Goal: Information Seeking & Learning: Learn about a topic

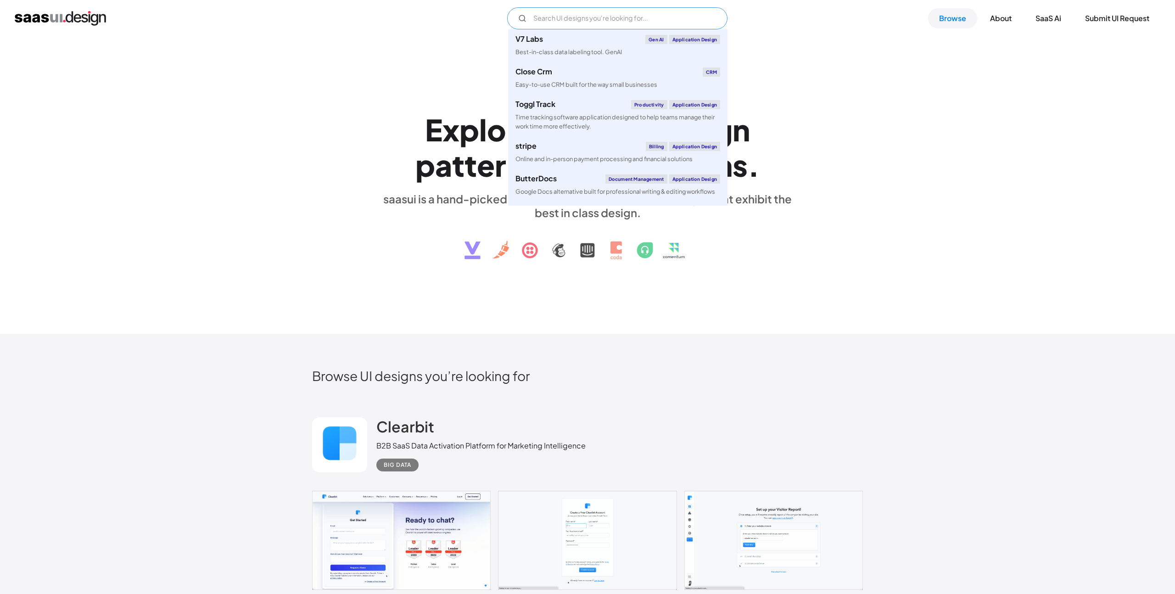
click at [643, 13] on input "Email Form" at bounding box center [617, 18] width 220 height 22
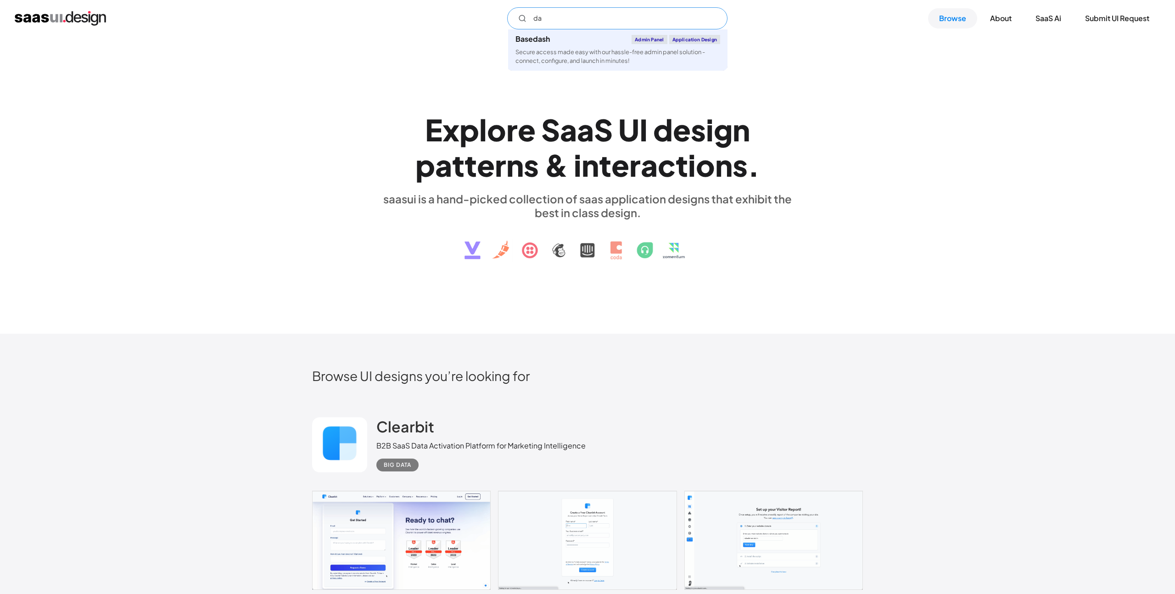
type input "d"
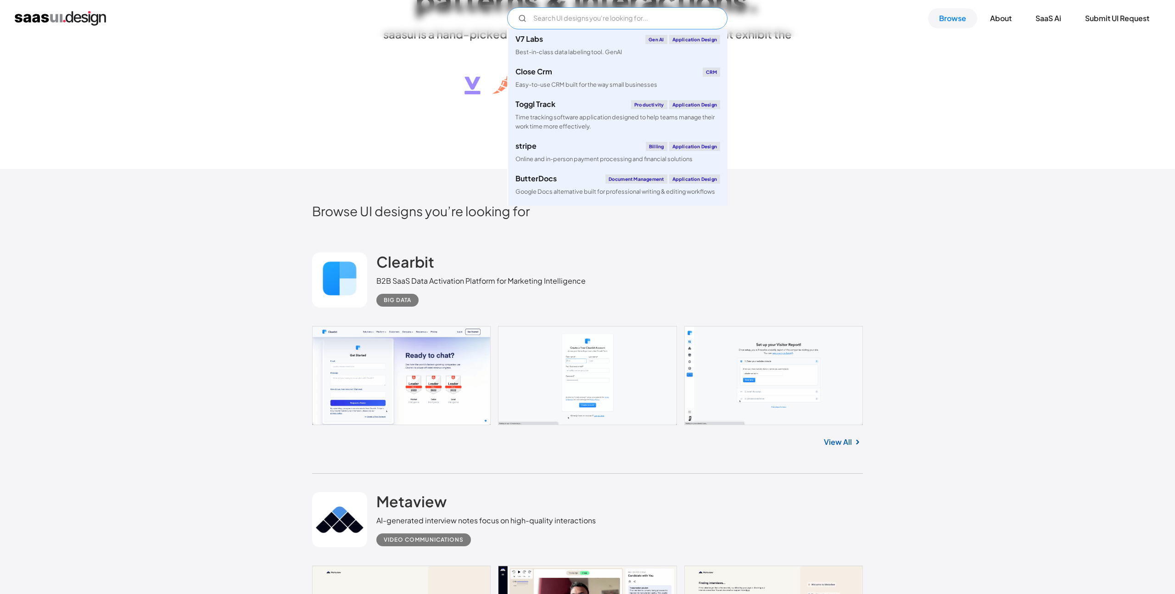
scroll to position [314, 0]
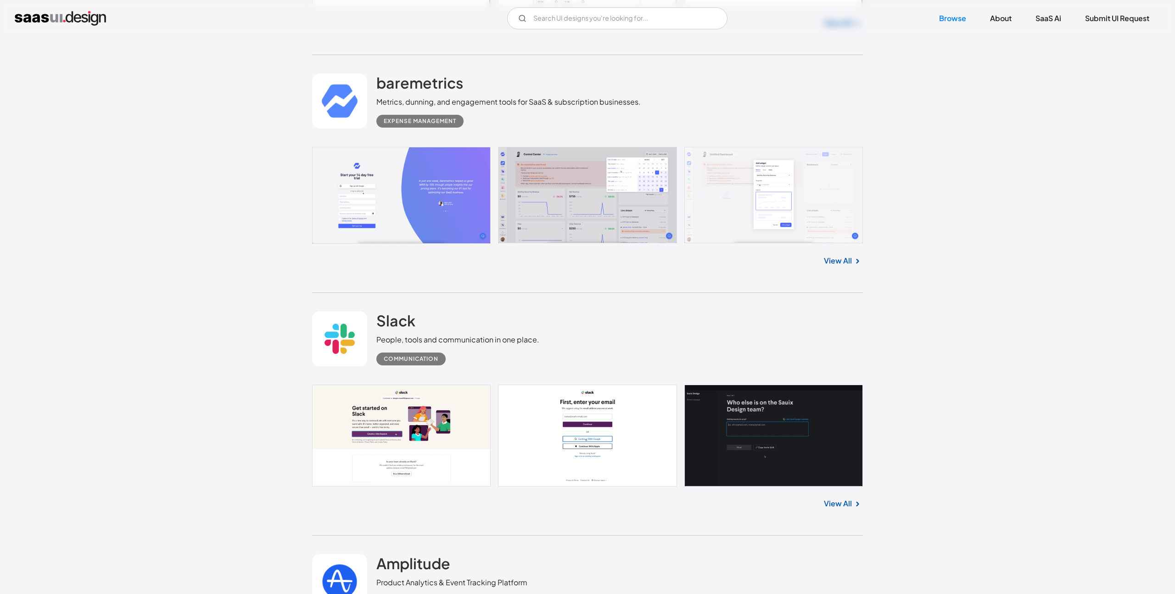
scroll to position [7758, 0]
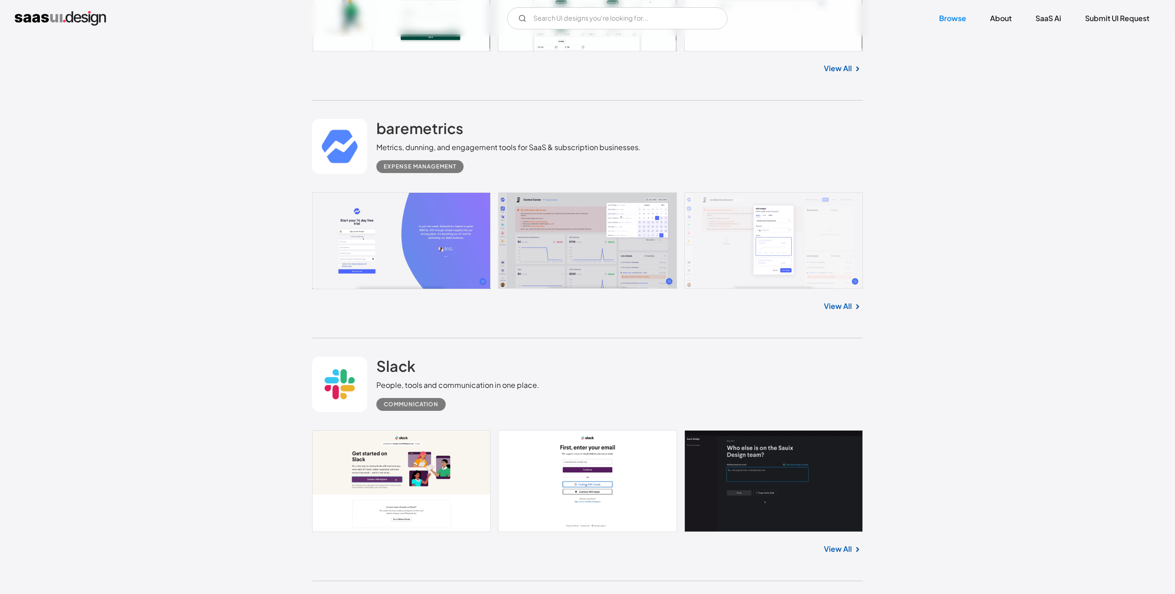
click at [840, 312] on link "View All" at bounding box center [838, 306] width 28 height 11
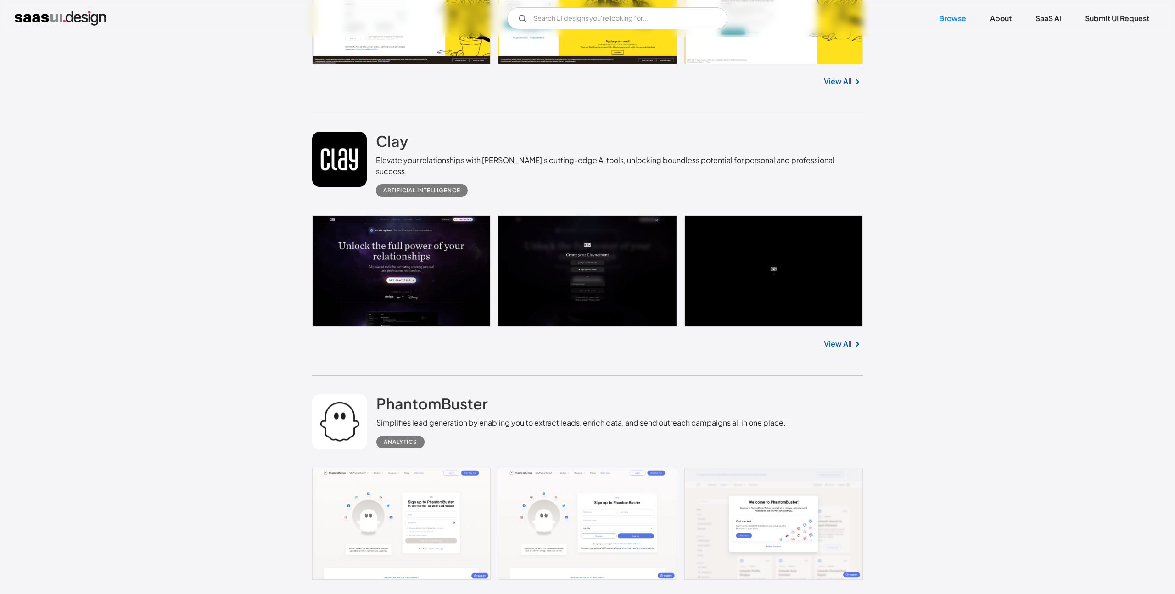
scroll to position [9452, 0]
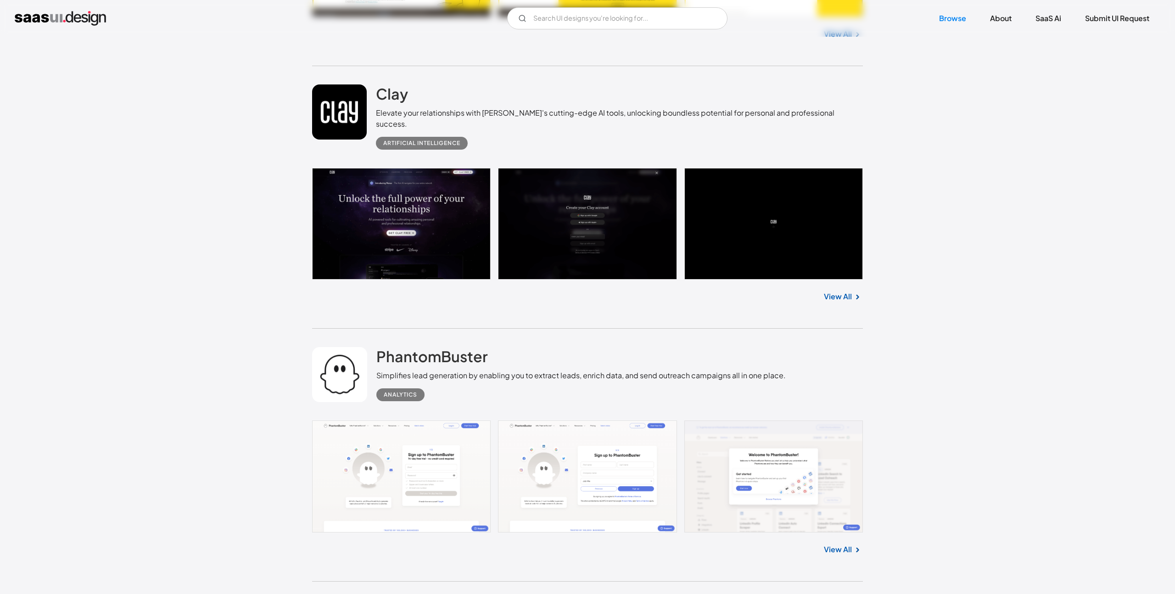
click at [840, 299] on link "View All" at bounding box center [838, 296] width 28 height 11
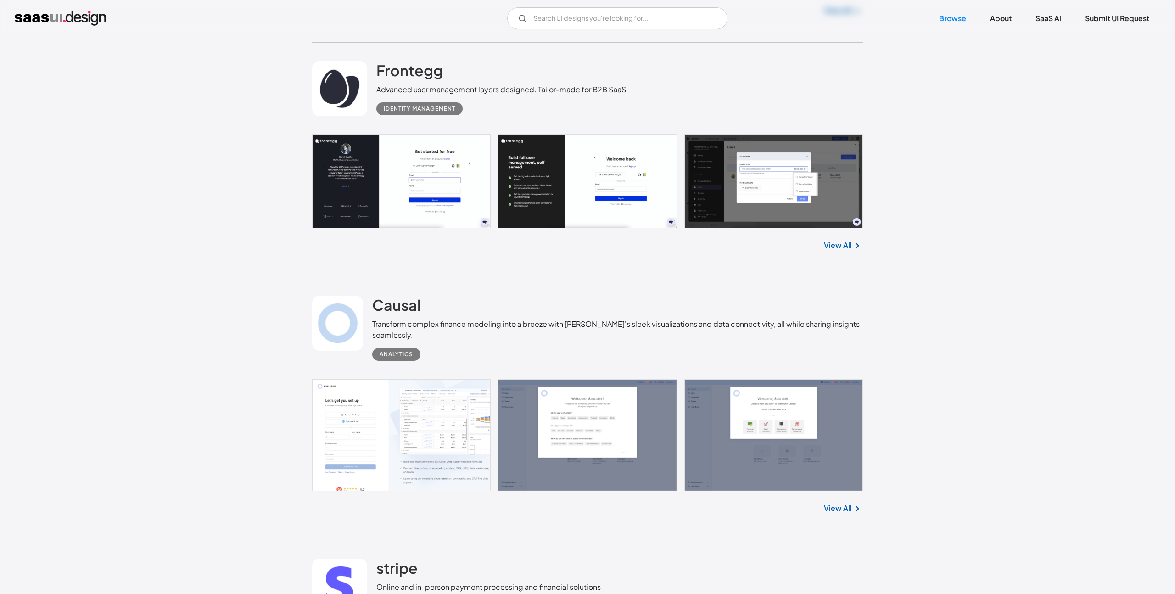
scroll to position [9992, 0]
click at [840, 497] on div "View All" at bounding box center [587, 506] width 551 height 30
click at [838, 504] on link "View All" at bounding box center [838, 507] width 28 height 11
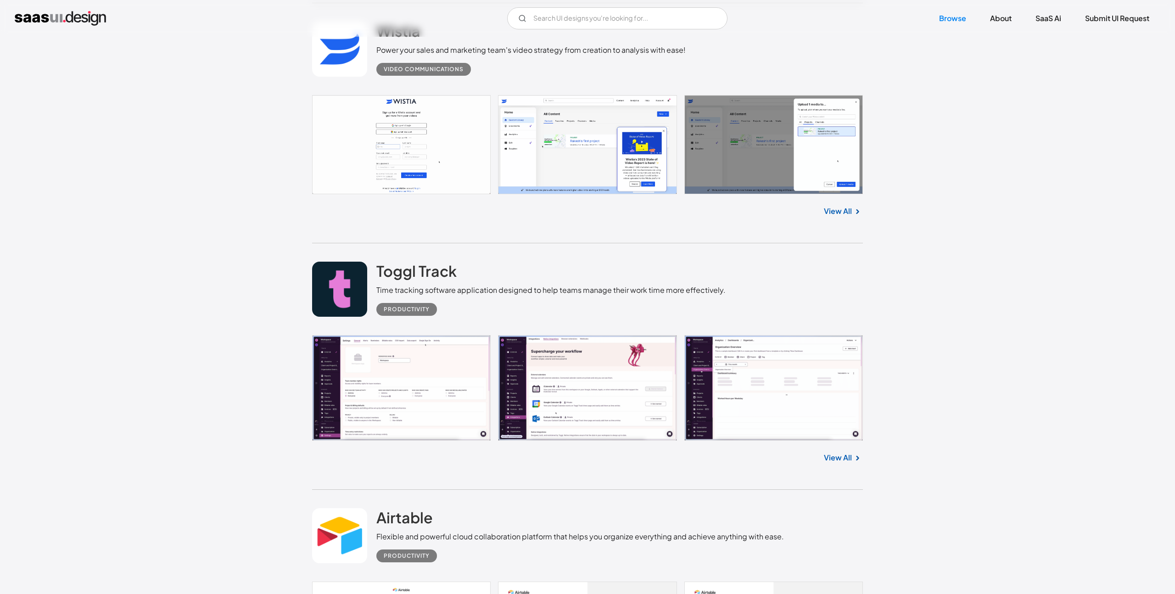
scroll to position [11148, 0]
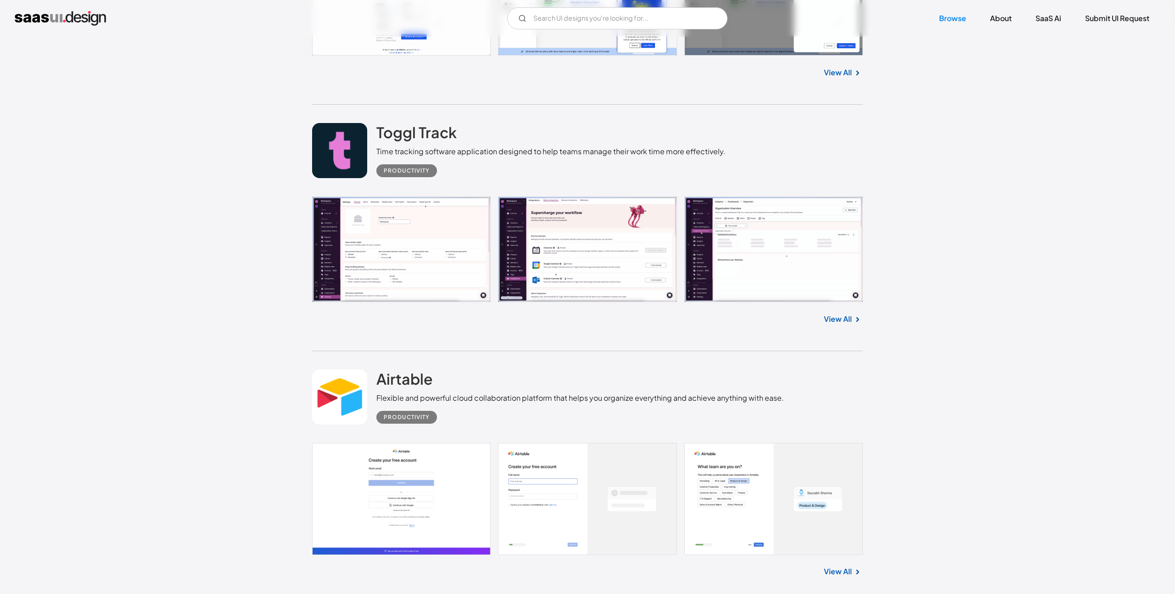
click at [850, 315] on link "View All" at bounding box center [838, 319] width 28 height 11
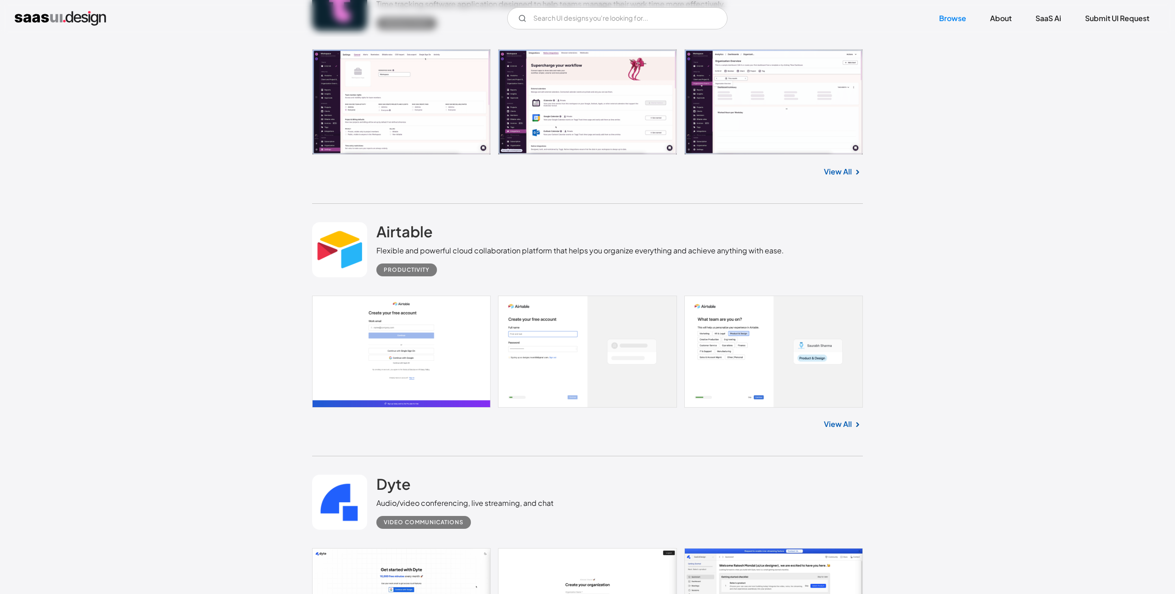
click at [833, 425] on link "View All" at bounding box center [838, 424] width 28 height 11
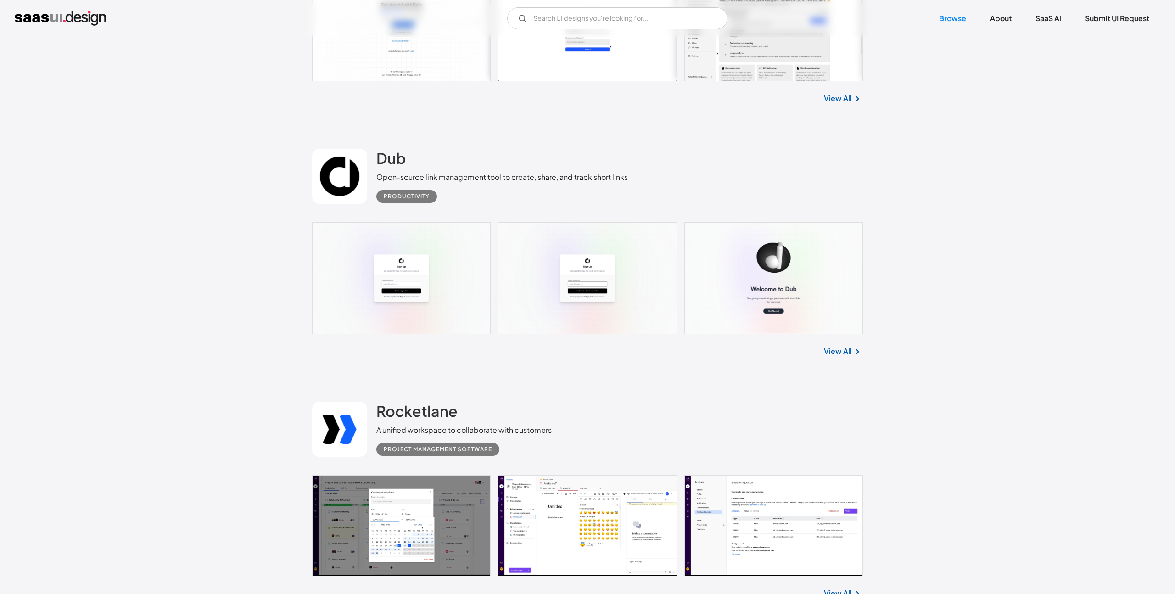
scroll to position [11913, 0]
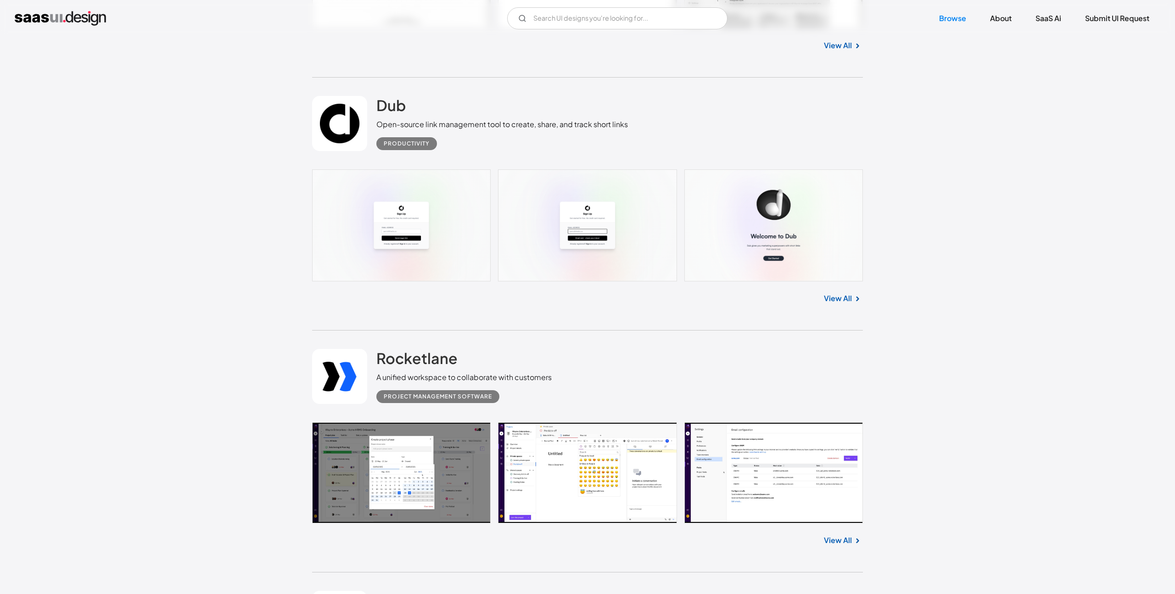
click at [839, 298] on link "View All" at bounding box center [838, 298] width 28 height 11
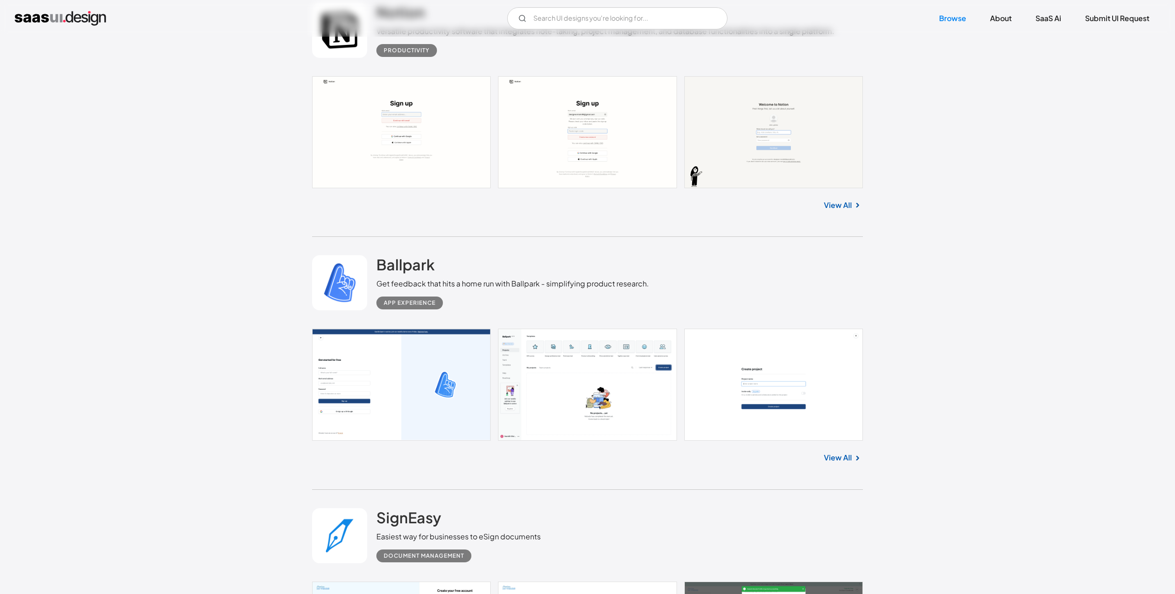
scroll to position [12823, 0]
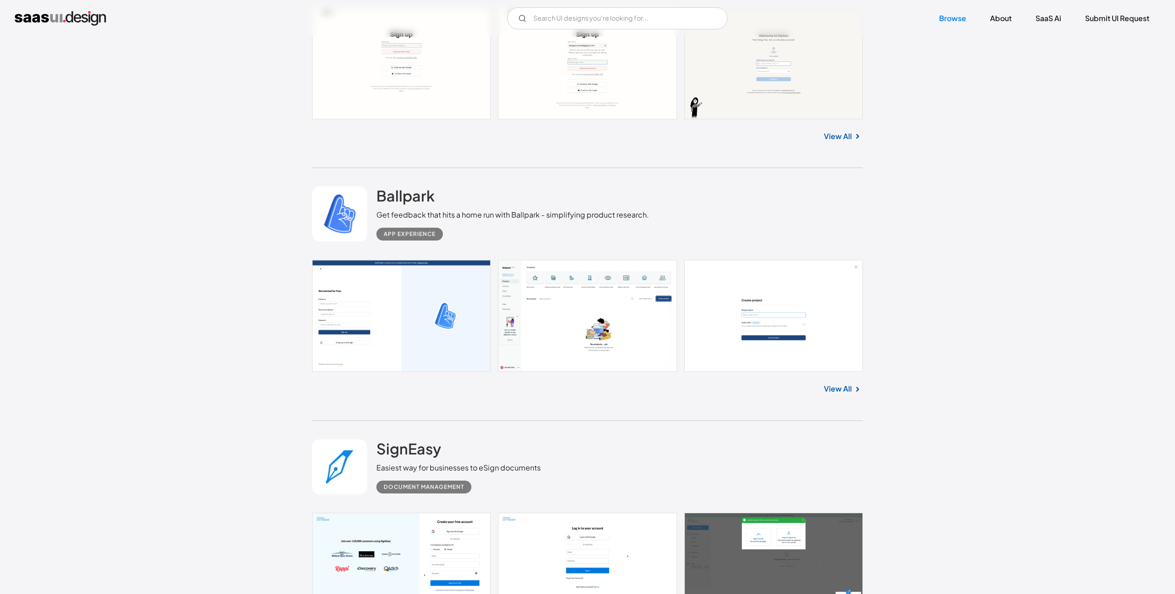
click at [835, 387] on link "View All" at bounding box center [838, 388] width 28 height 11
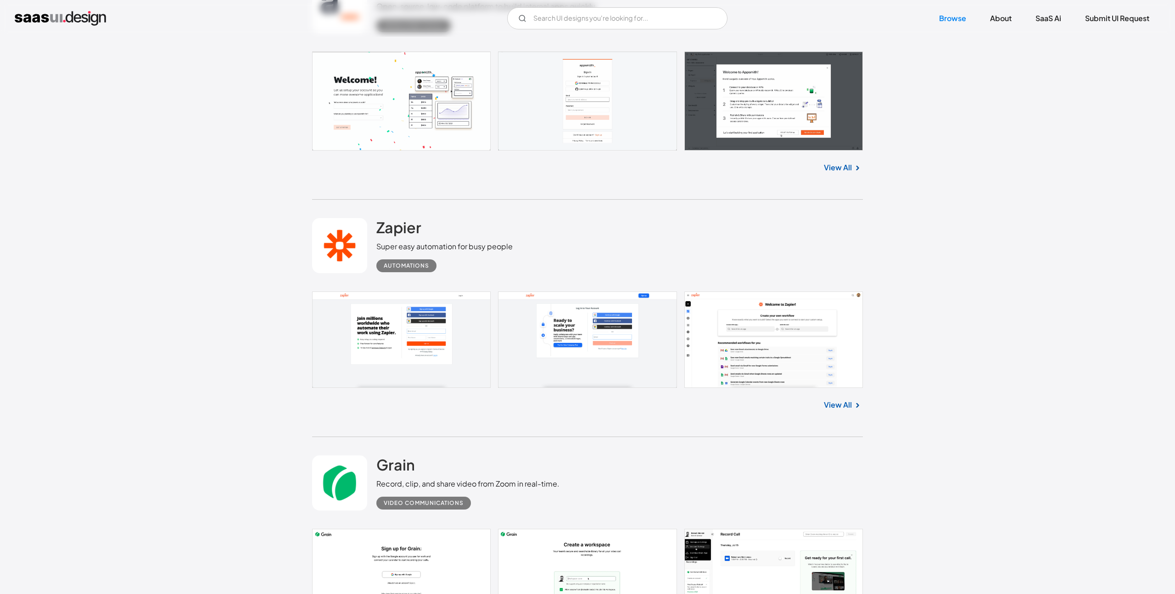
scroll to position [13523, 0]
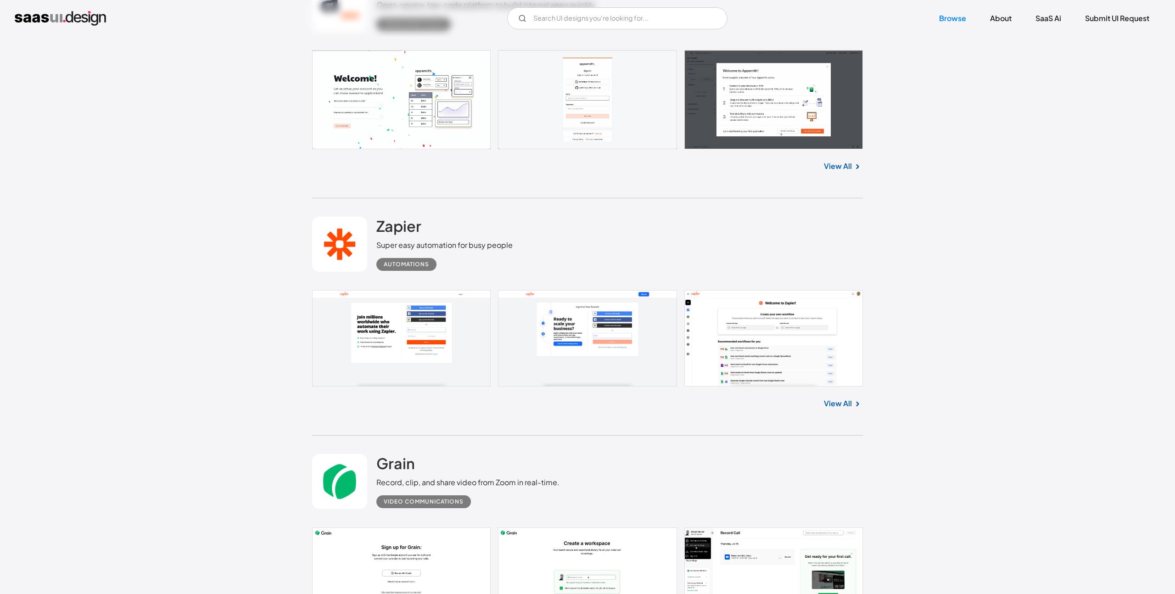
click at [831, 403] on link "View All" at bounding box center [838, 403] width 28 height 11
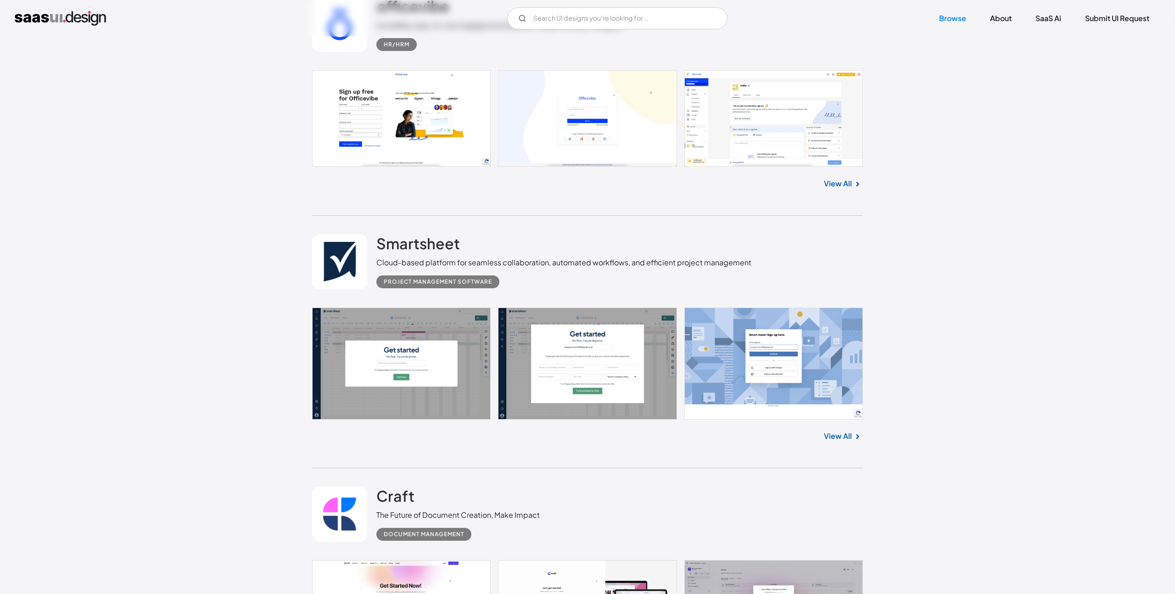
scroll to position [14532, 0]
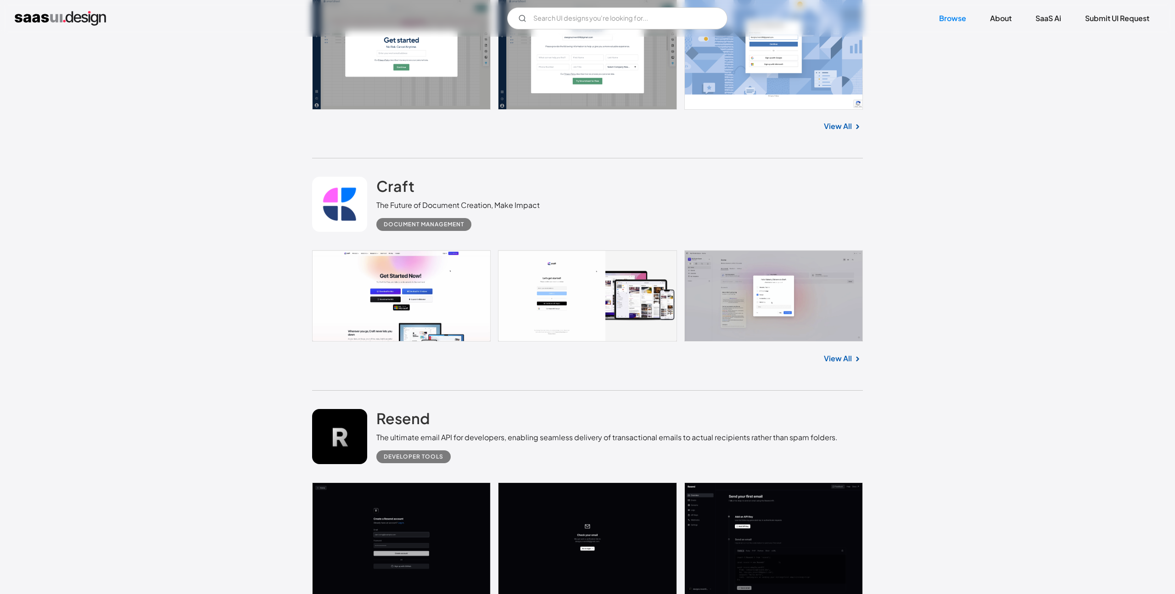
click at [851, 362] on link "View All" at bounding box center [838, 358] width 28 height 11
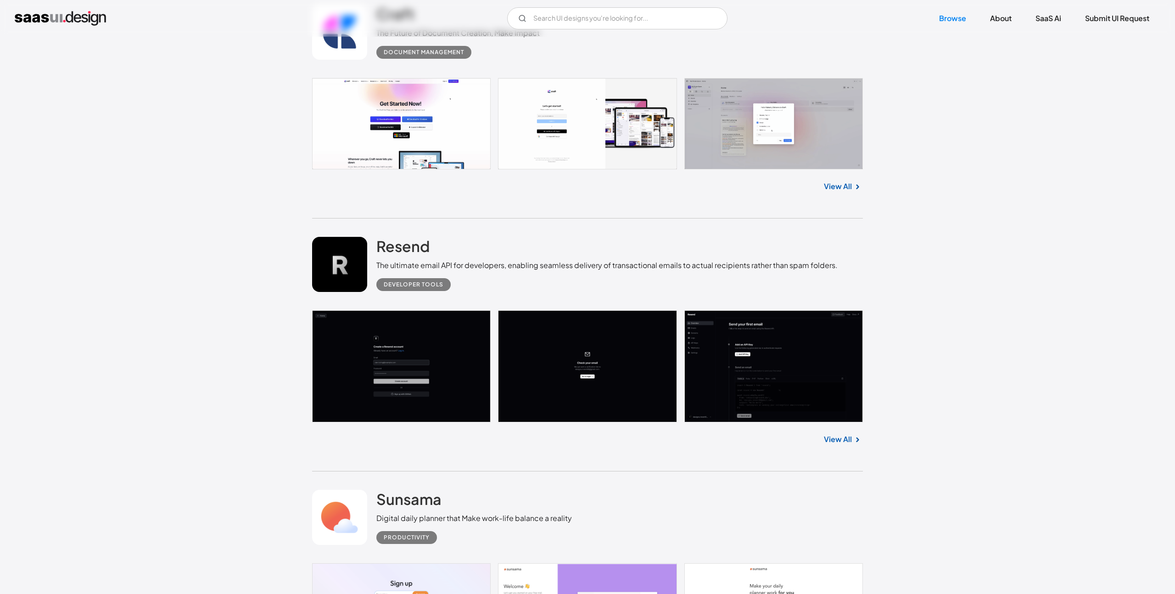
scroll to position [14708, 0]
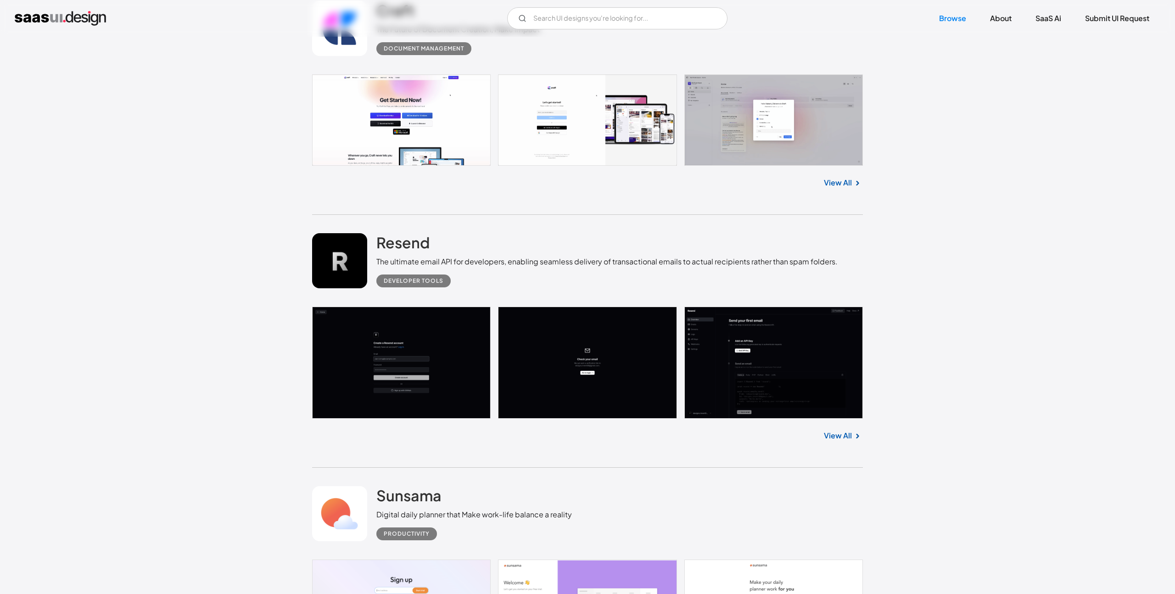
click at [841, 441] on link "View All" at bounding box center [838, 435] width 28 height 11
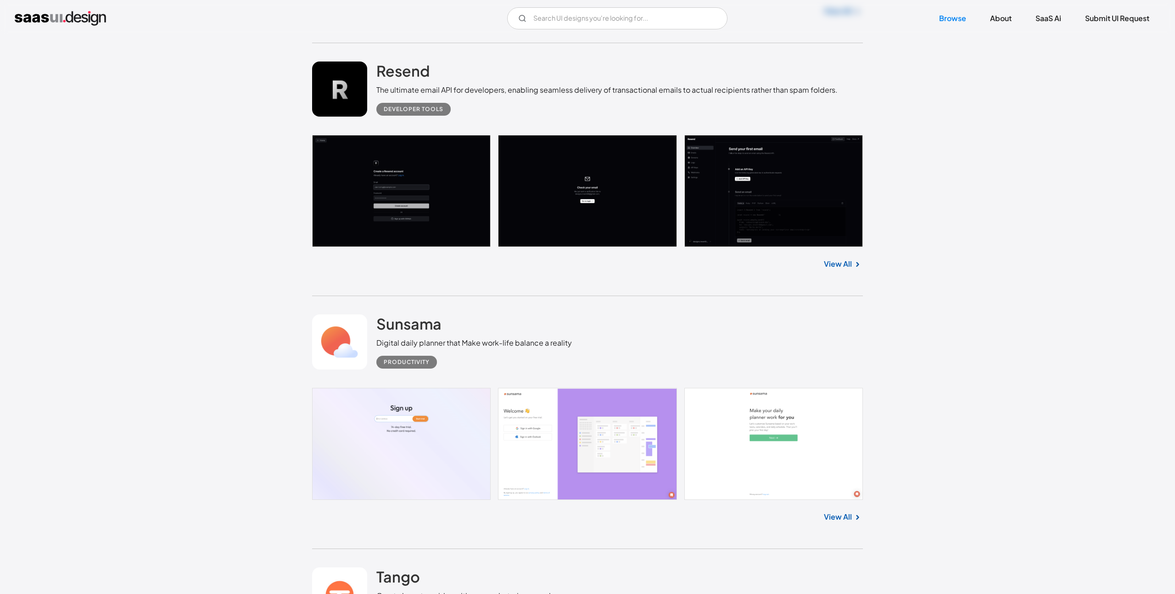
scroll to position [14890, 0]
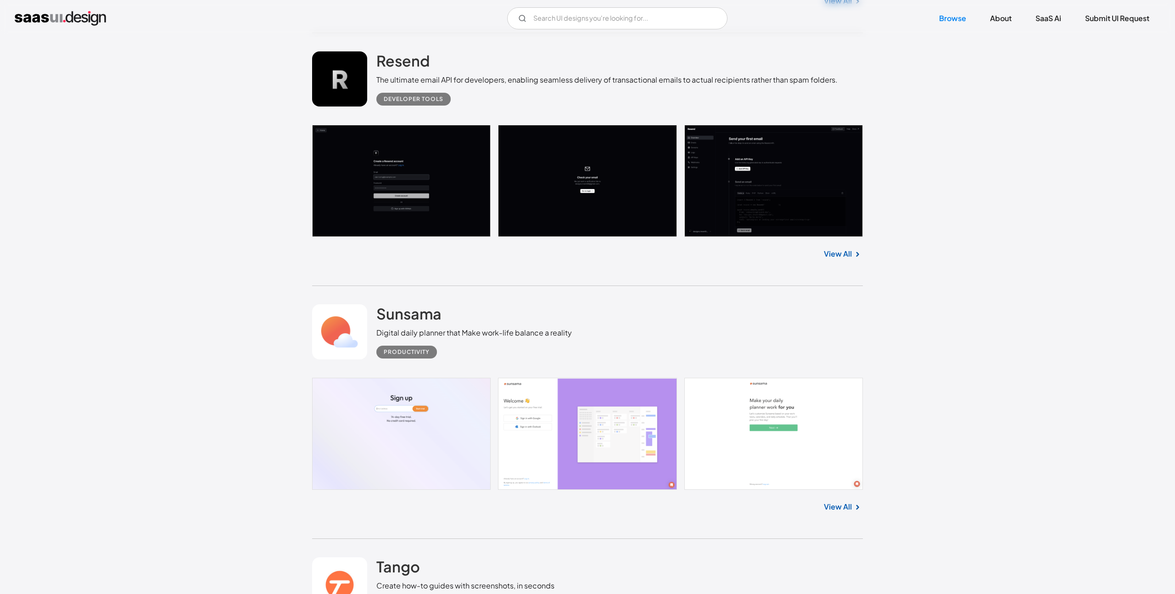
click at [843, 512] on link "View All" at bounding box center [838, 506] width 28 height 11
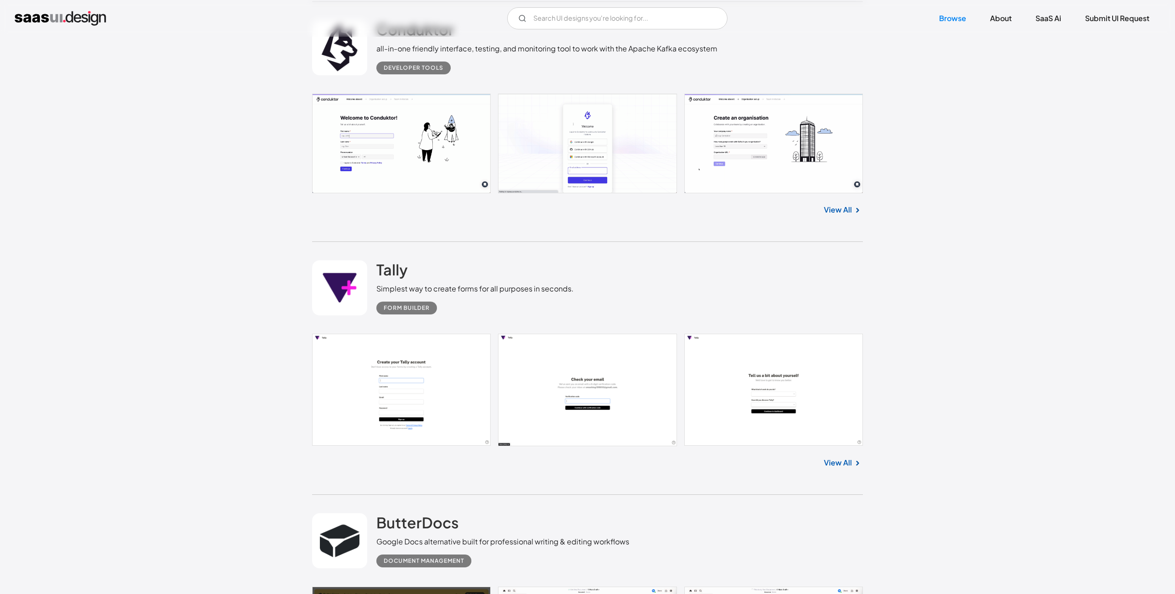
scroll to position [16000, 0]
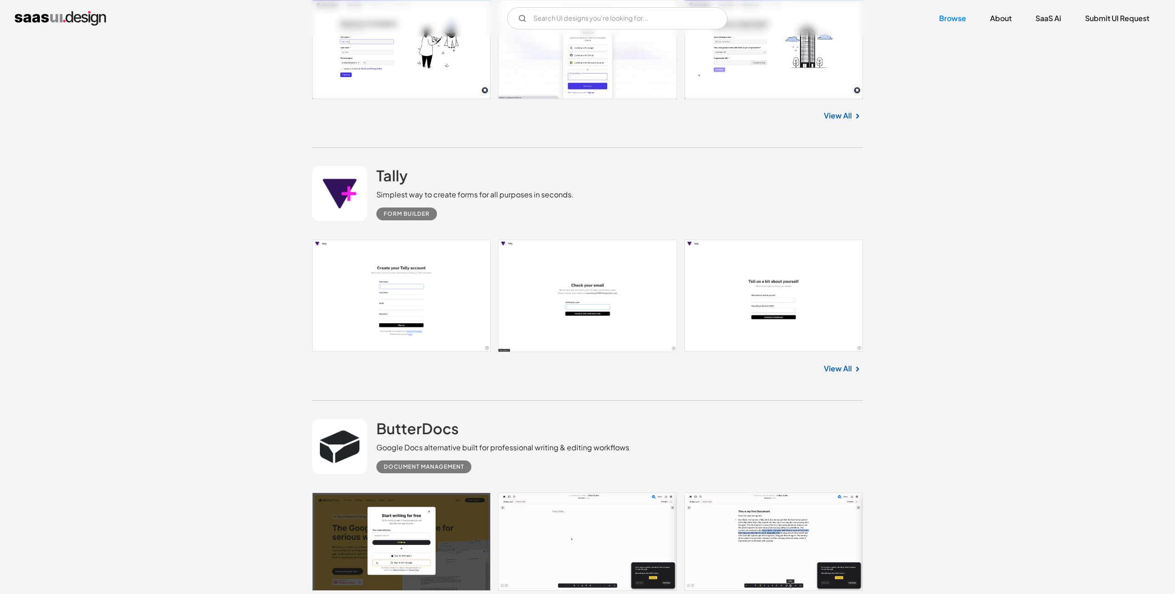
click at [853, 375] on img at bounding box center [857, 369] width 11 height 11
click at [846, 372] on link "View All" at bounding box center [838, 368] width 28 height 11
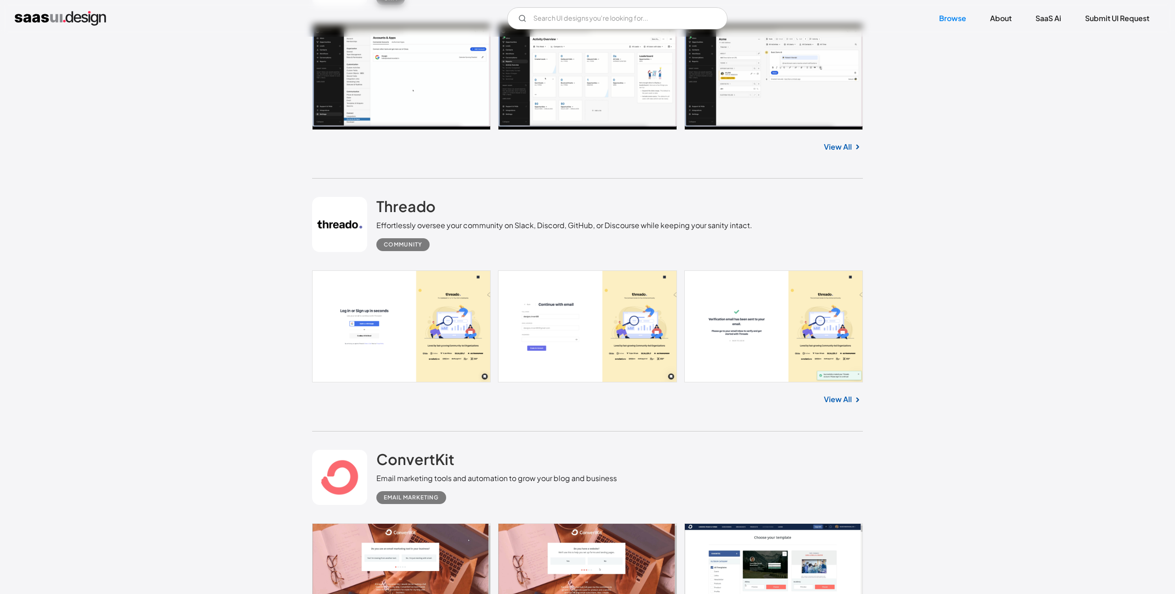
scroll to position [16726, 0]
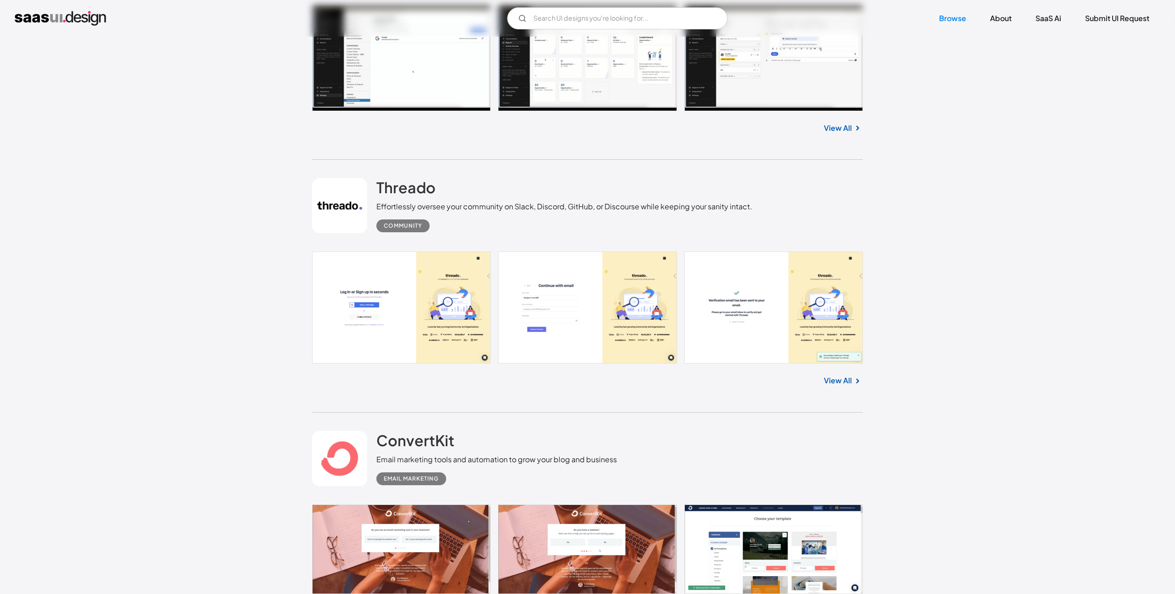
click at [849, 385] on link "View All" at bounding box center [838, 380] width 28 height 11
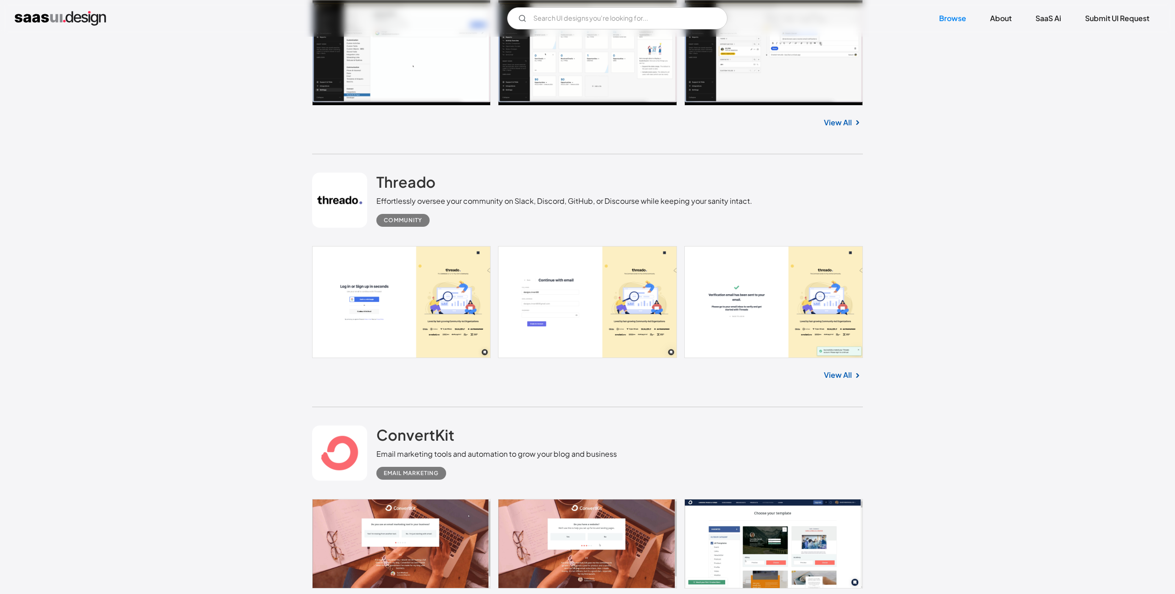
scroll to position [17019, 0]
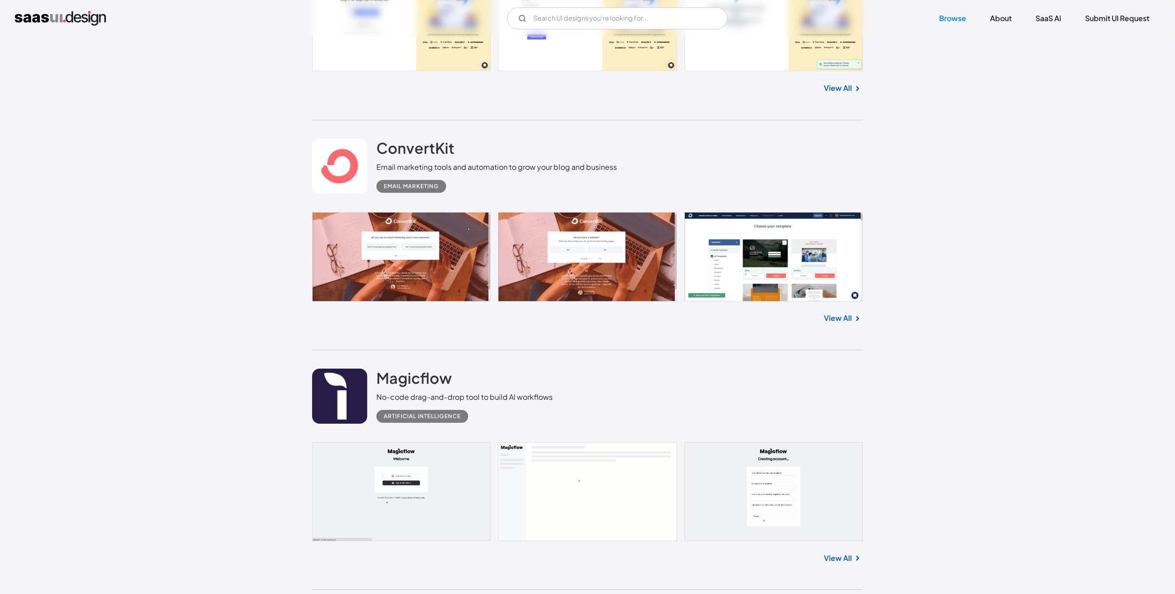
click at [847, 330] on div "View All" at bounding box center [587, 317] width 551 height 30
click at [853, 317] on div "View All" at bounding box center [587, 317] width 551 height 30
click at [851, 319] on link "View All" at bounding box center [838, 318] width 28 height 11
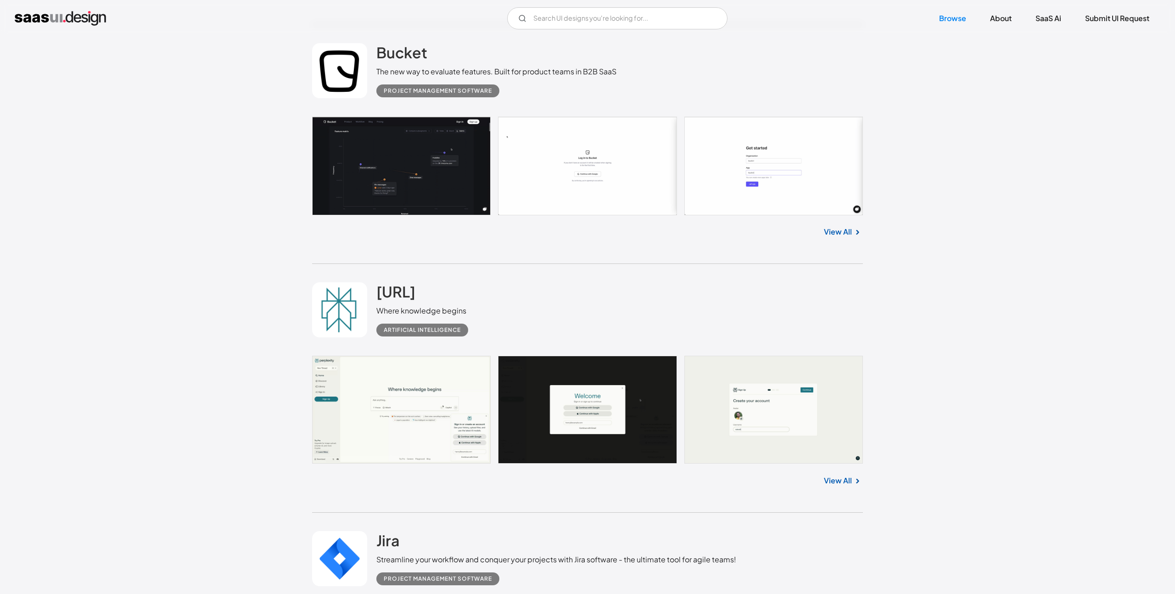
scroll to position [17574, 0]
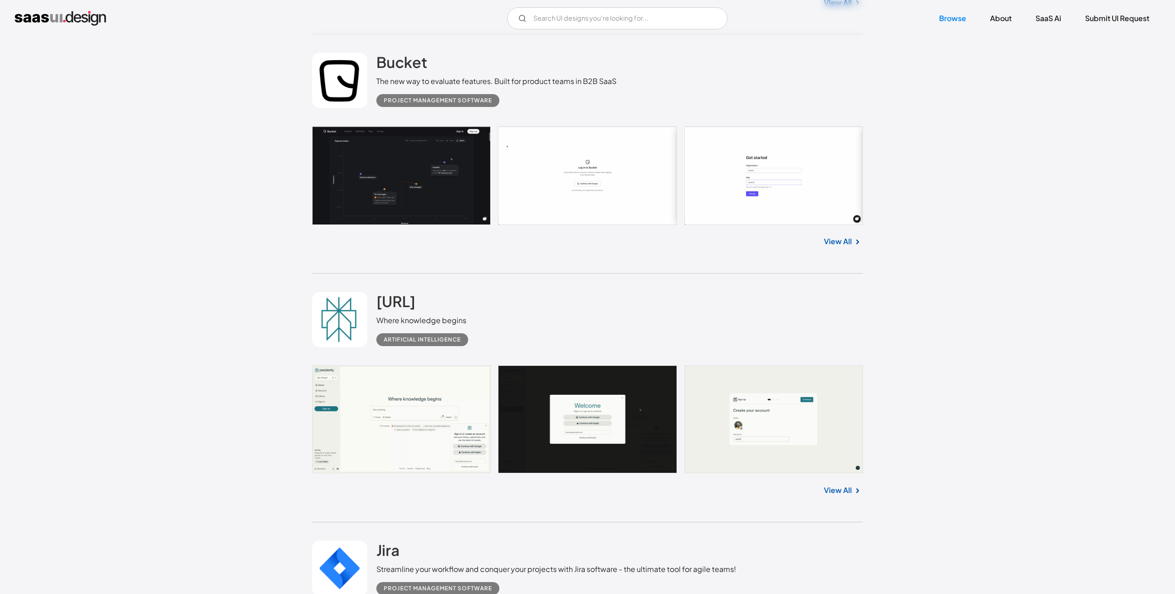
click at [401, 192] on link at bounding box center [587, 175] width 551 height 98
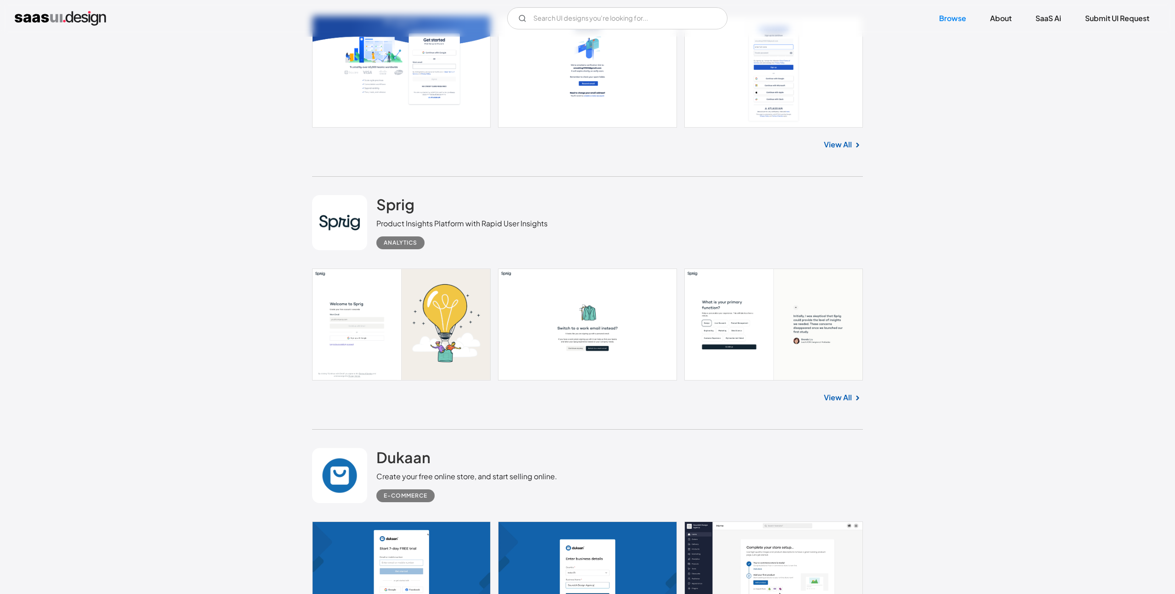
scroll to position [18269, 0]
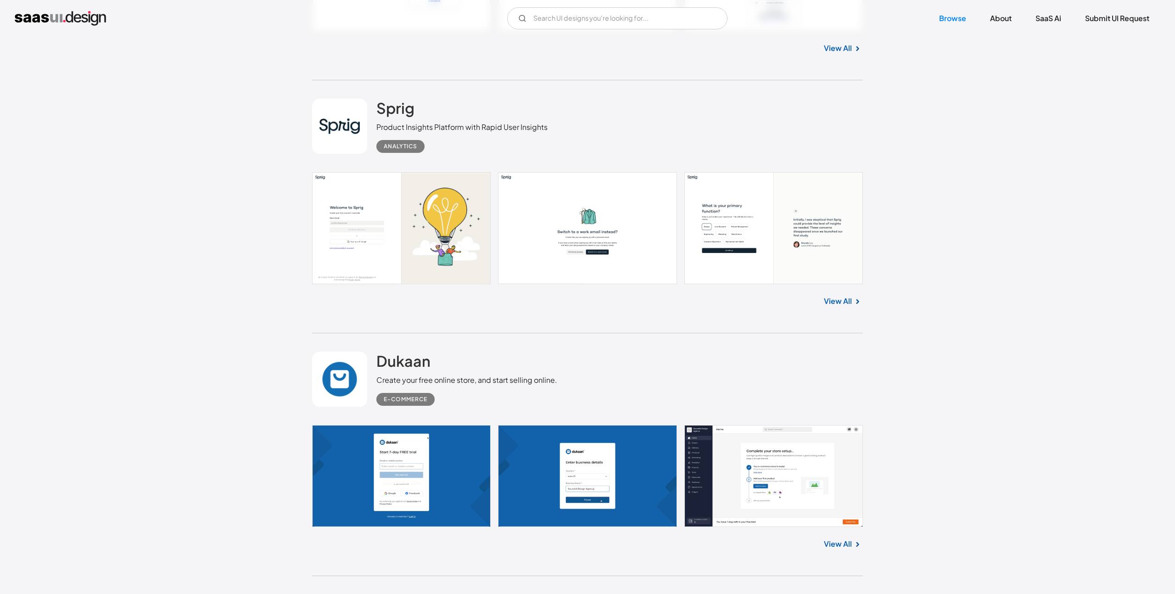
click at [844, 307] on link "View All" at bounding box center [838, 301] width 28 height 11
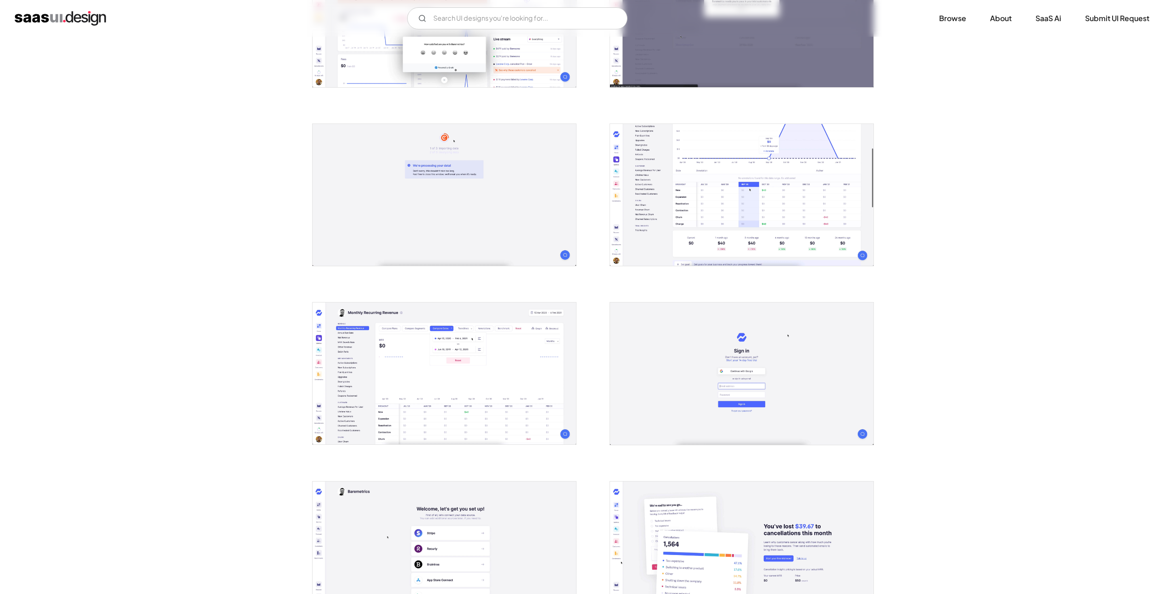
scroll to position [735, 0]
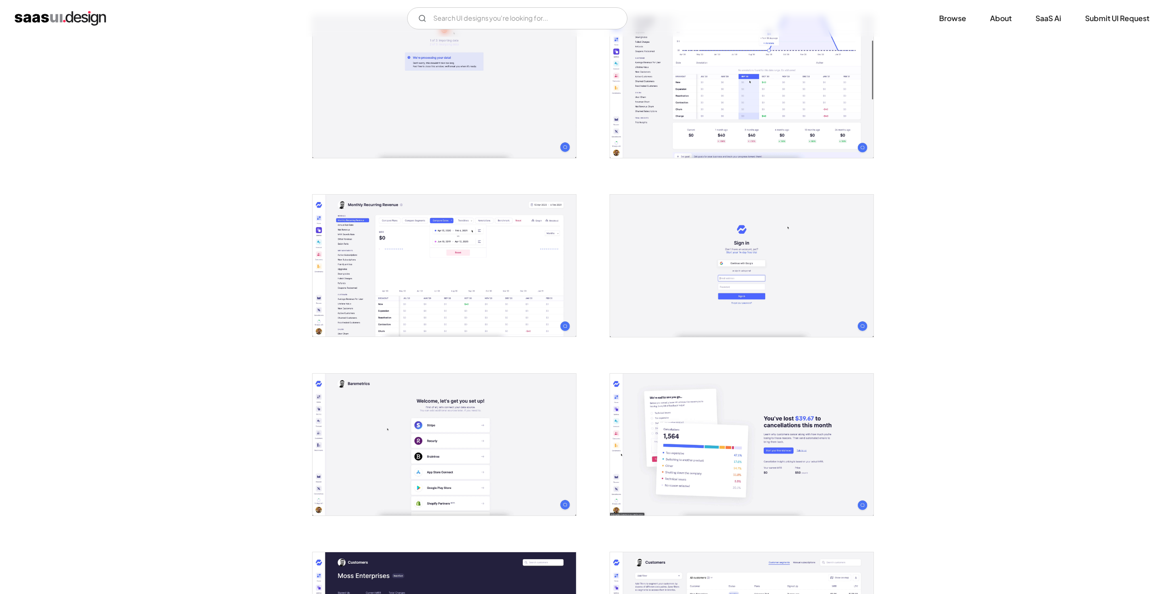
click at [432, 272] on img "open lightbox" at bounding box center [445, 266] width 264 height 142
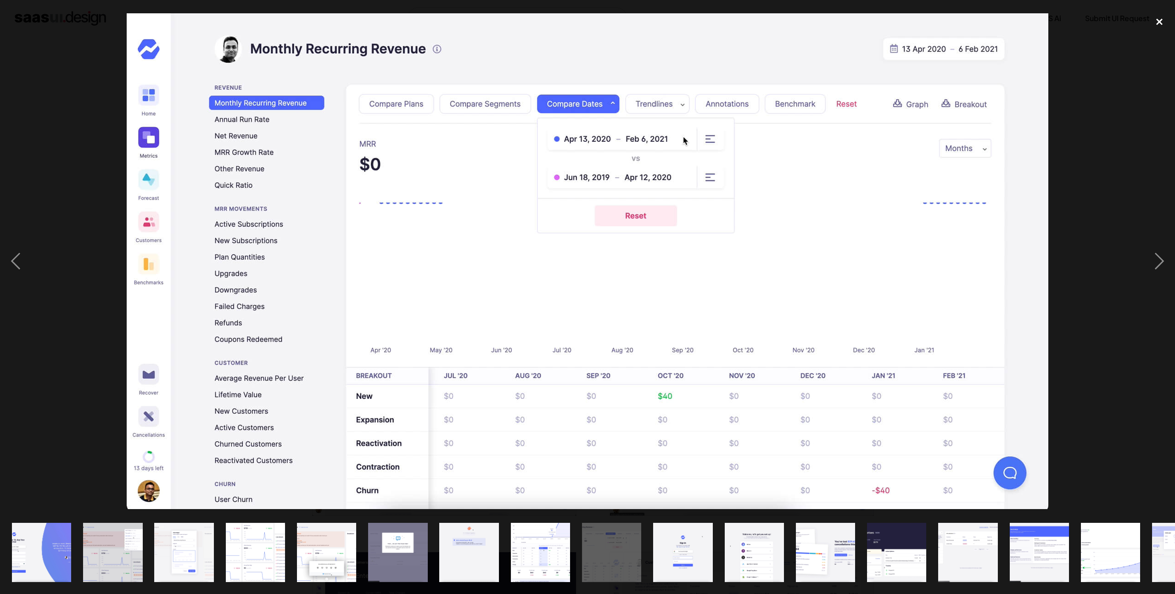
click at [1161, 19] on div "close lightbox" at bounding box center [1159, 22] width 31 height 20
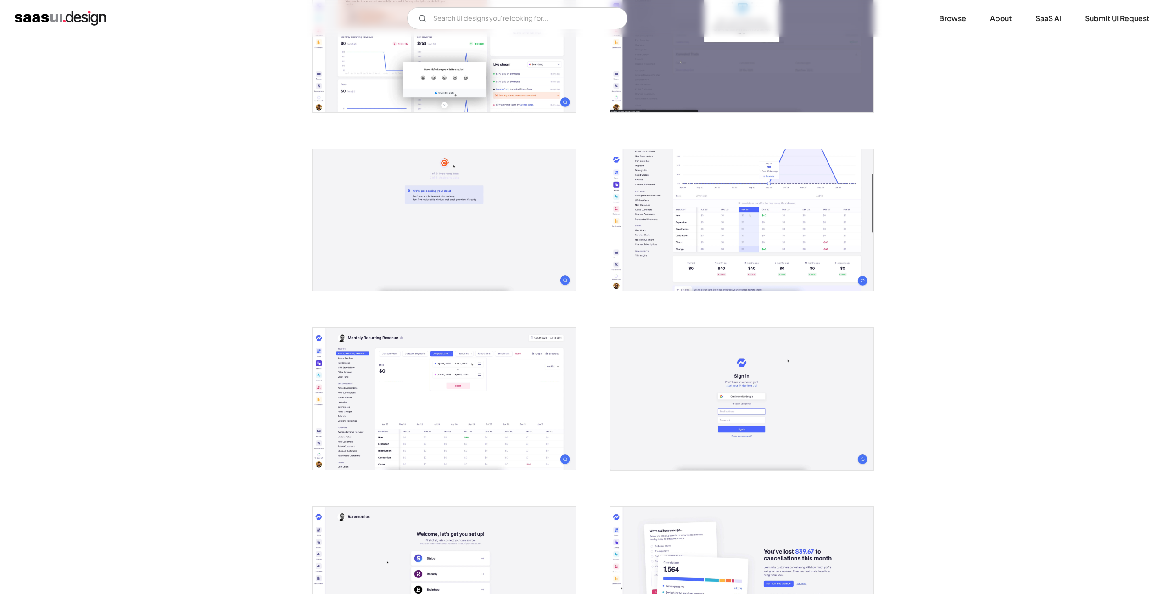
scroll to position [559, 0]
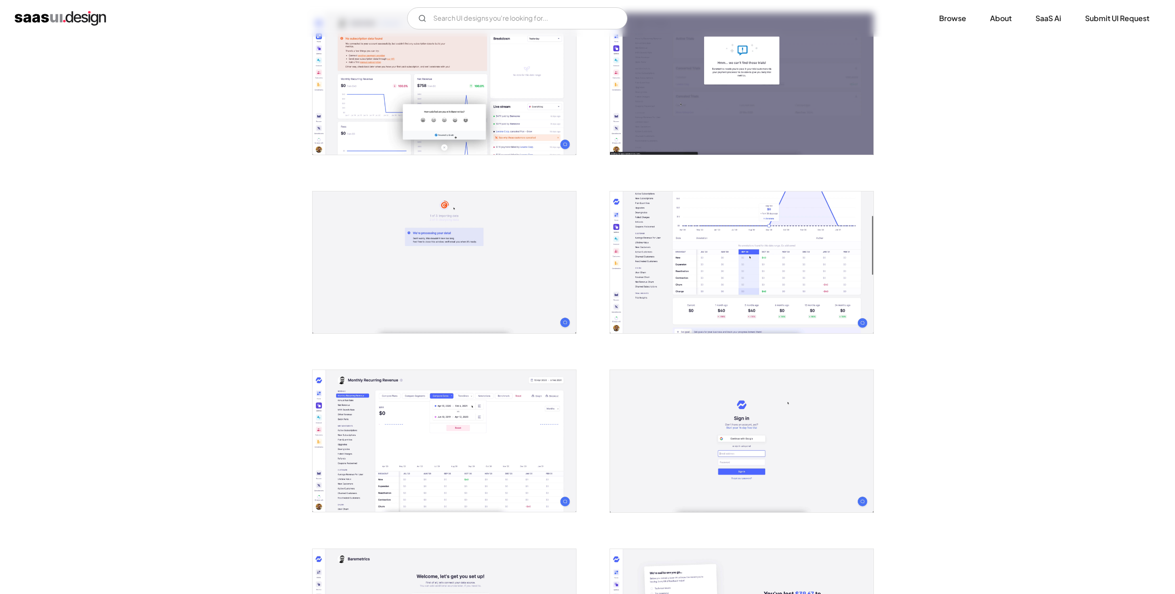
click at [782, 245] on img "open lightbox" at bounding box center [742, 262] width 264 height 142
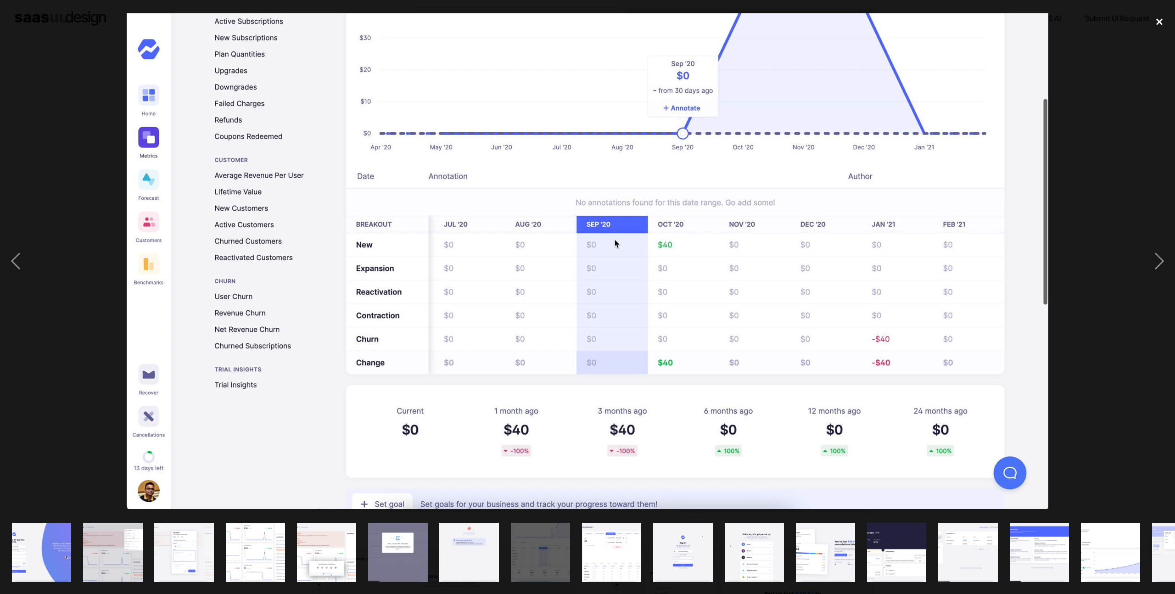
click at [1156, 17] on div "close lightbox" at bounding box center [1159, 22] width 31 height 20
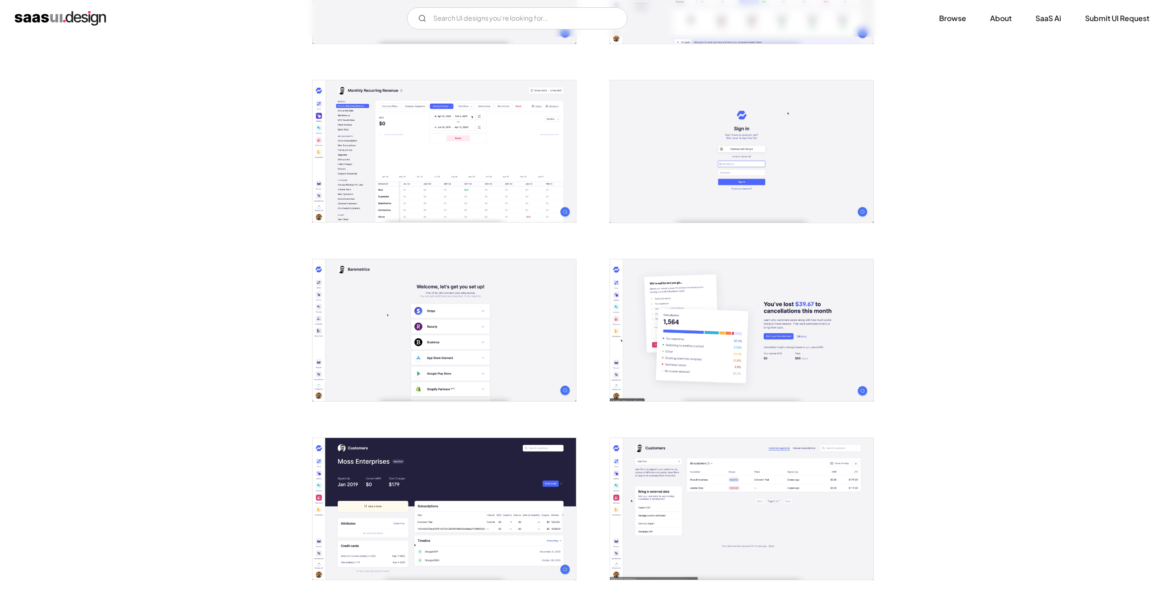
scroll to position [1016, 0]
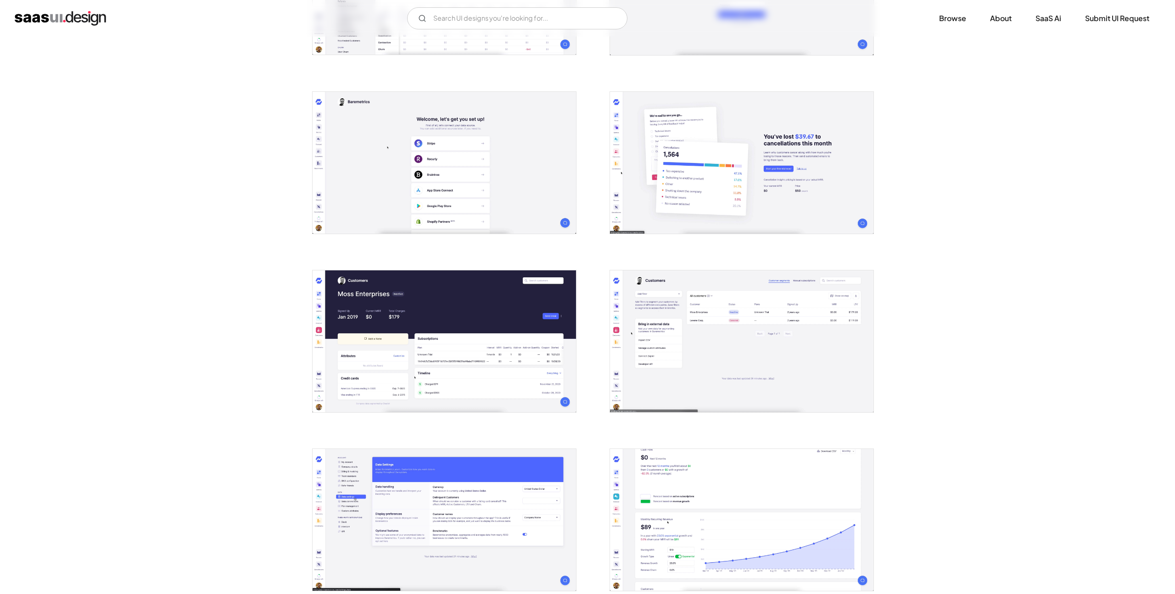
click at [519, 364] on img "open lightbox" at bounding box center [445, 341] width 264 height 142
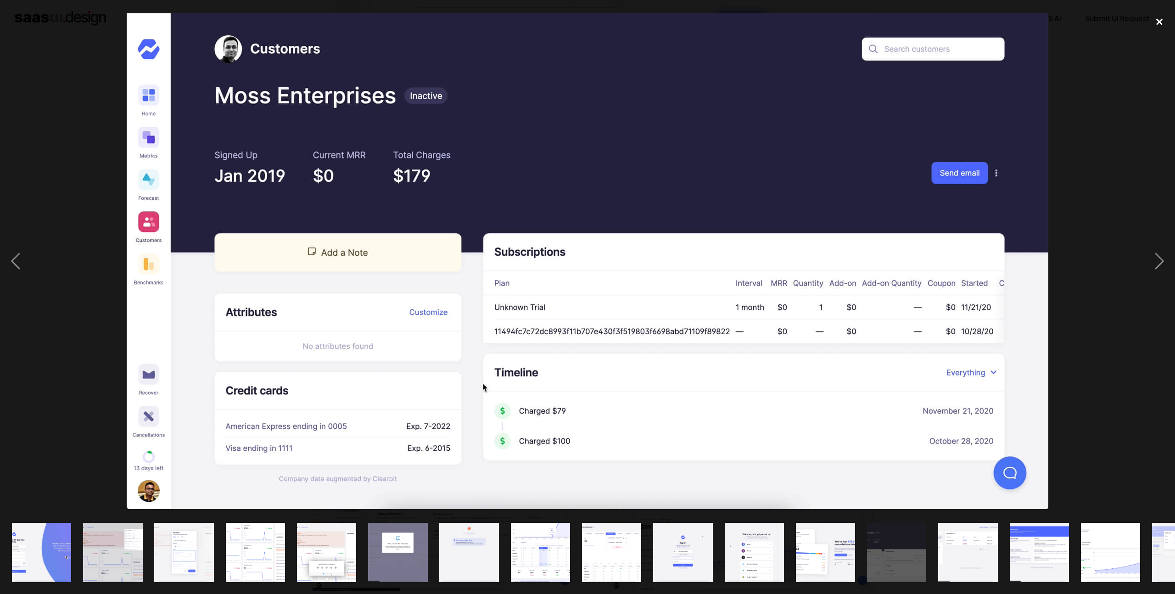
click at [1160, 21] on div "close lightbox" at bounding box center [1159, 22] width 31 height 20
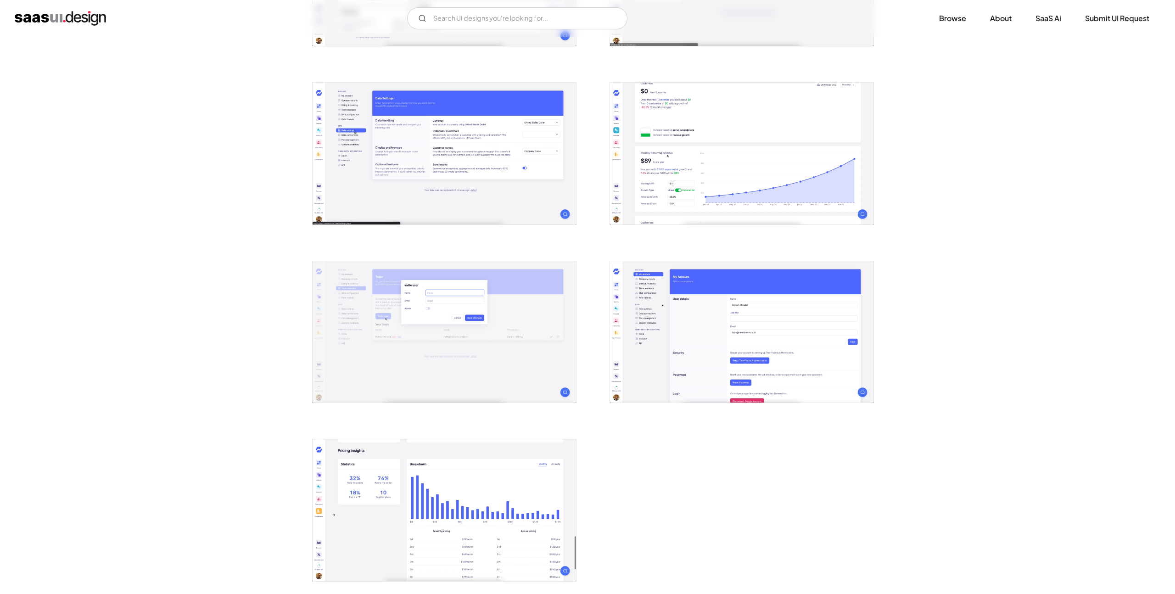
scroll to position [1701, 0]
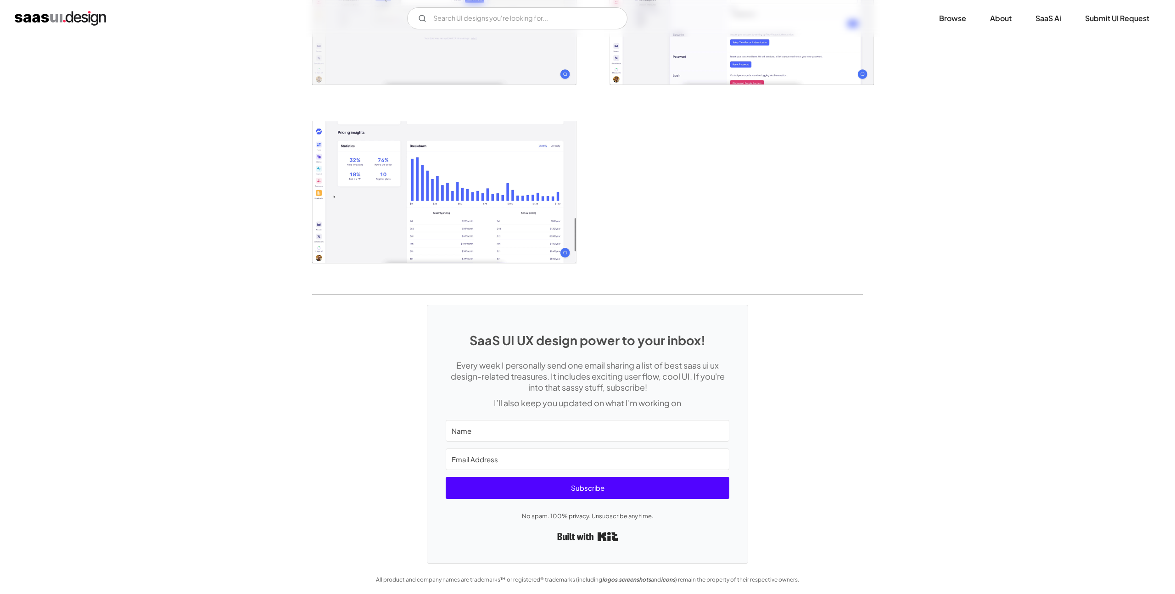
click at [618, 440] on div "Subscribe" at bounding box center [588, 463] width 284 height 86
click at [620, 432] on input "Name" at bounding box center [588, 431] width 284 height 22
type input "c"
type input "Claire"
type input "ji050999@gmail.com"
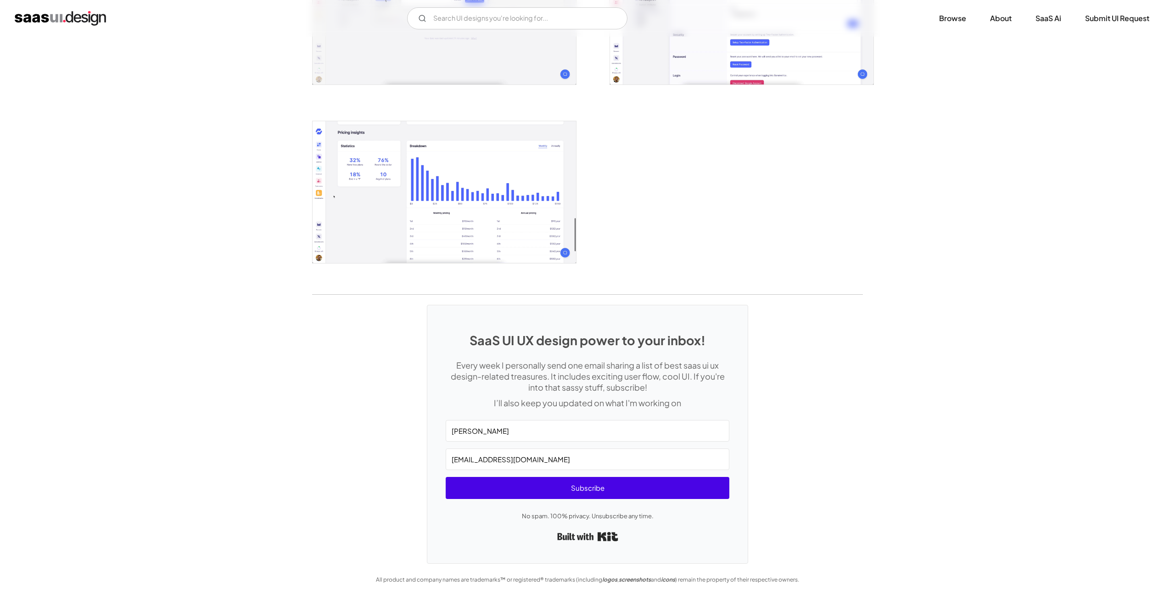
click at [593, 489] on span "Subscribe" at bounding box center [588, 488] width 284 height 22
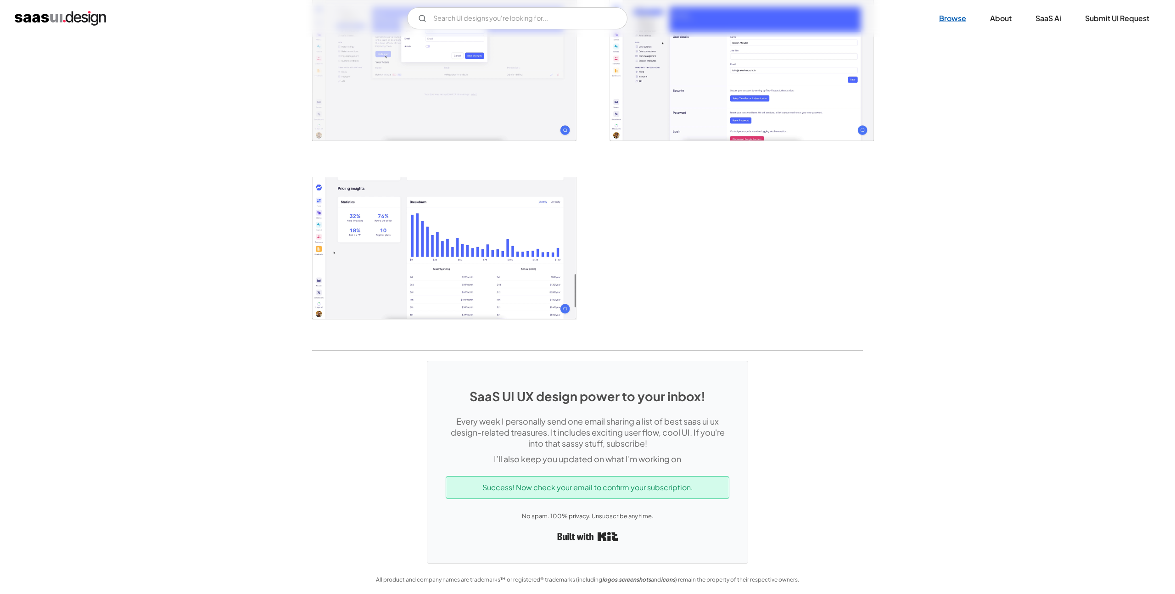
click at [958, 13] on link "Browse" at bounding box center [952, 18] width 49 height 20
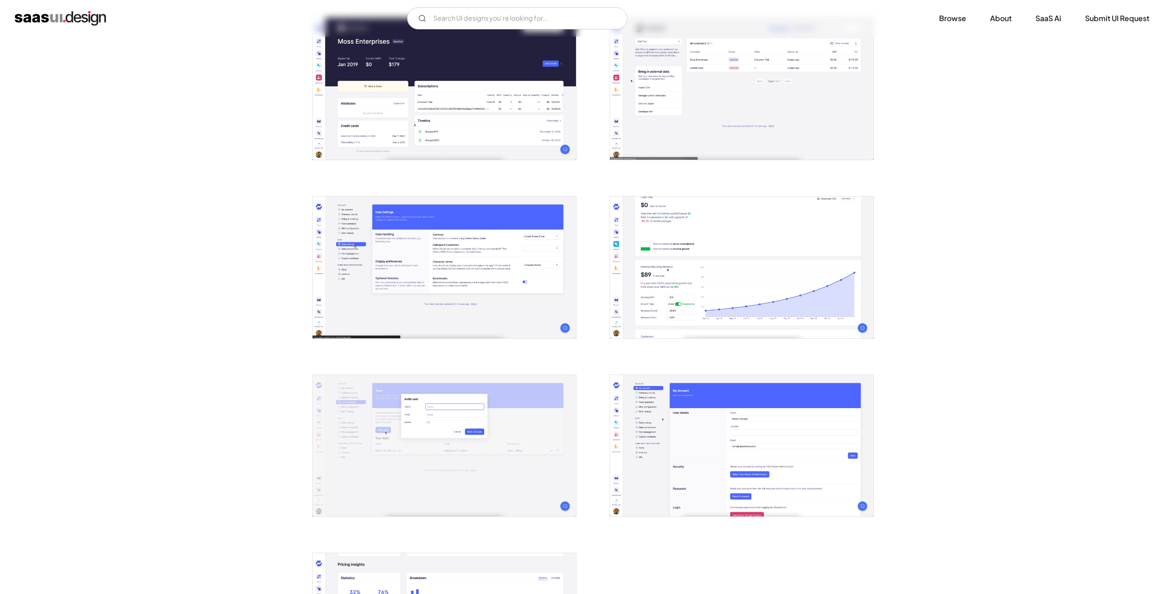
scroll to position [0, 0]
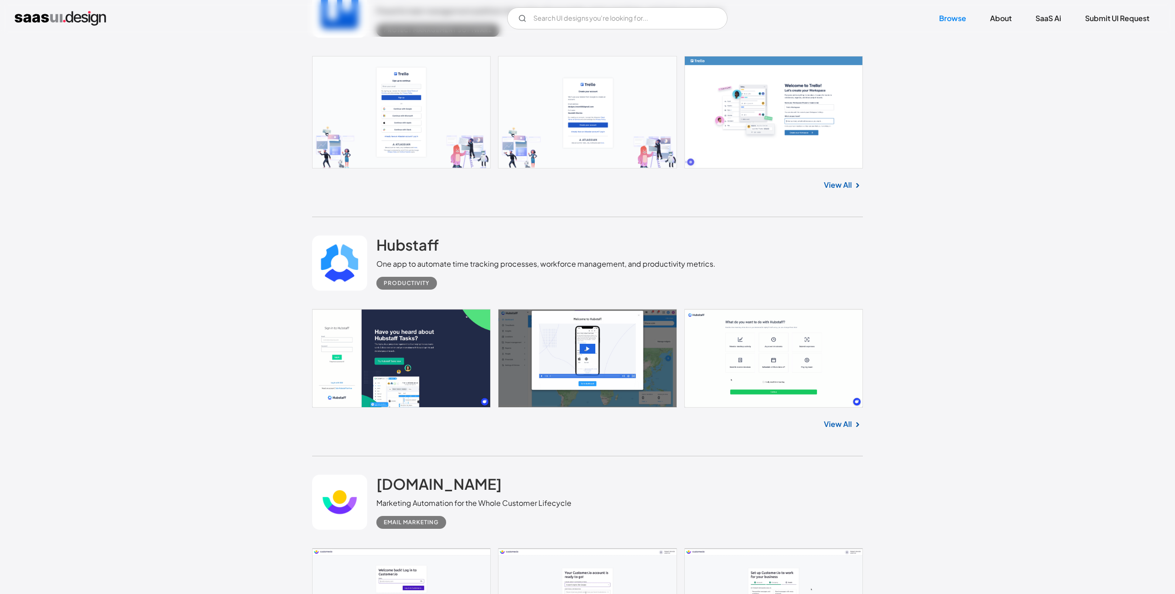
scroll to position [2544, 0]
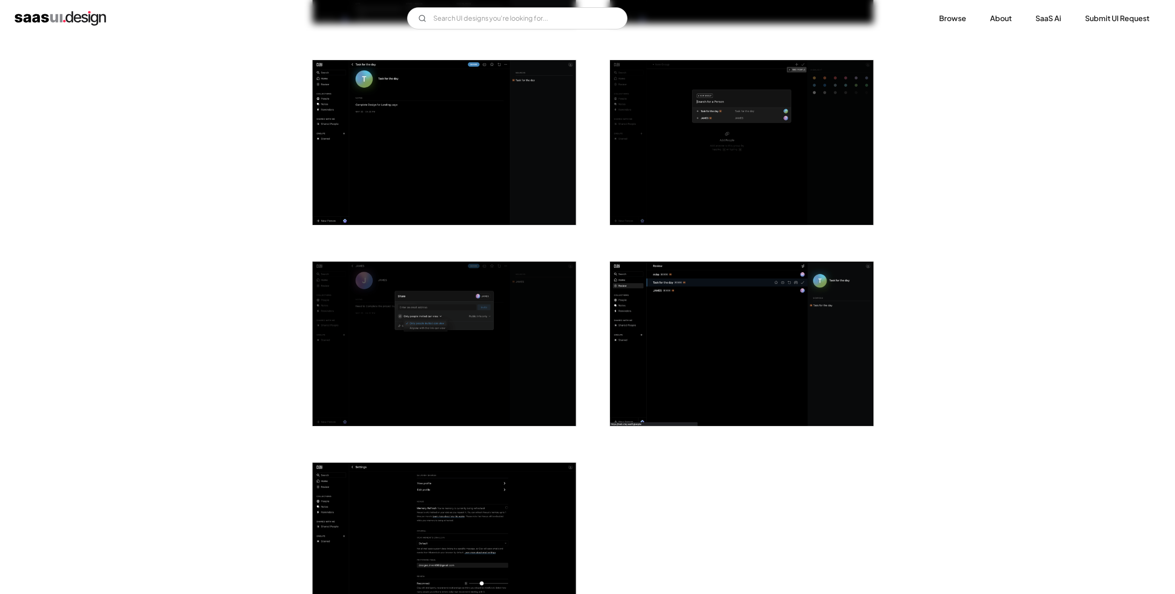
scroll to position [2326, 0]
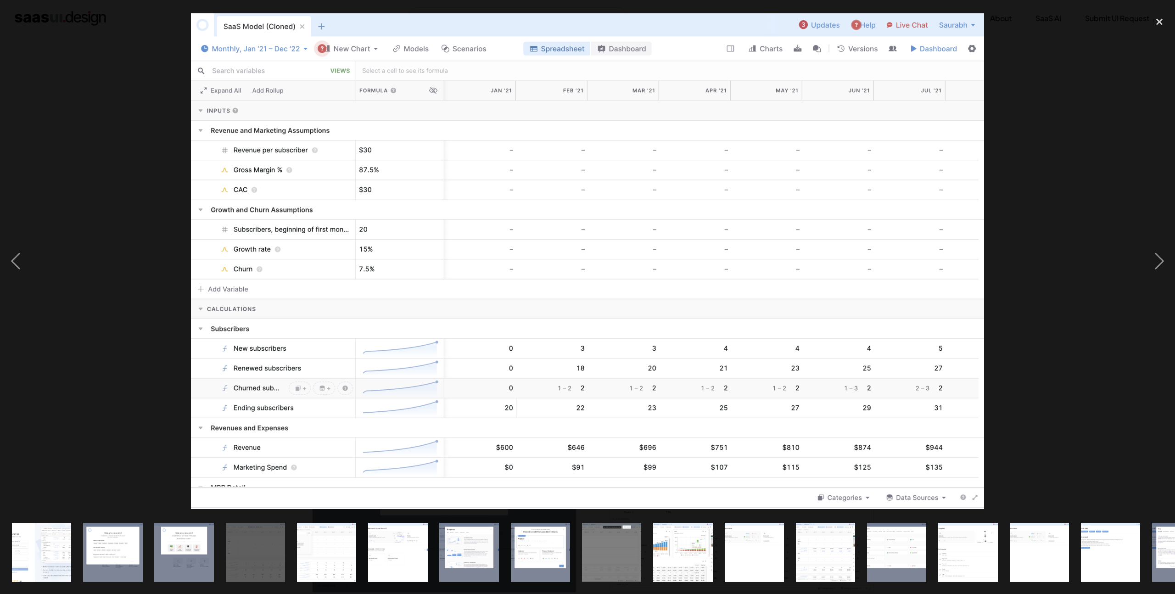
click at [985, 164] on div at bounding box center [587, 261] width 1175 height 499
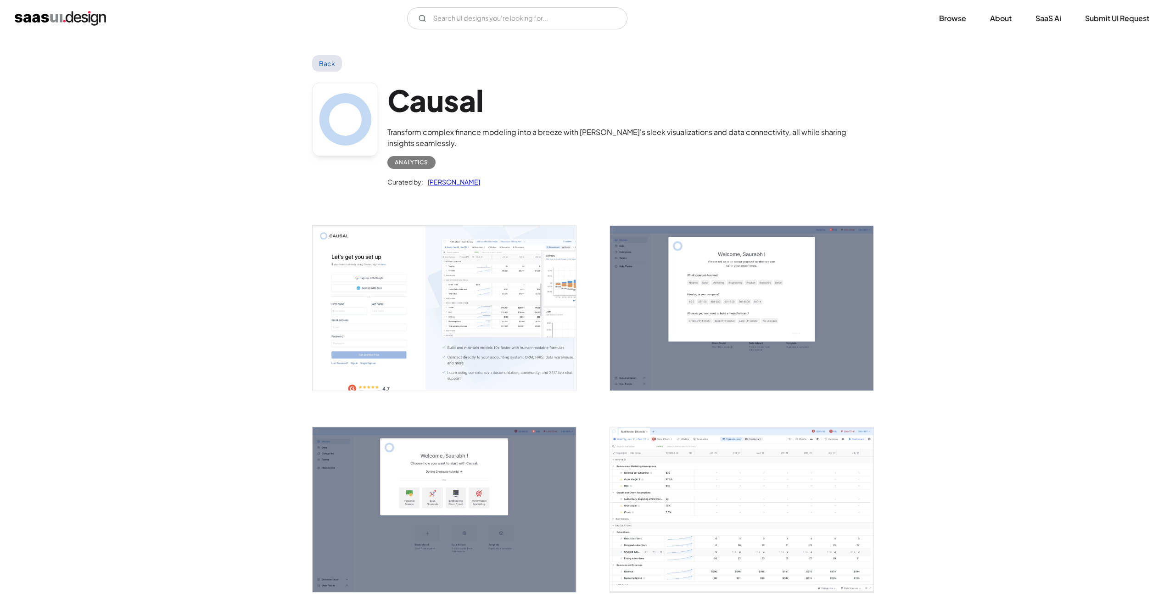
scroll to position [149, 0]
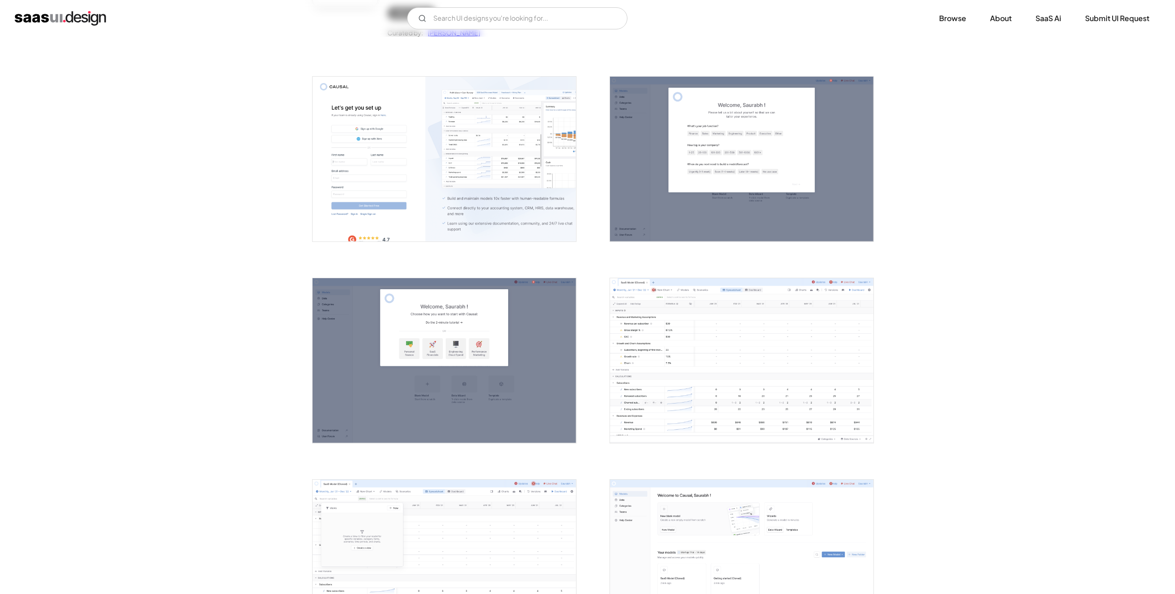
click at [692, 397] on img "open lightbox" at bounding box center [742, 360] width 264 height 165
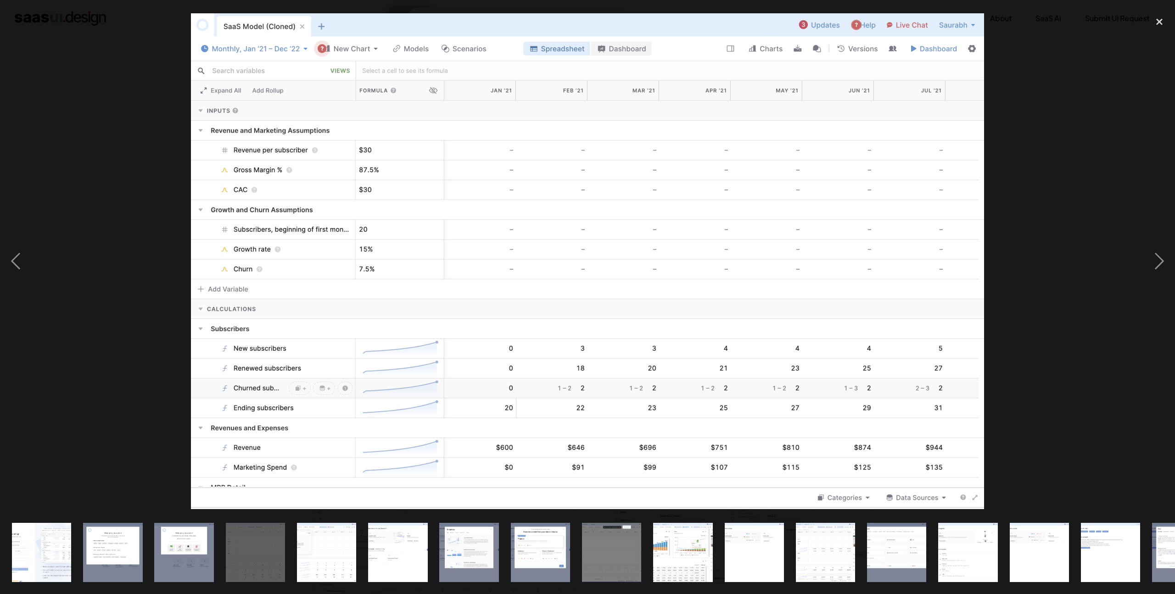
click at [1059, 230] on div at bounding box center [587, 261] width 1175 height 499
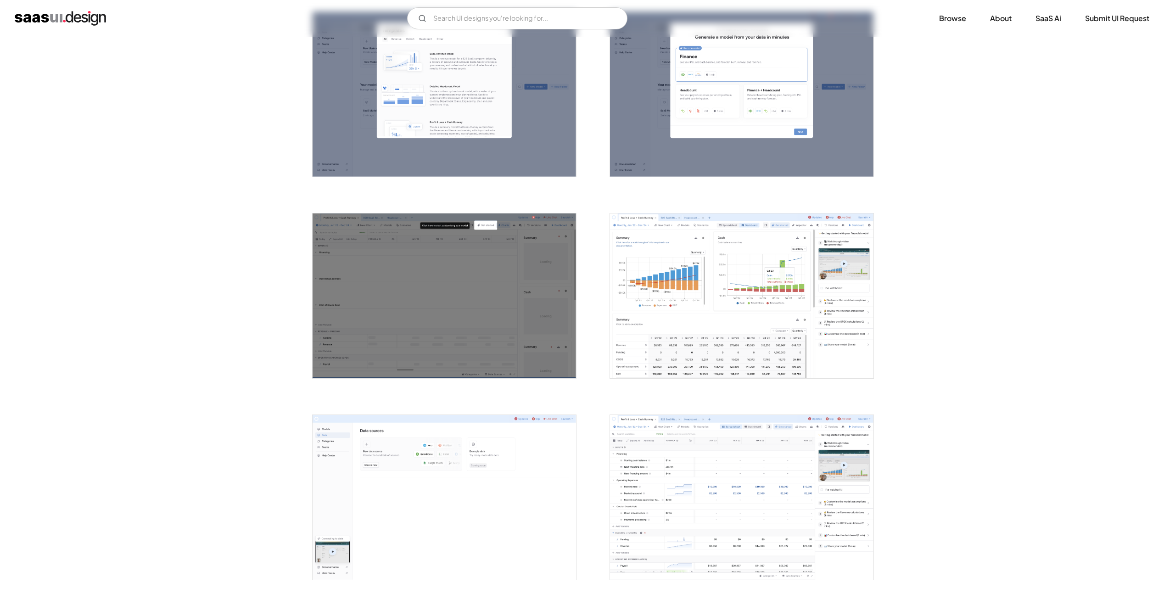
scroll to position [828, 0]
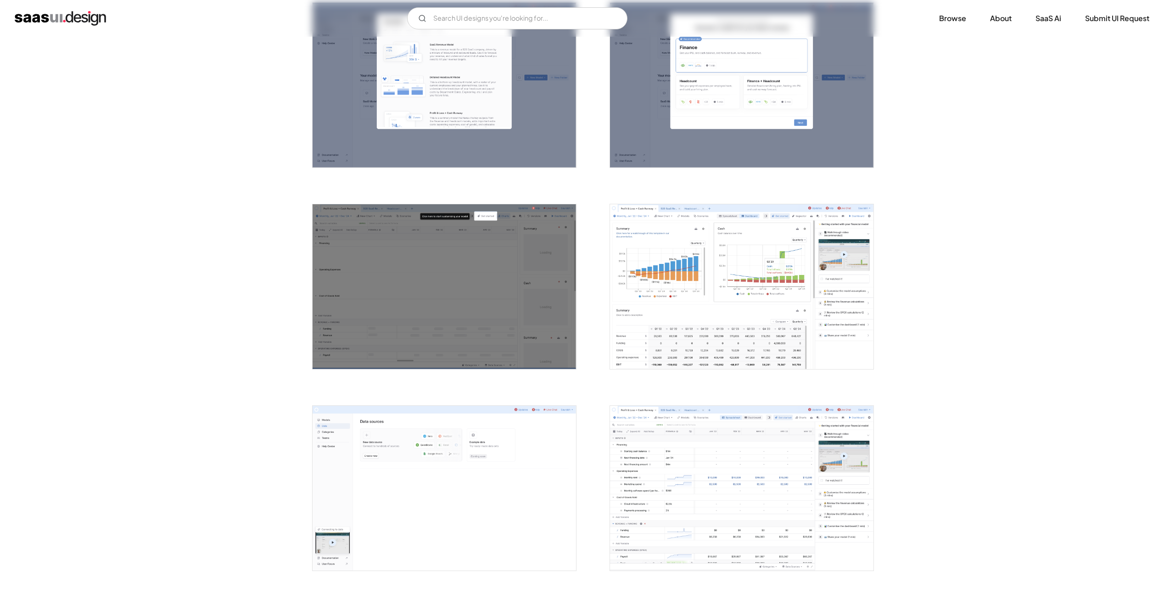
click at [757, 354] on img "open lightbox" at bounding box center [742, 286] width 264 height 165
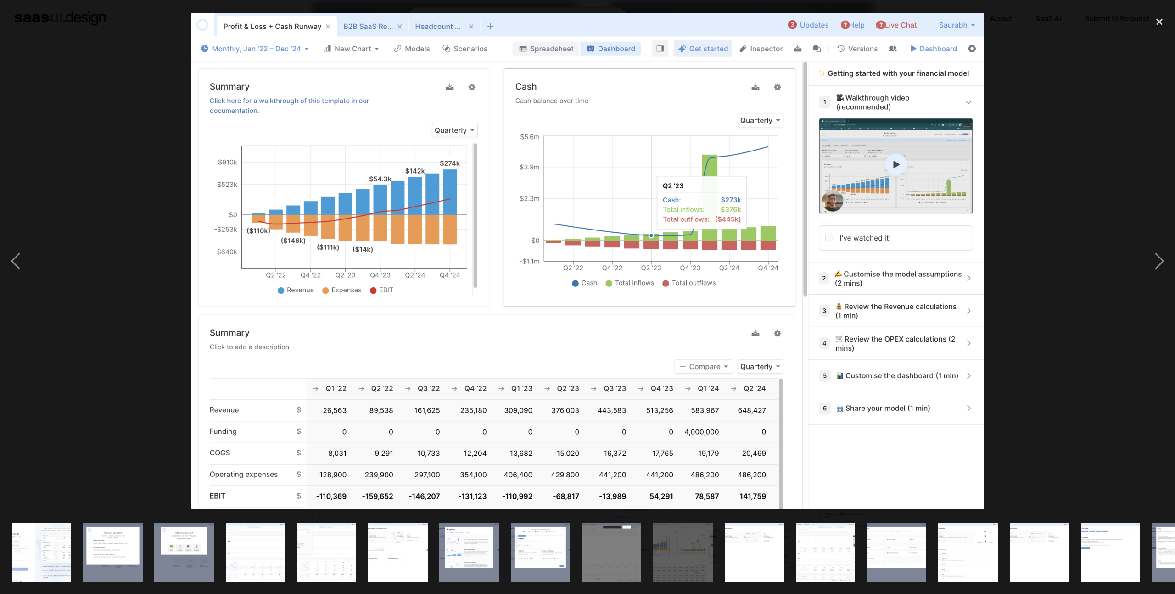
click at [1036, 290] on div at bounding box center [587, 261] width 1175 height 499
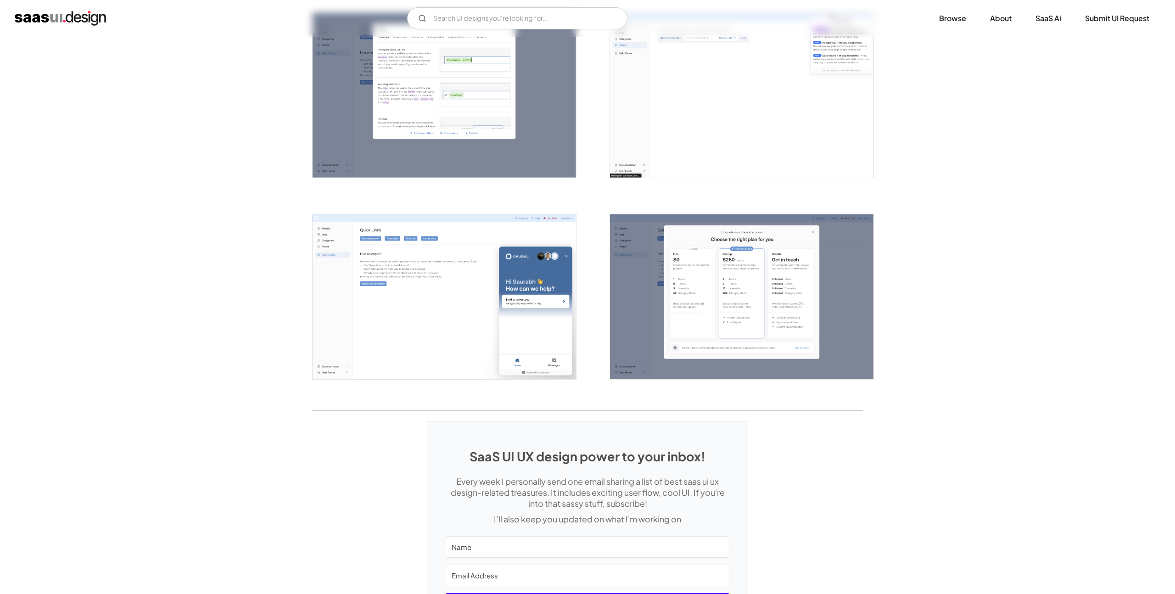
scroll to position [1941, 0]
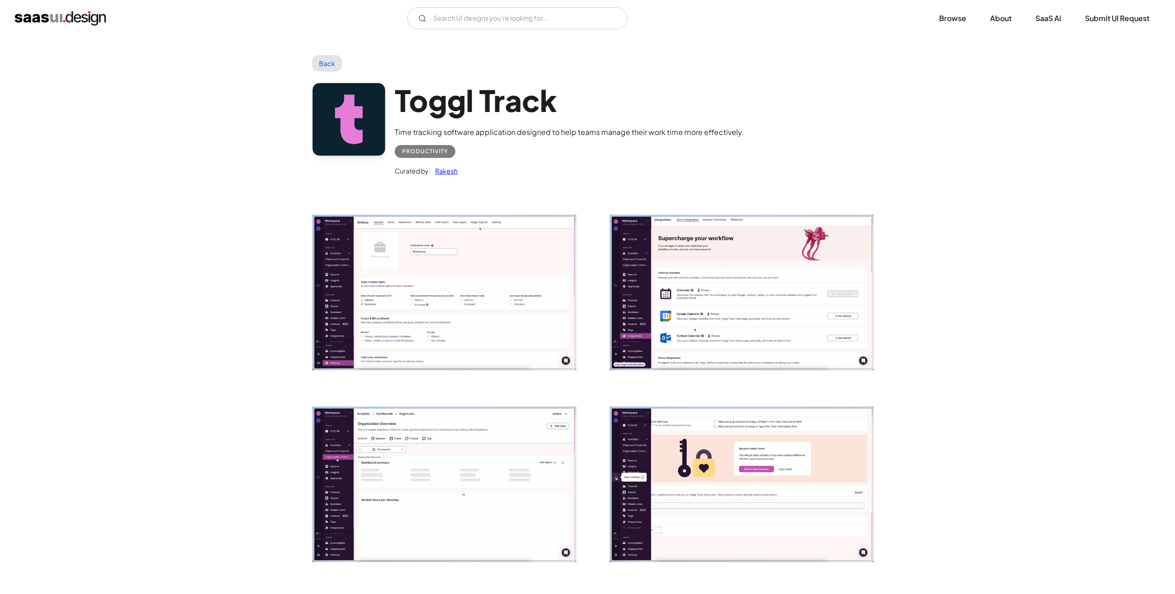
click at [330, 279] on img "open lightbox" at bounding box center [445, 292] width 264 height 155
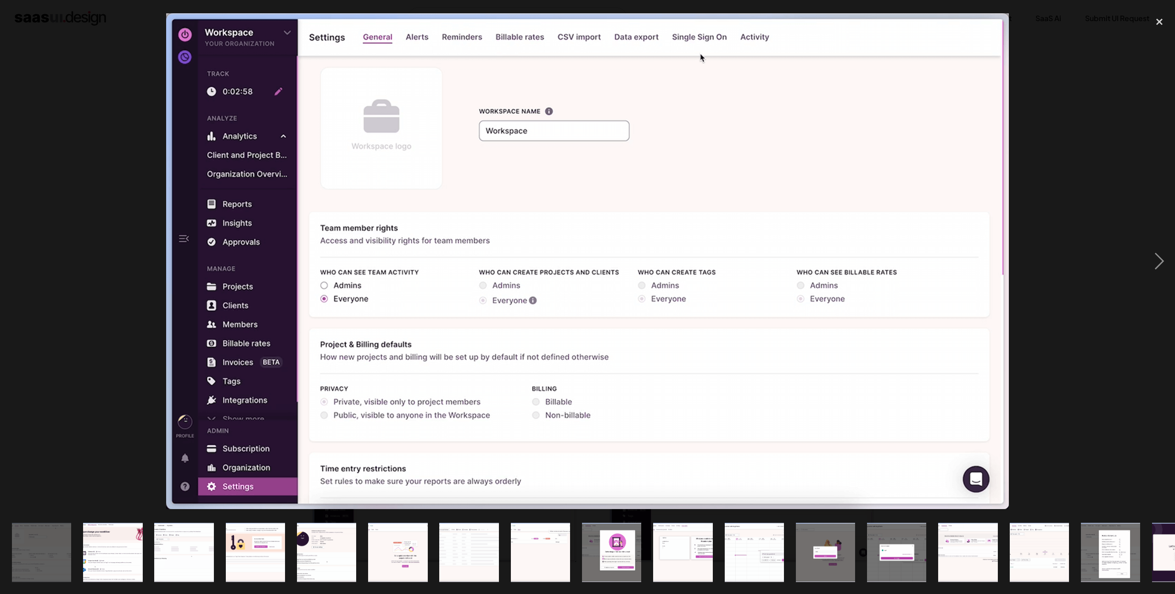
click at [1006, 171] on img at bounding box center [587, 261] width 843 height 496
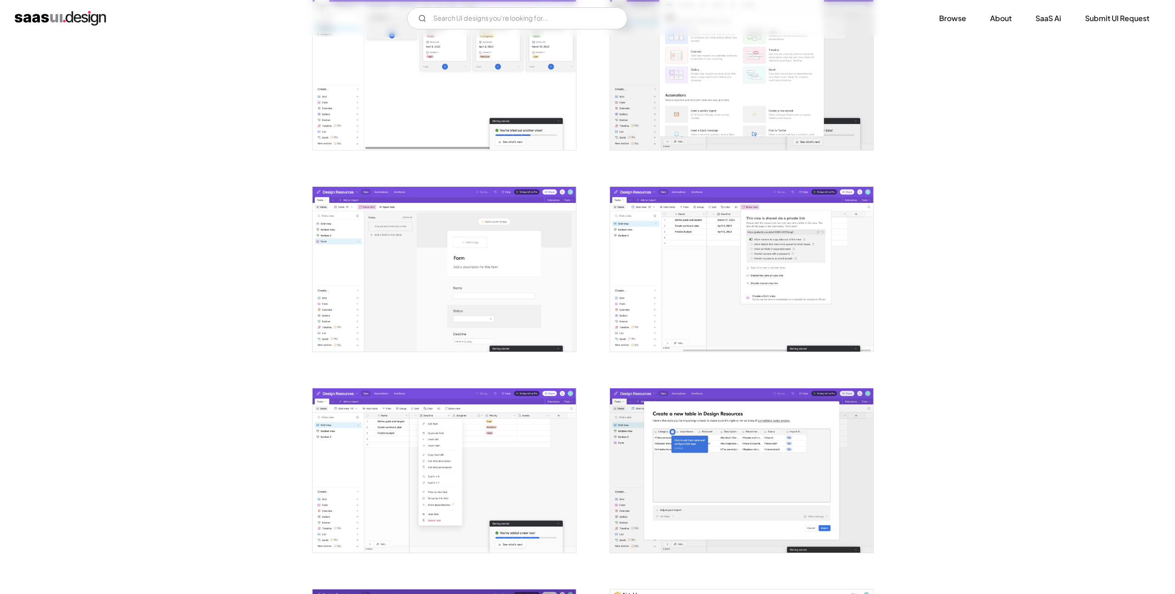
scroll to position [1543, 0]
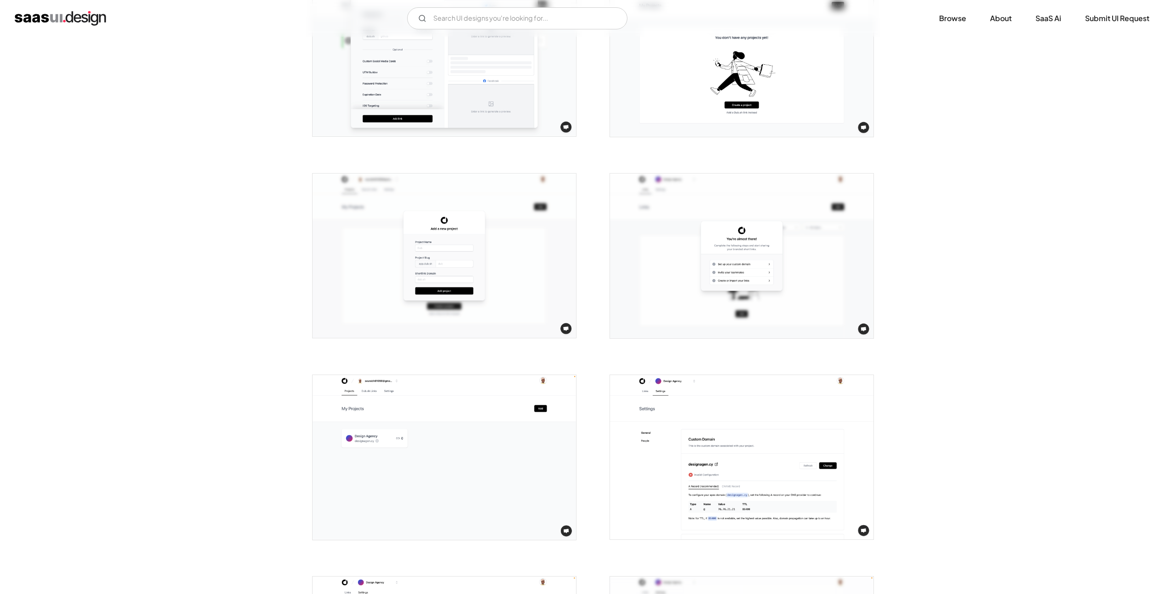
scroll to position [1285, 0]
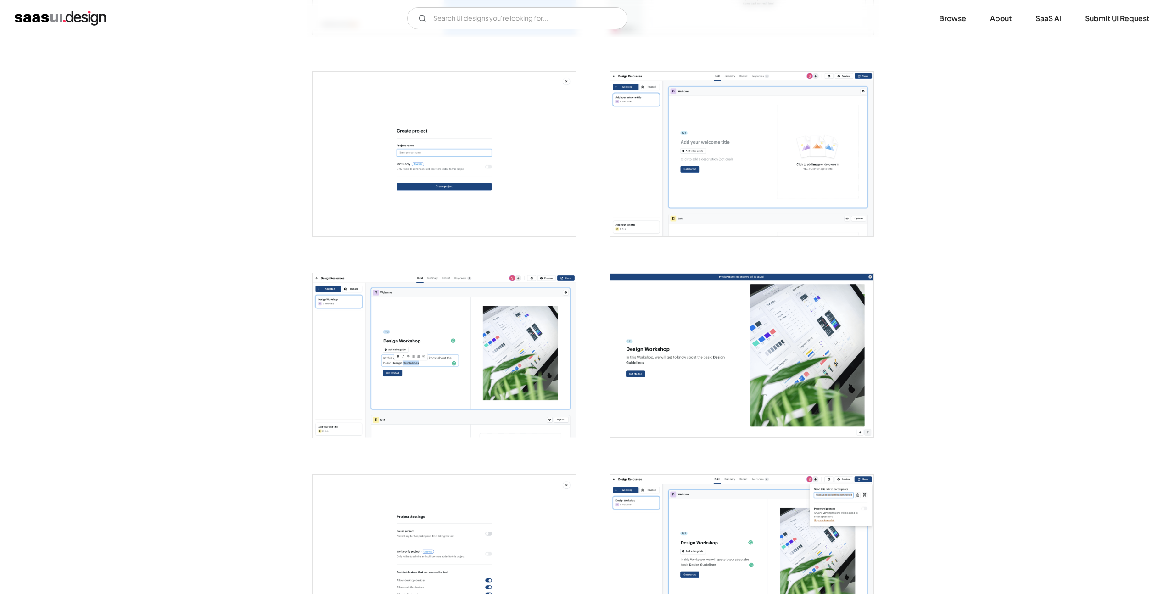
scroll to position [630, 0]
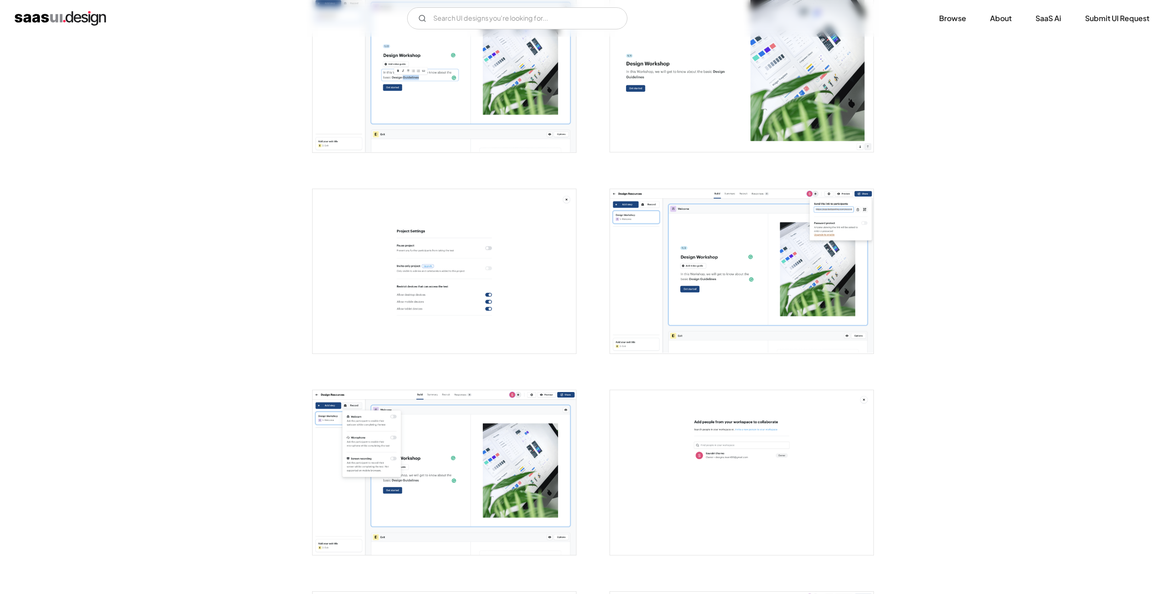
click at [696, 321] on img "open lightbox" at bounding box center [742, 271] width 264 height 165
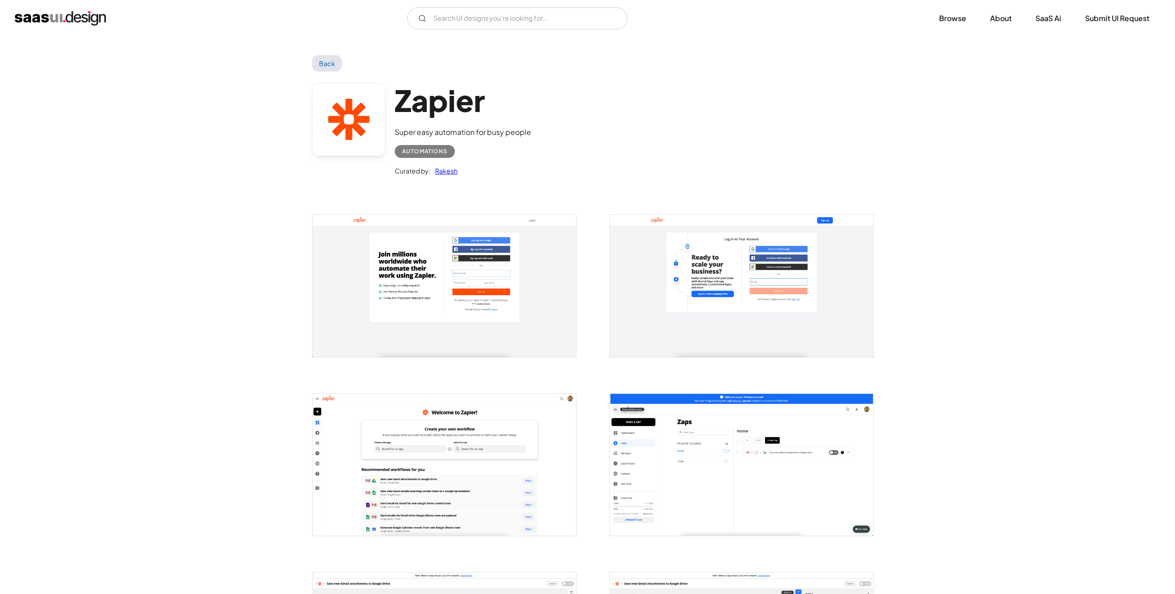
click at [423, 431] on img "open lightbox" at bounding box center [445, 465] width 264 height 142
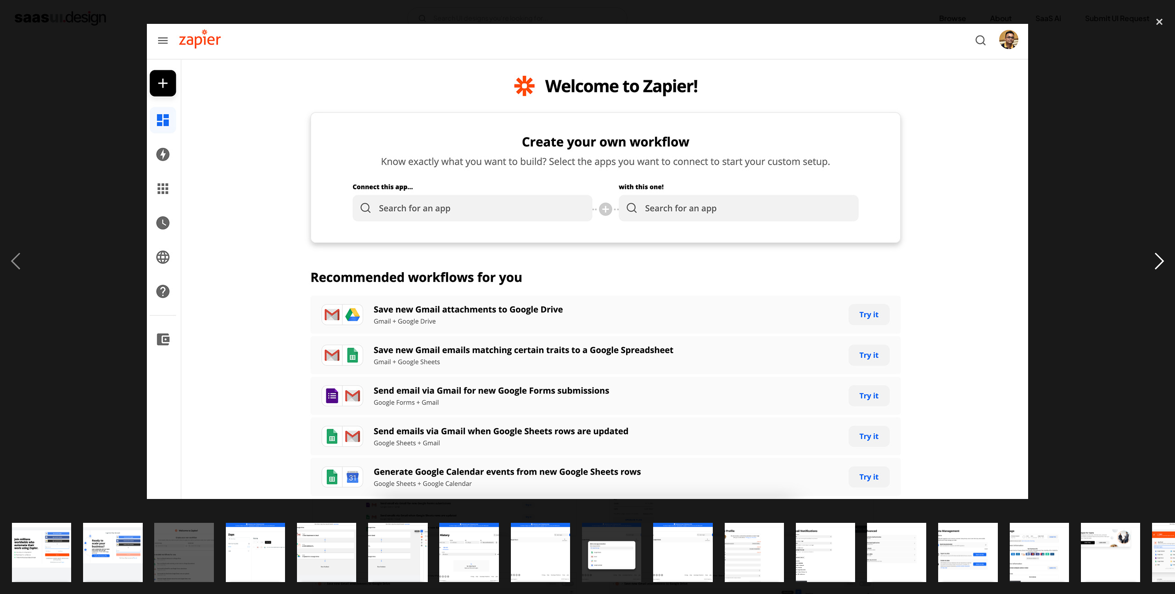
click at [1160, 269] on div "next image" at bounding box center [1159, 261] width 31 height 499
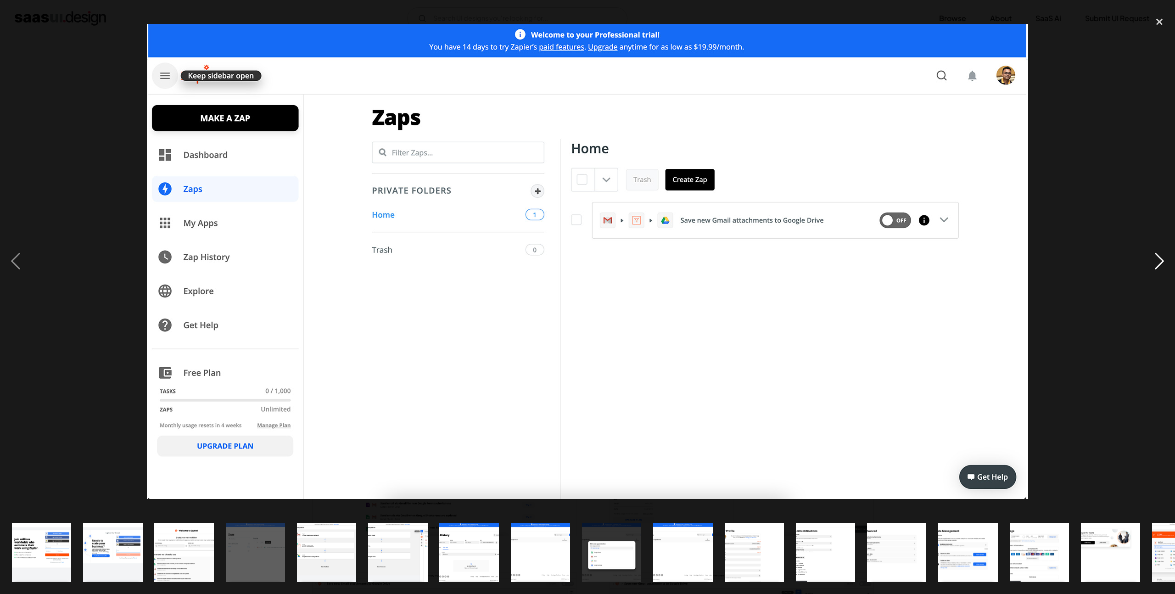
click at [1160, 269] on div "next image" at bounding box center [1159, 261] width 31 height 499
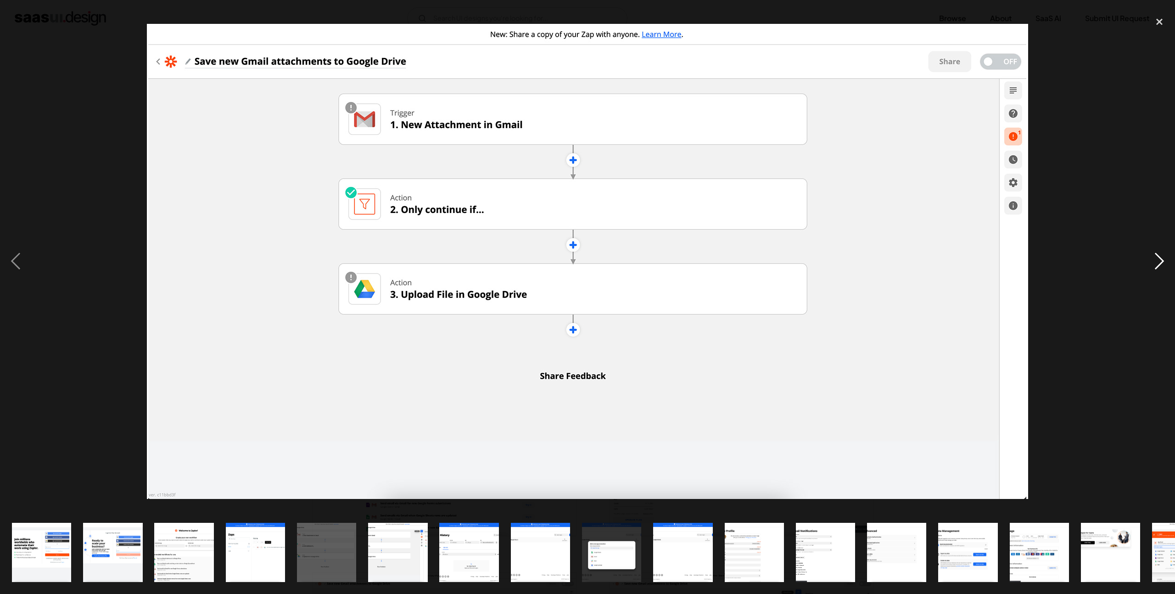
click at [1160, 269] on div "next image" at bounding box center [1159, 261] width 31 height 499
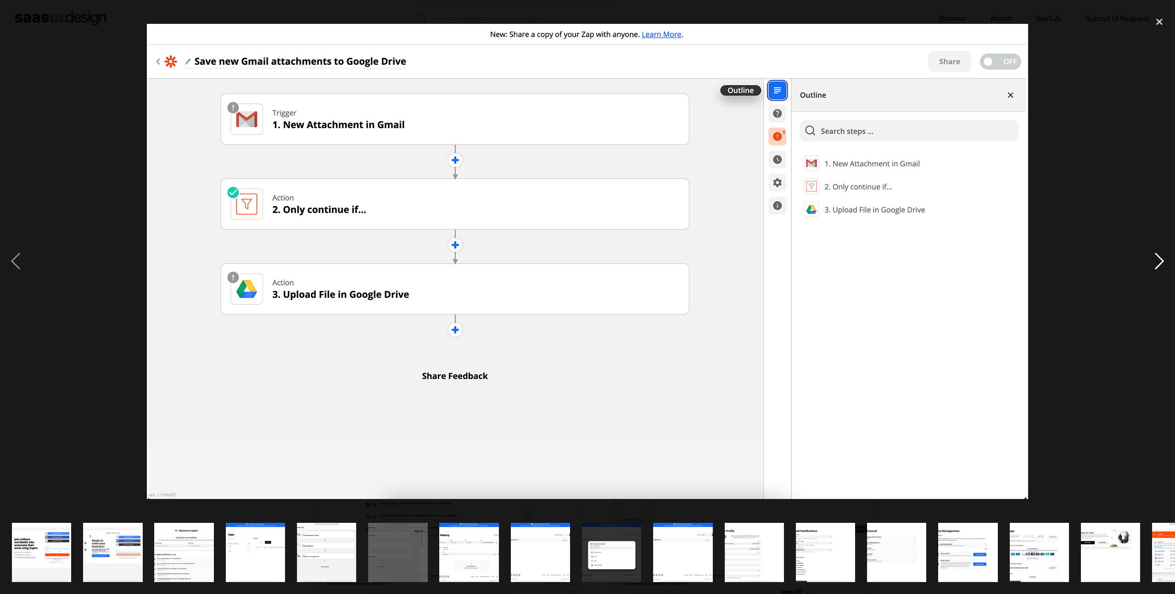
click at [1160, 269] on div "next image" at bounding box center [1159, 261] width 31 height 499
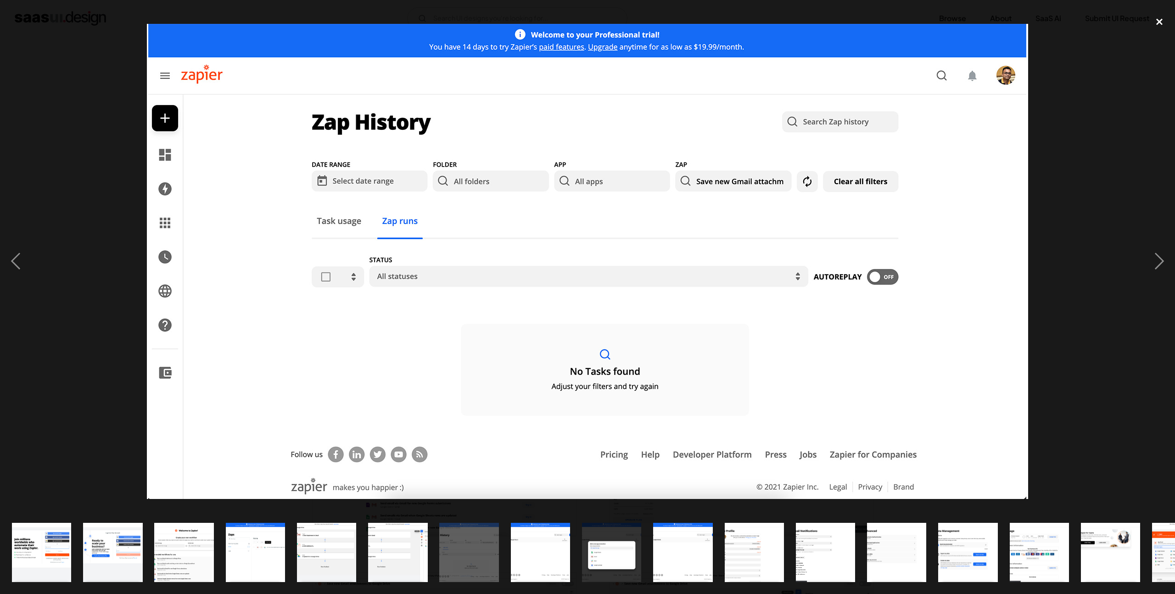
click at [1154, 20] on div "close lightbox" at bounding box center [1159, 22] width 31 height 20
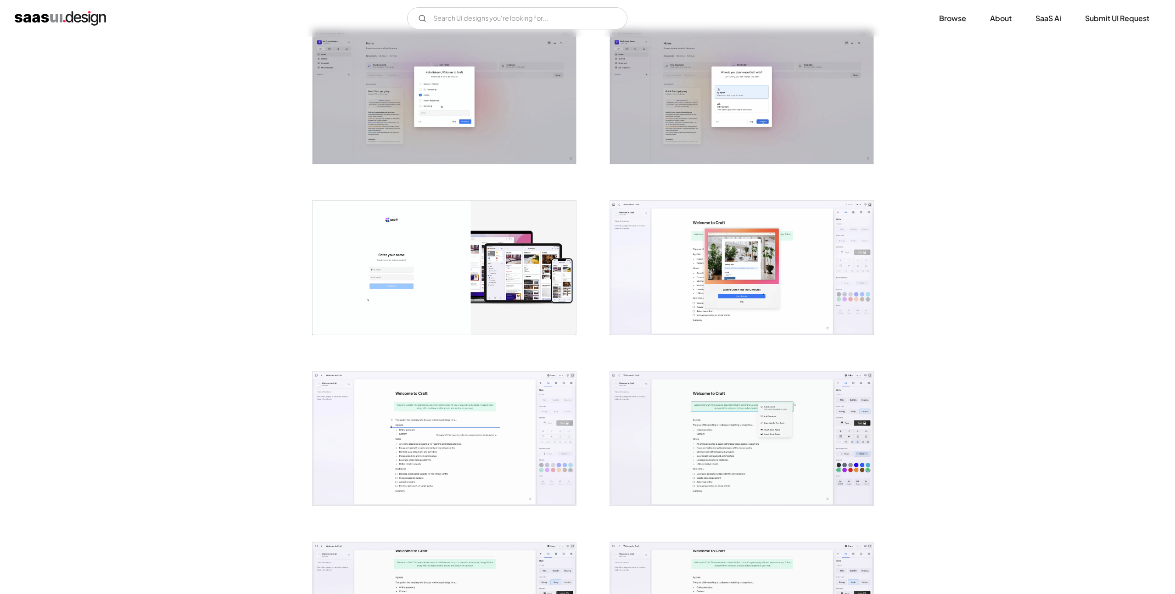
scroll to position [379, 0]
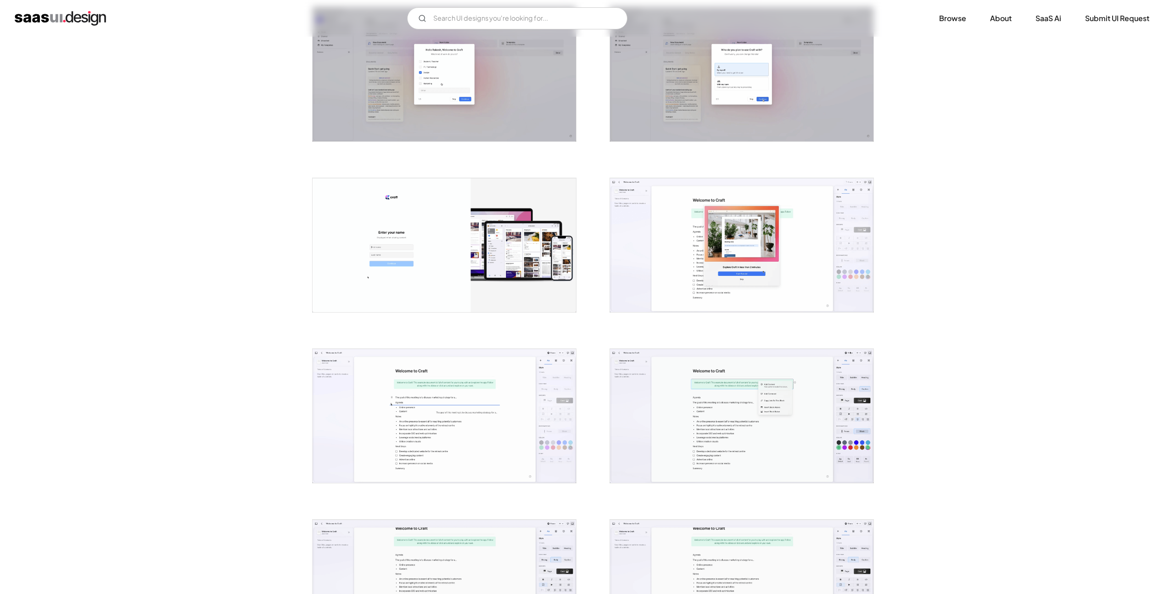
click at [678, 283] on img "open lightbox" at bounding box center [742, 245] width 264 height 134
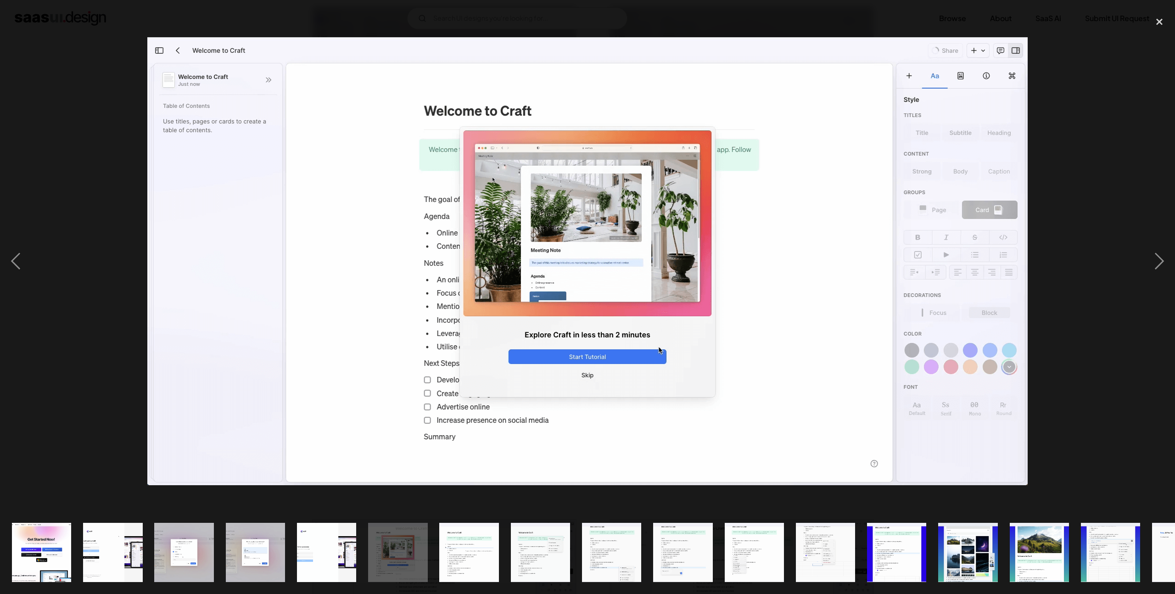
click at [1119, 96] on div at bounding box center [587, 261] width 1175 height 499
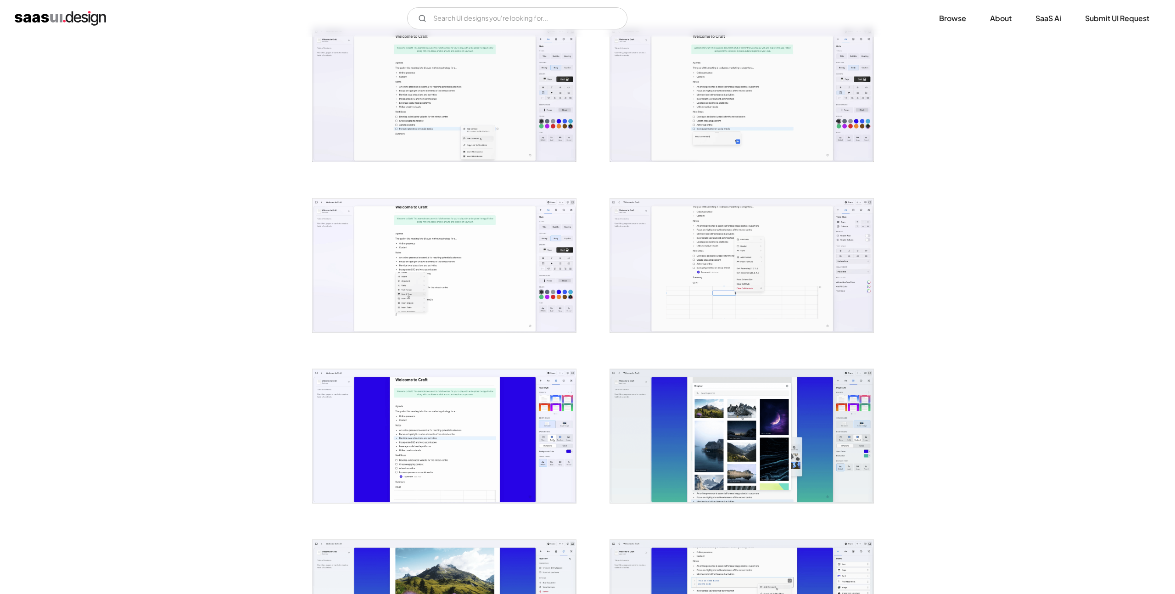
scroll to position [881, 0]
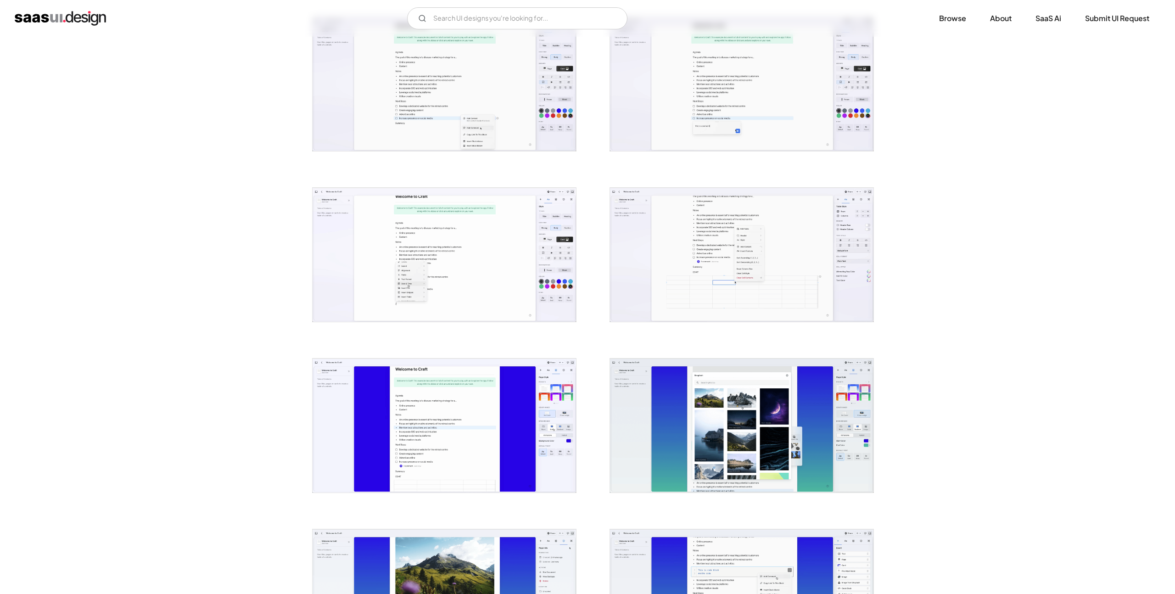
click at [717, 218] on img "open lightbox" at bounding box center [742, 255] width 264 height 134
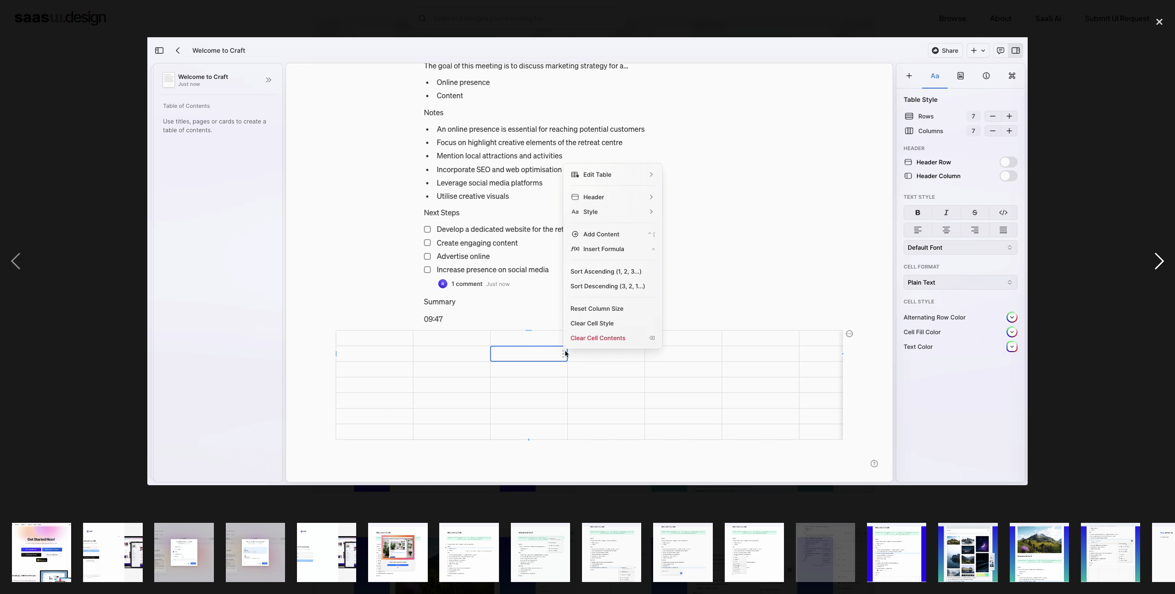
click at [1168, 148] on div "next image" at bounding box center [1159, 261] width 31 height 499
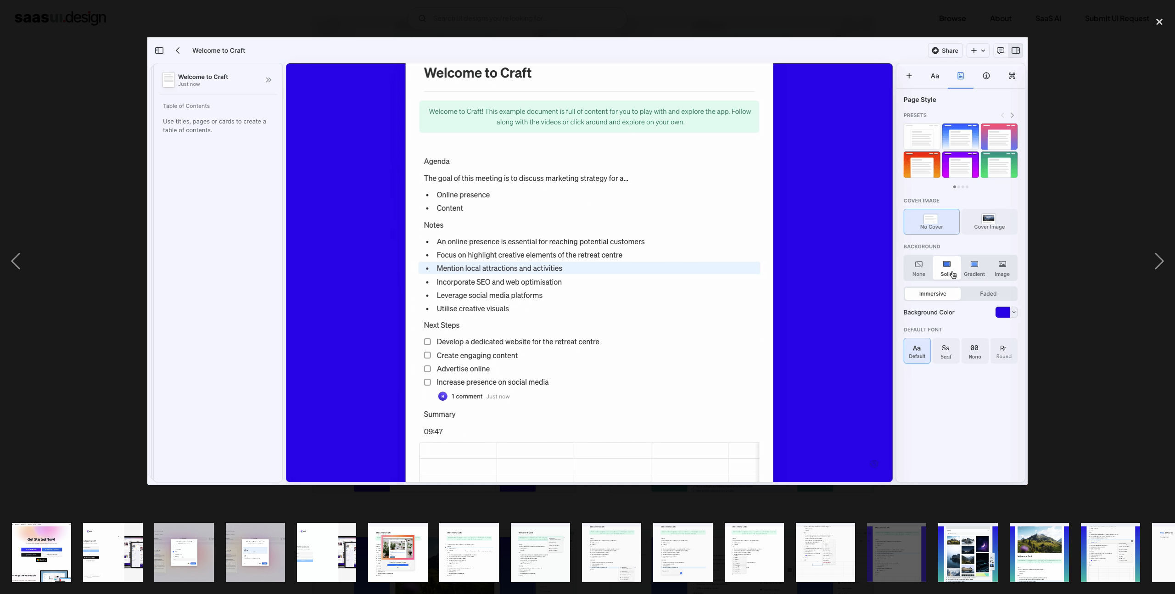
click at [1130, 167] on div at bounding box center [587, 261] width 1175 height 499
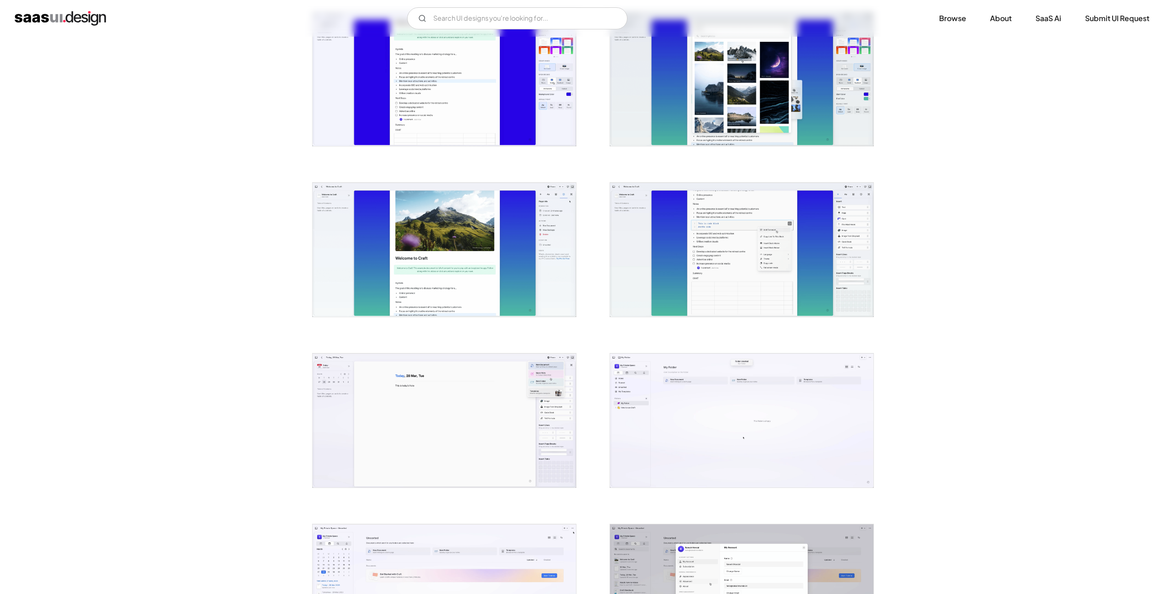
scroll to position [1397, 0]
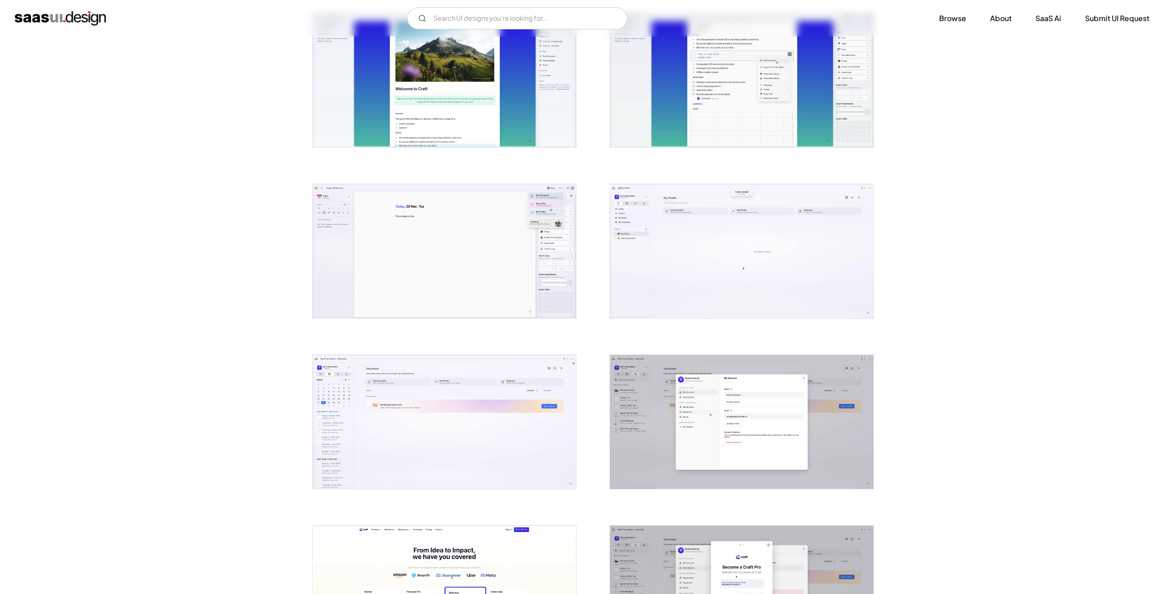
click at [650, 223] on img "open lightbox" at bounding box center [742, 251] width 264 height 134
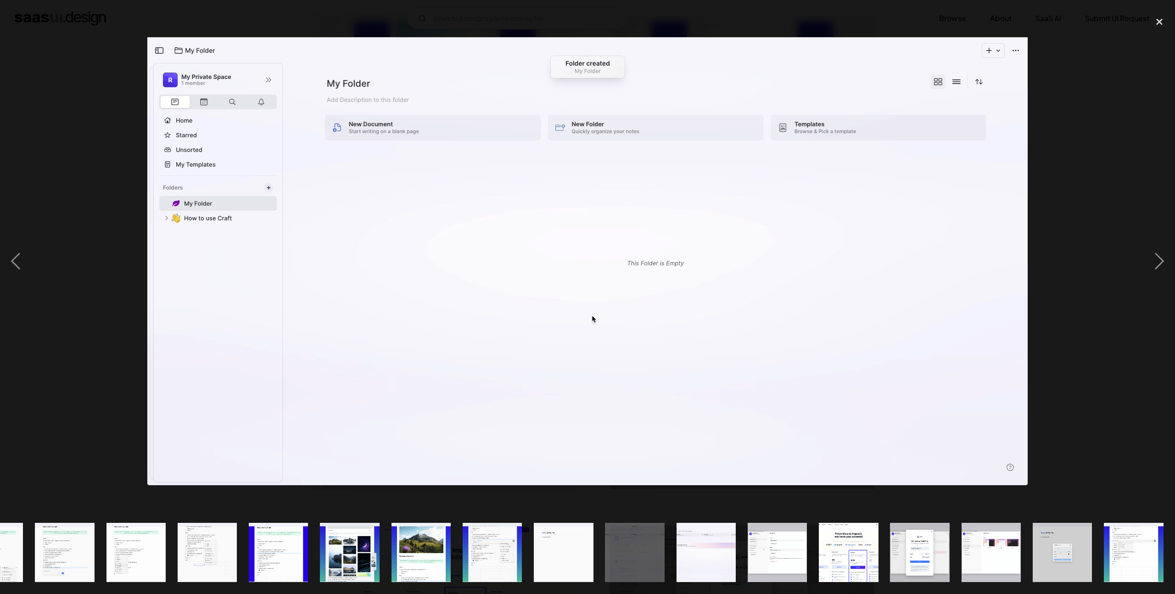
scroll to position [0, 618]
click at [1155, 25] on div "close lightbox" at bounding box center [1159, 22] width 31 height 20
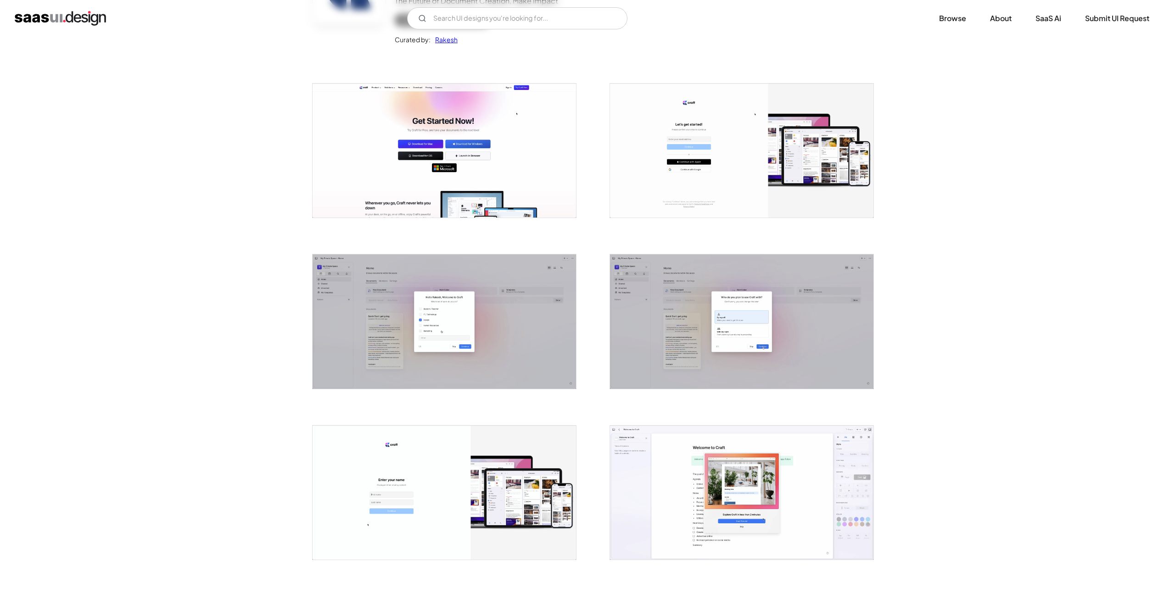
scroll to position [0, 0]
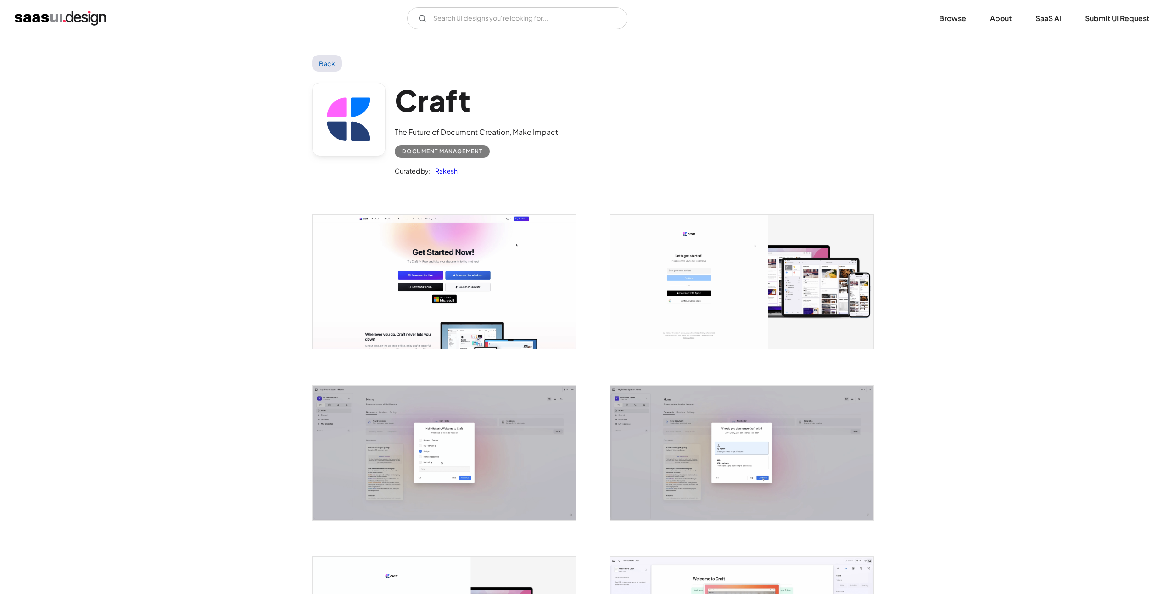
click at [331, 65] on link "Back" at bounding box center [327, 63] width 30 height 17
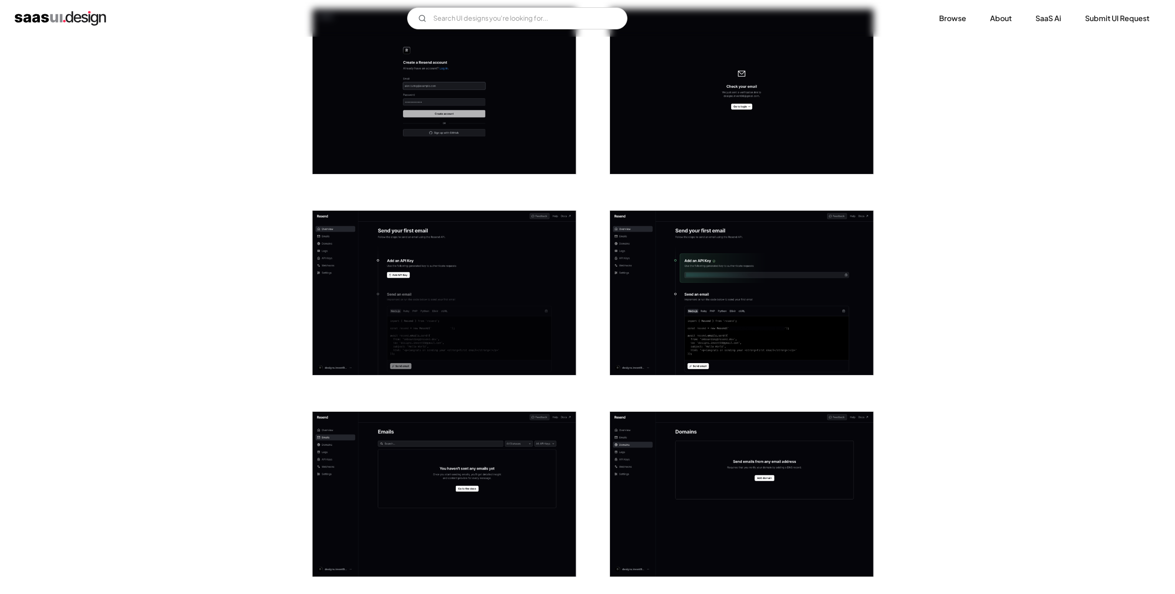
scroll to position [540, 0]
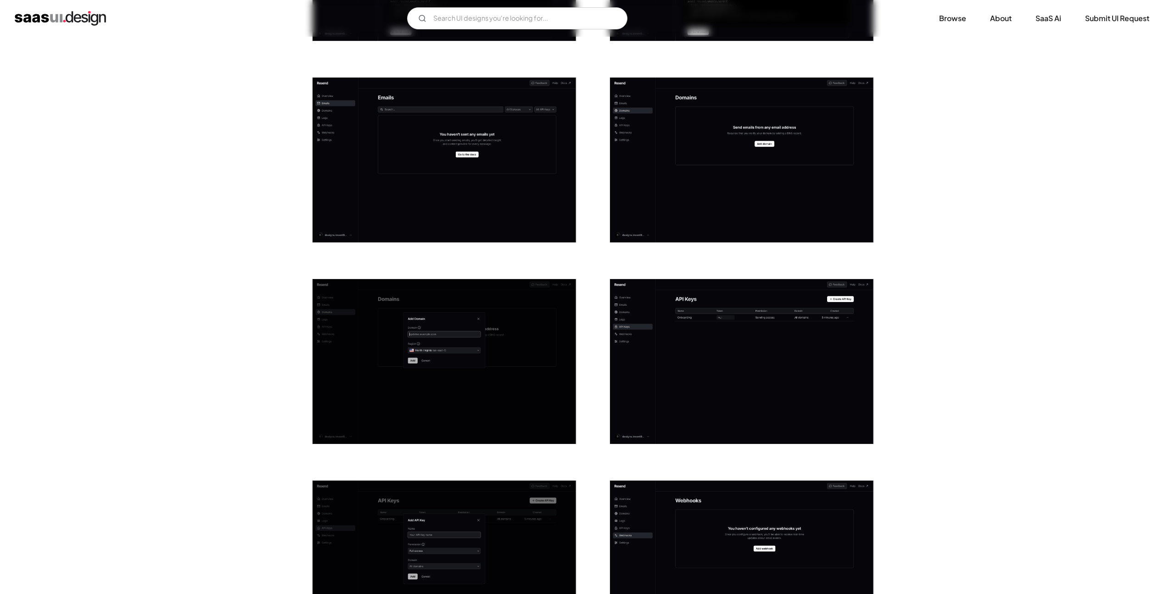
click at [701, 347] on img "open lightbox" at bounding box center [742, 361] width 264 height 165
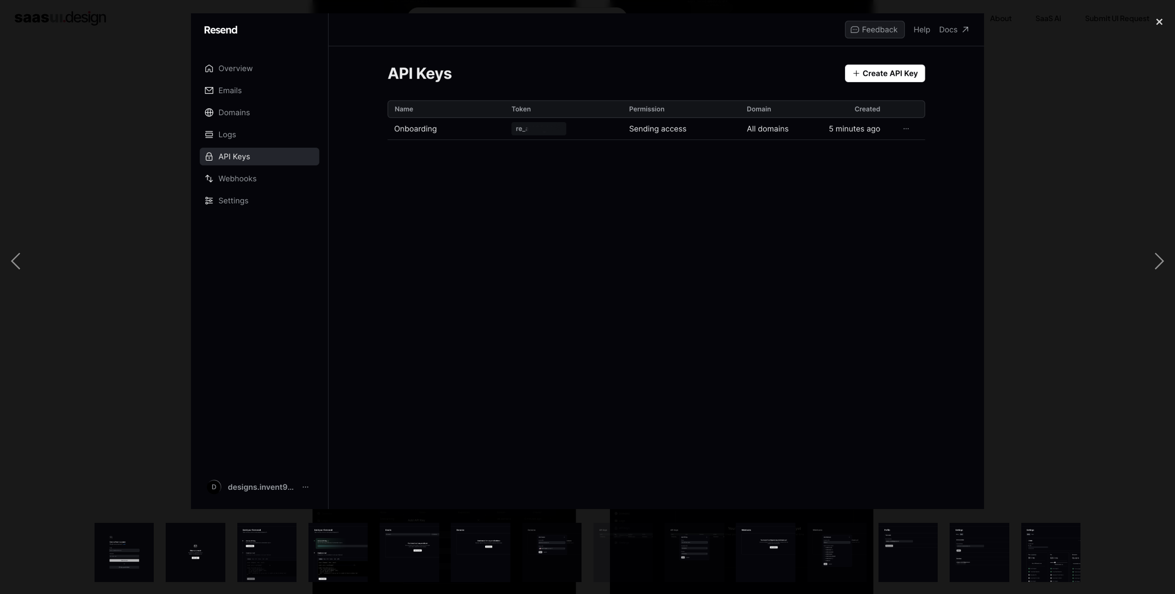
click at [985, 244] on div at bounding box center [587, 261] width 1175 height 499
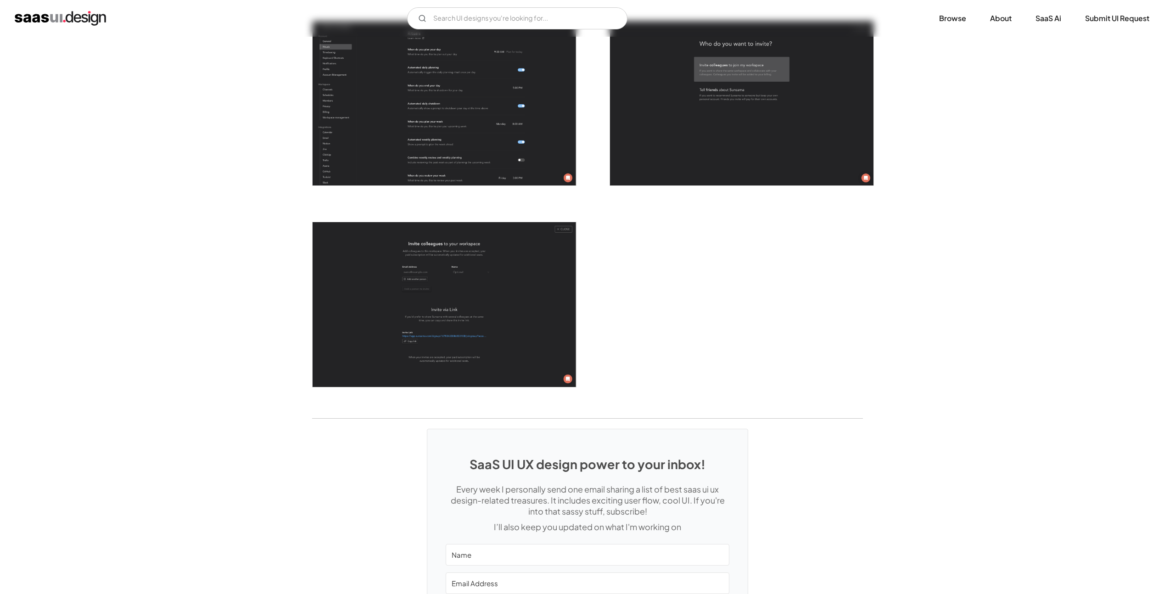
scroll to position [2533, 0]
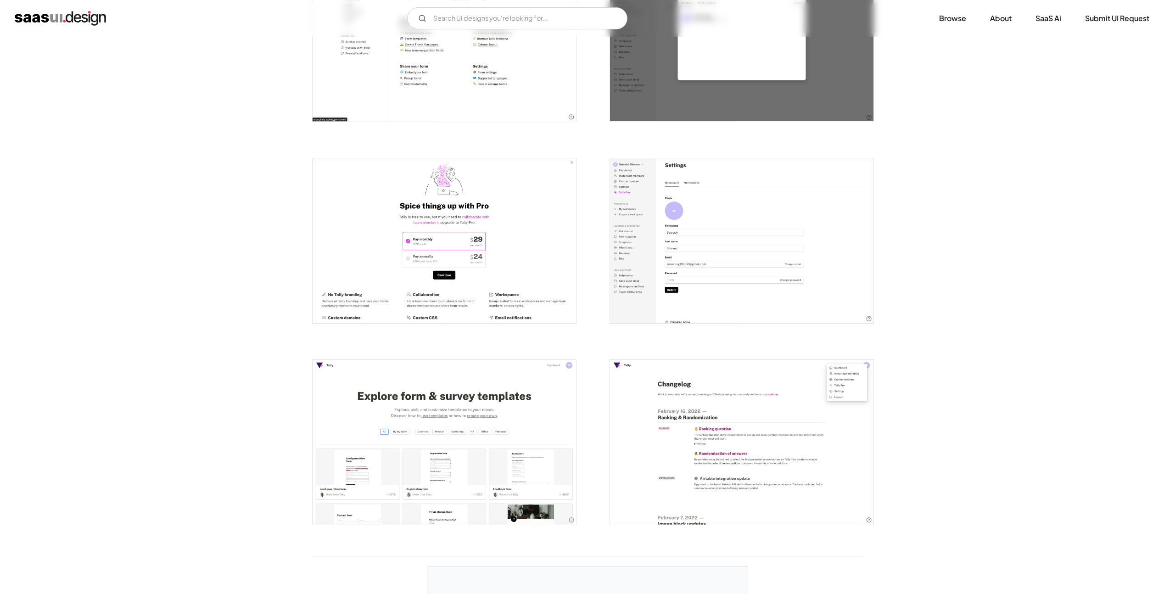
scroll to position [1740, 0]
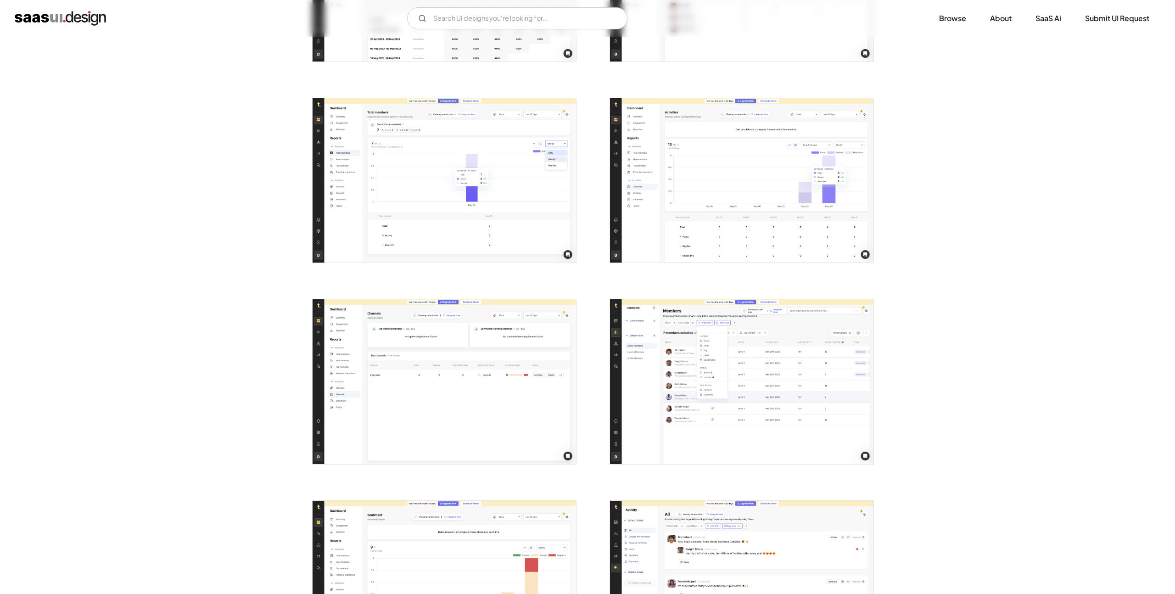
scroll to position [1152, 0]
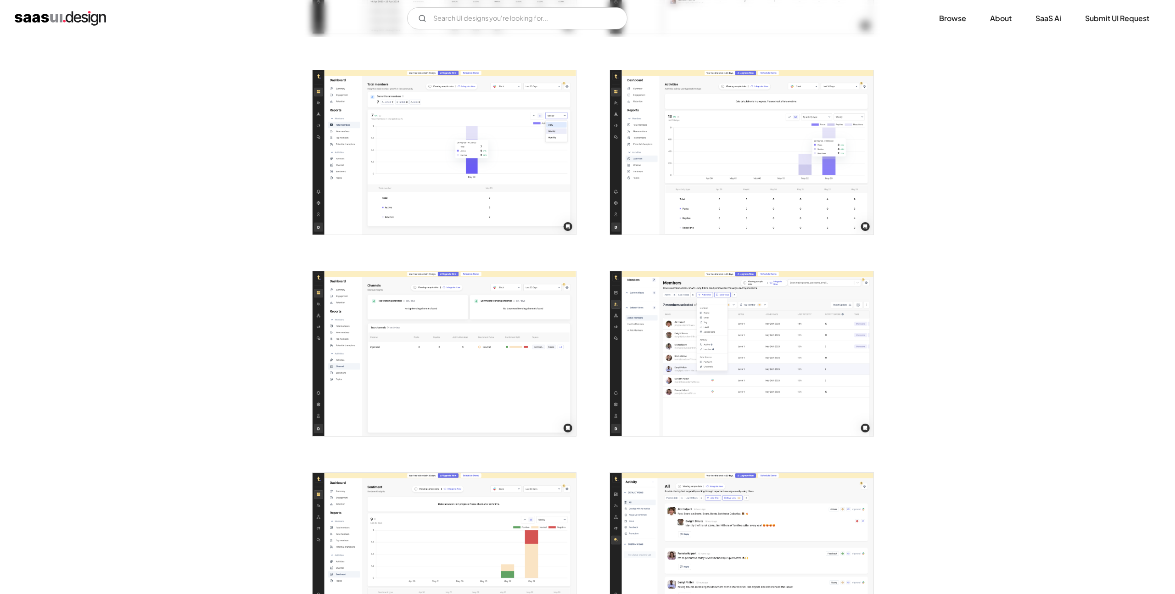
click at [448, 414] on img "open lightbox" at bounding box center [445, 353] width 264 height 165
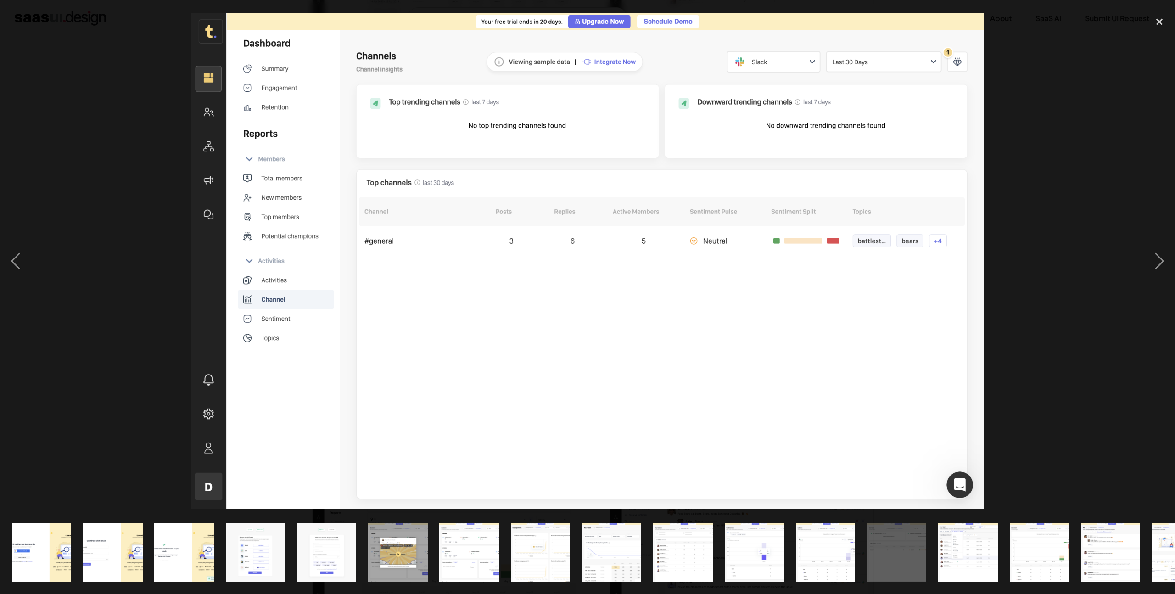
click at [1078, 194] on div at bounding box center [587, 261] width 1175 height 499
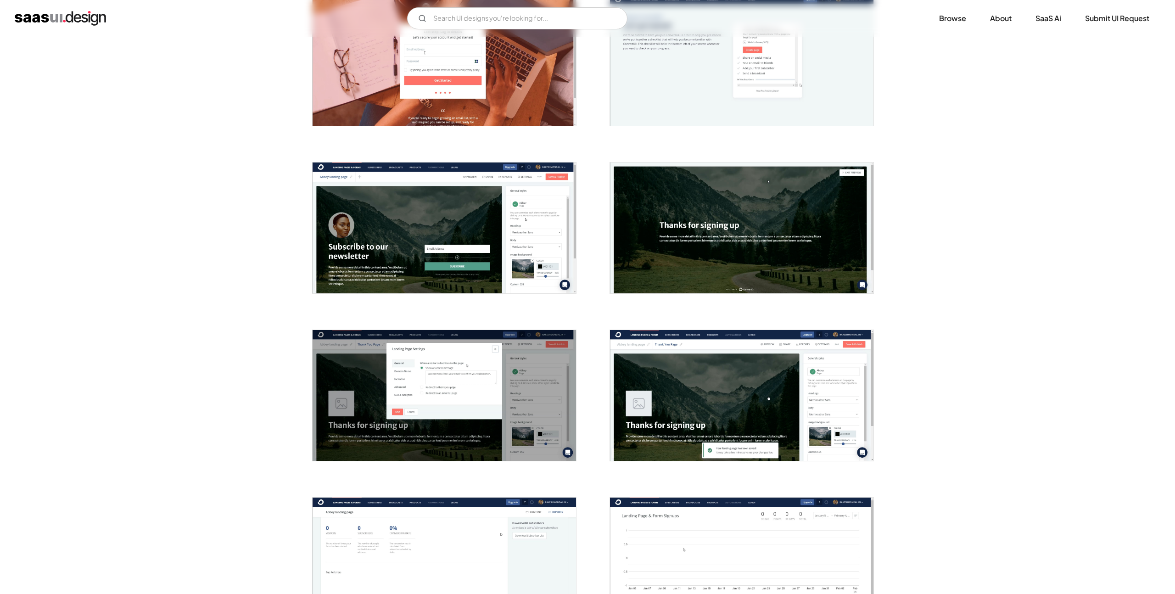
scroll to position [656, 0]
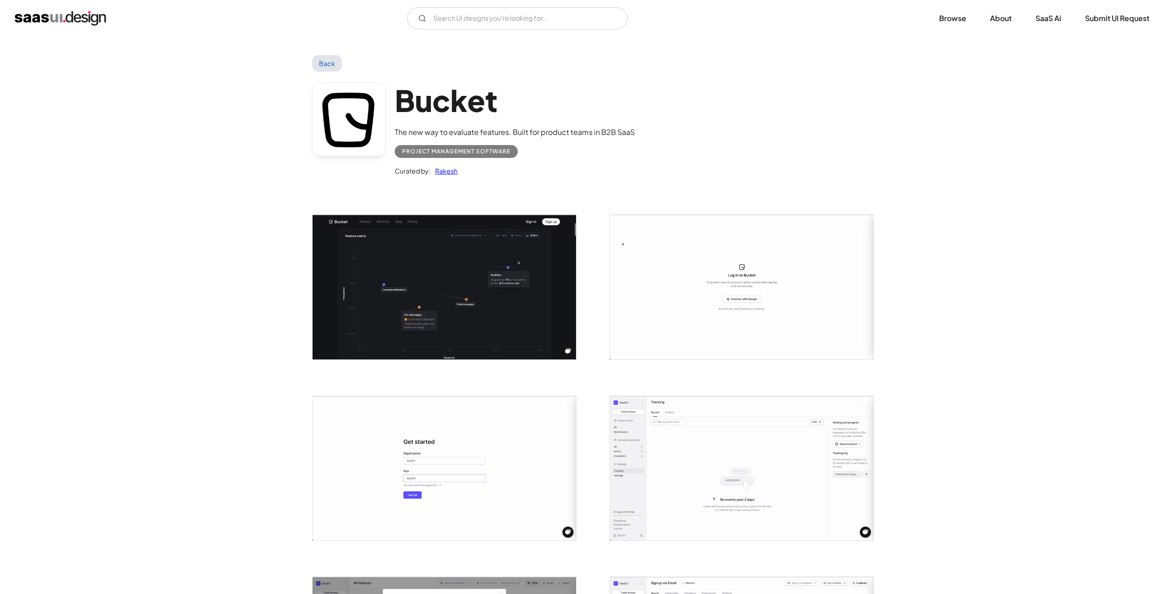
click at [449, 251] on img "open lightbox" at bounding box center [445, 287] width 264 height 144
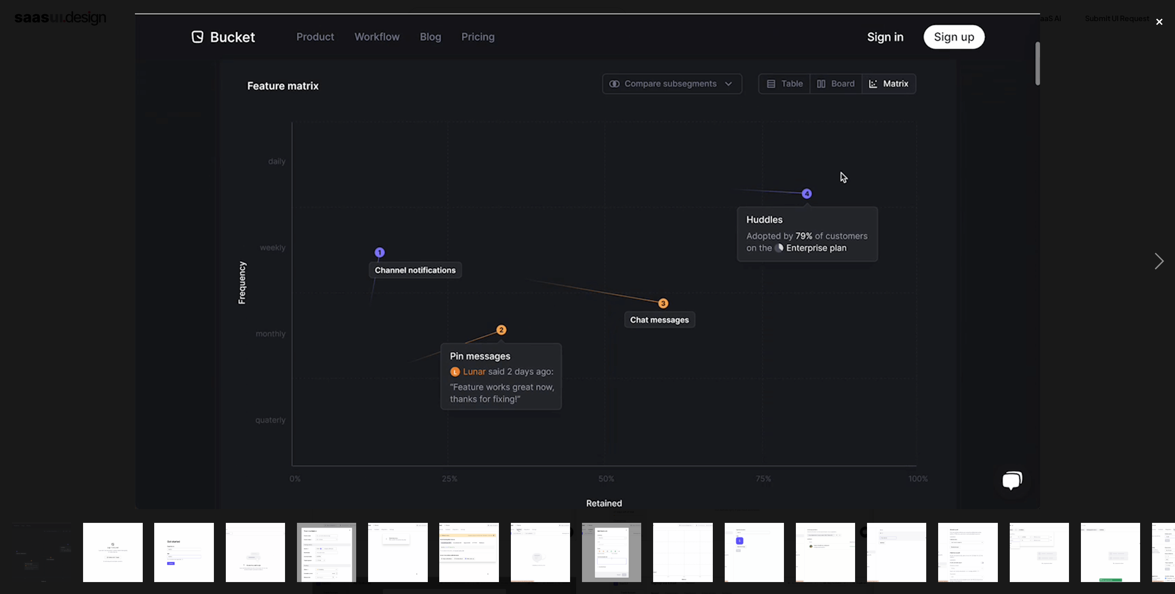
click at [1160, 21] on div "close lightbox" at bounding box center [1159, 22] width 31 height 20
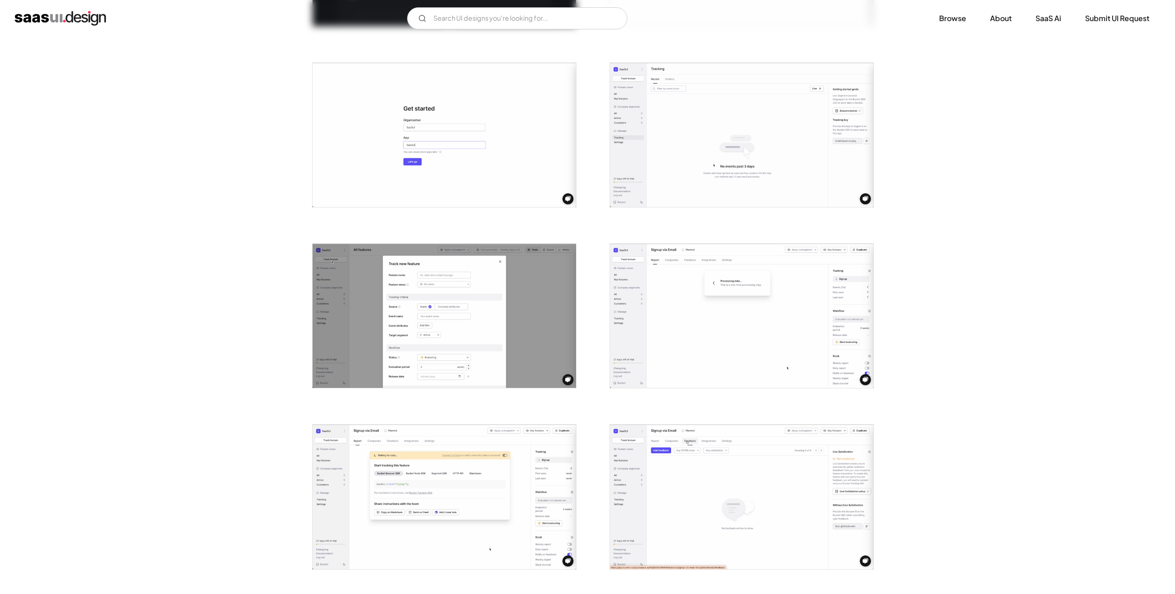
scroll to position [609, 0]
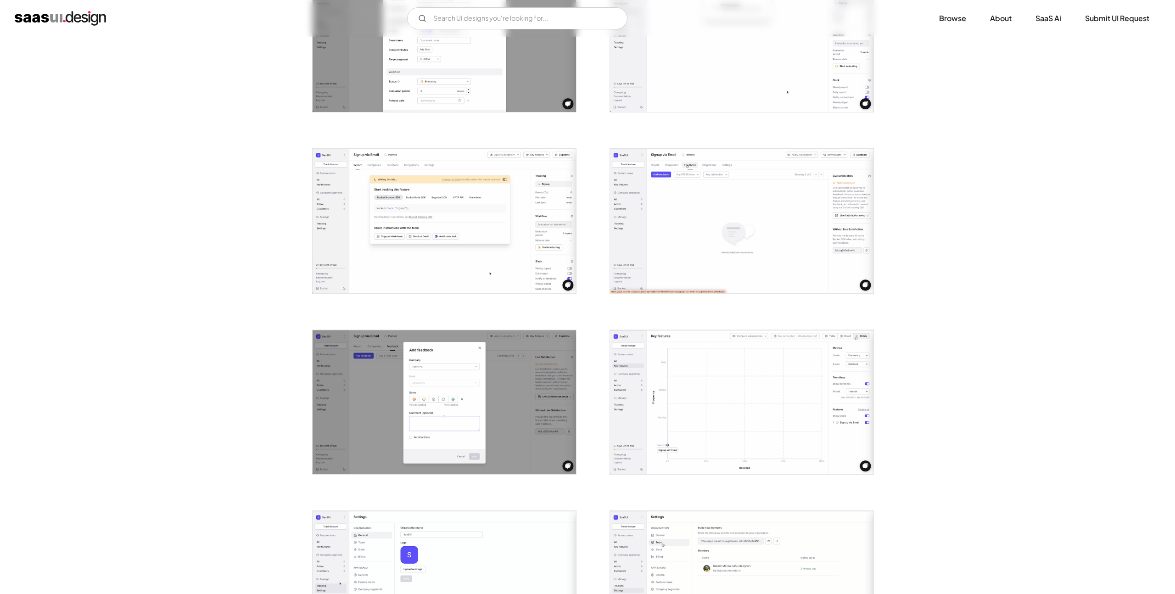
click at [750, 404] on img "open lightbox" at bounding box center [742, 402] width 264 height 144
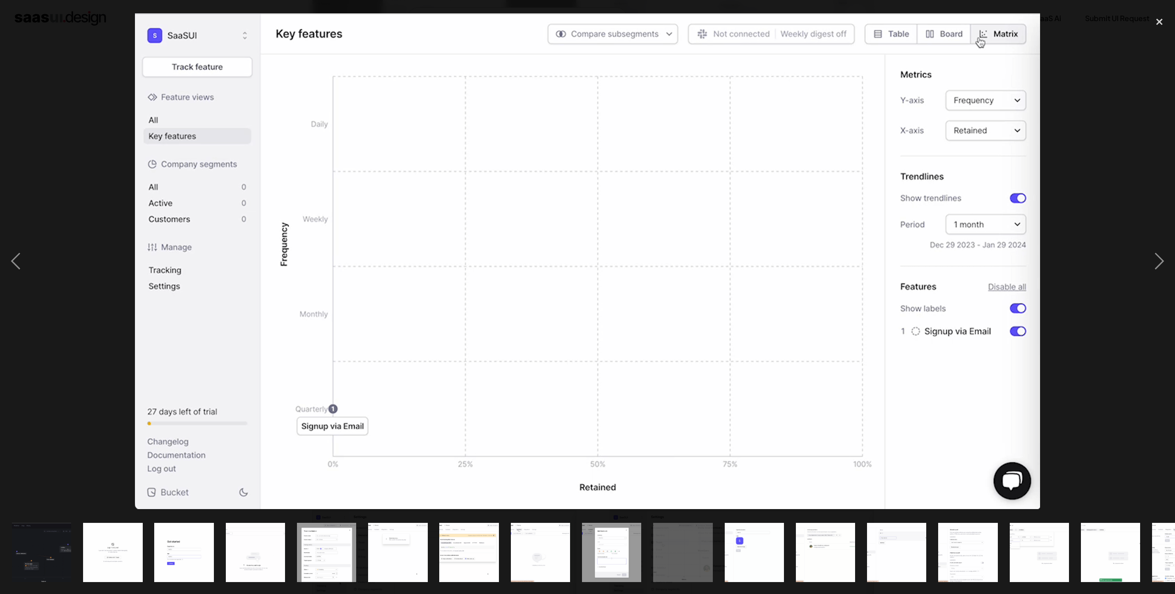
click at [1091, 105] on div at bounding box center [587, 261] width 1175 height 499
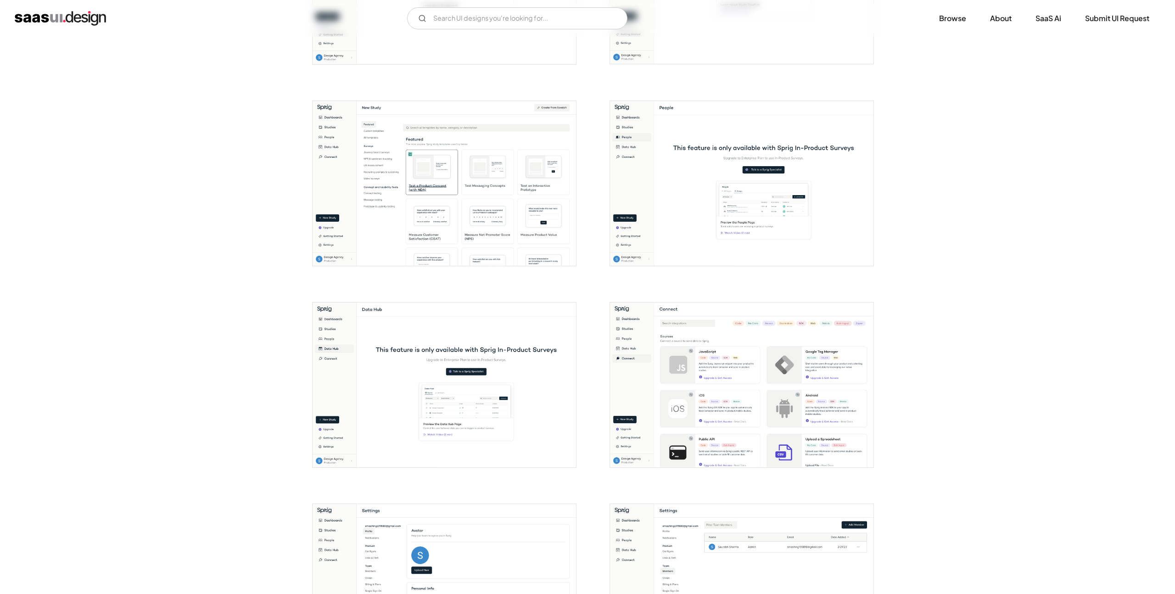
scroll to position [1022, 0]
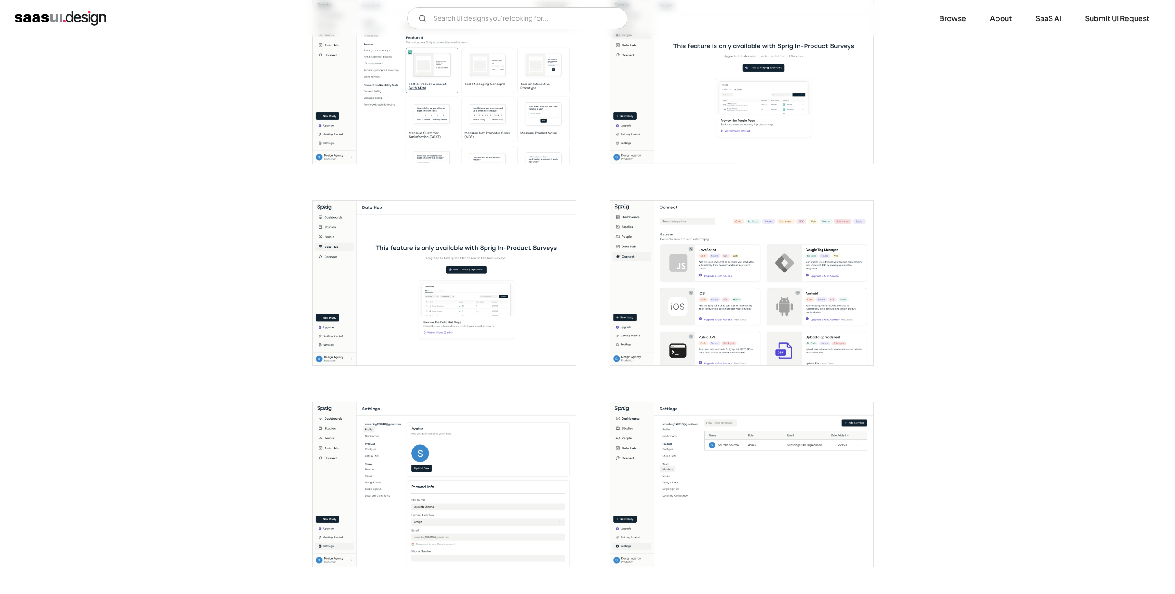
click at [709, 264] on img "open lightbox" at bounding box center [742, 283] width 264 height 165
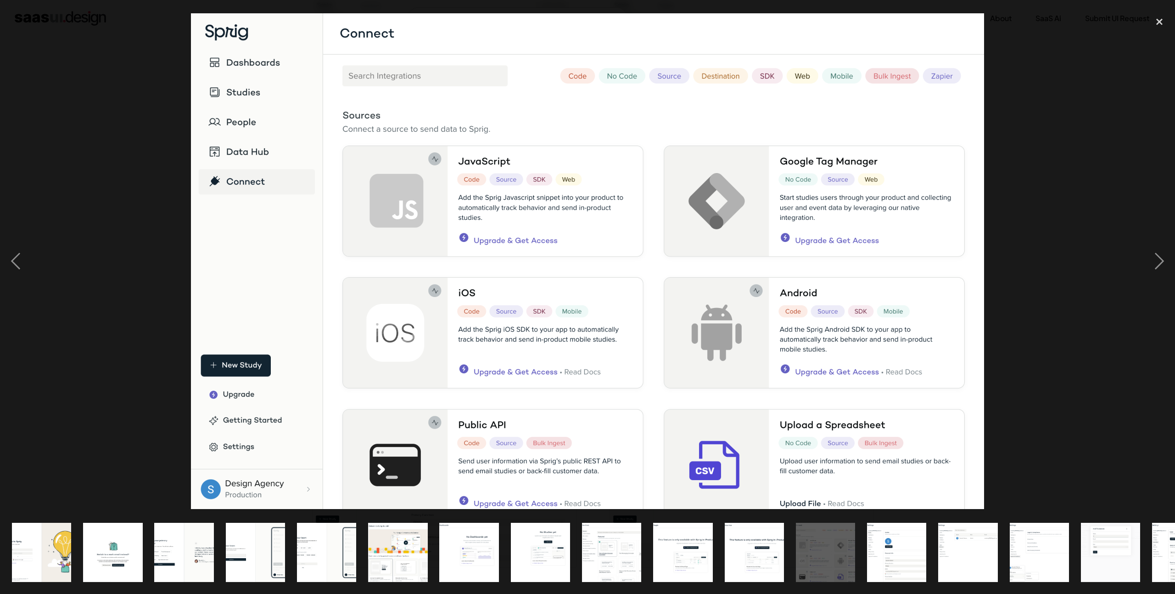
click at [1054, 185] on div at bounding box center [587, 261] width 1175 height 499
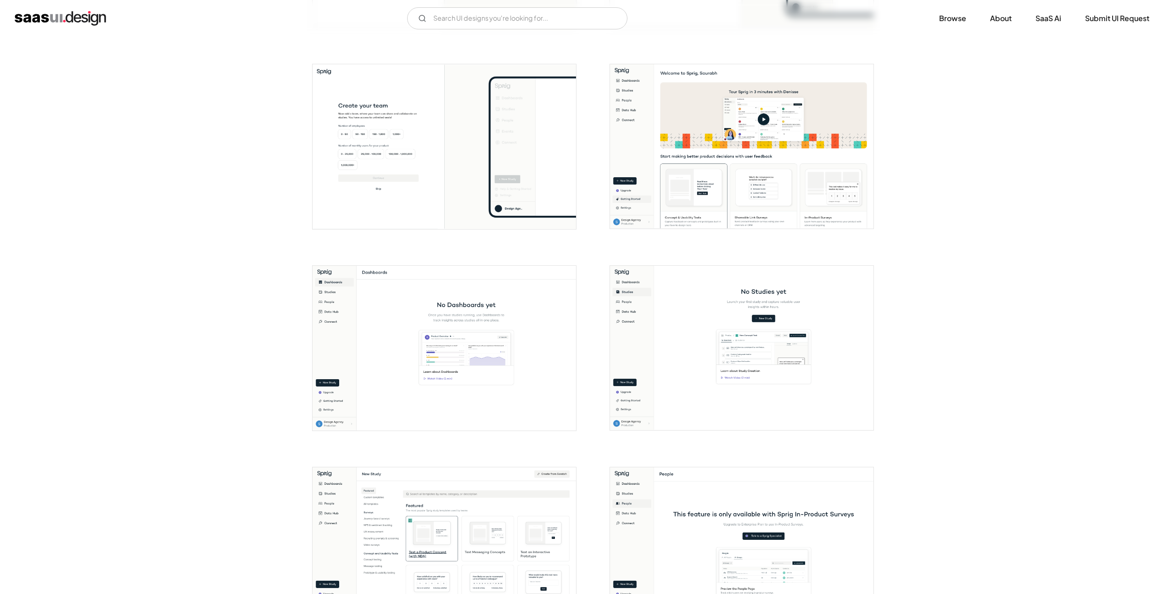
scroll to position [0, 0]
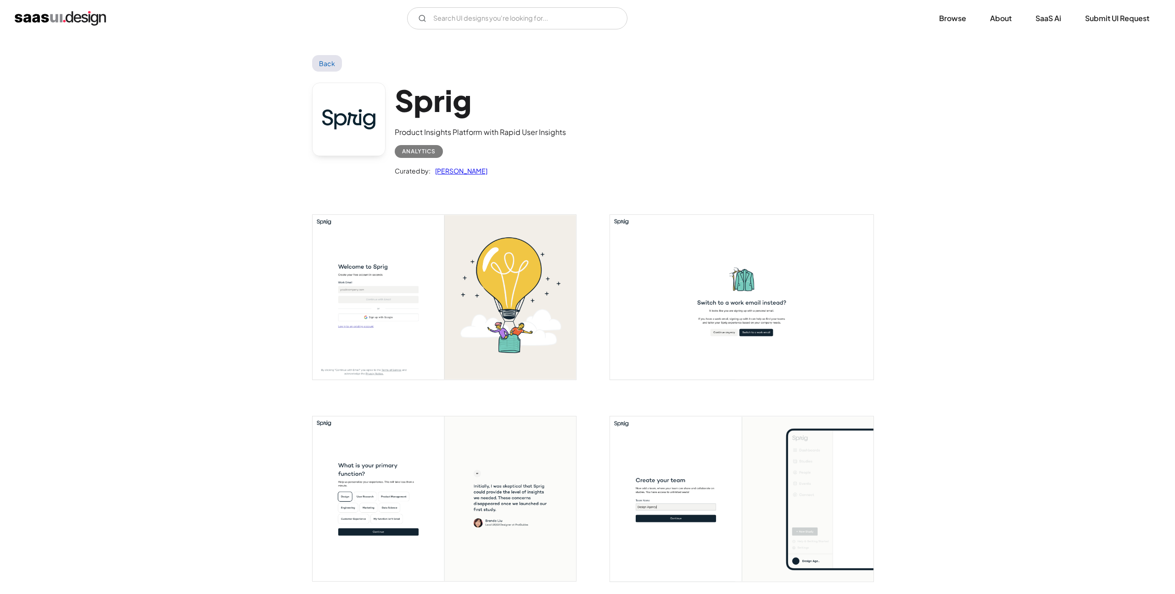
click at [538, 135] on div "Product Insights Platform with Rapid User Insights" at bounding box center [480, 132] width 171 height 11
click at [0, 179] on div "사이드 패널에서 보기" at bounding box center [0, 234] width 0 height 110
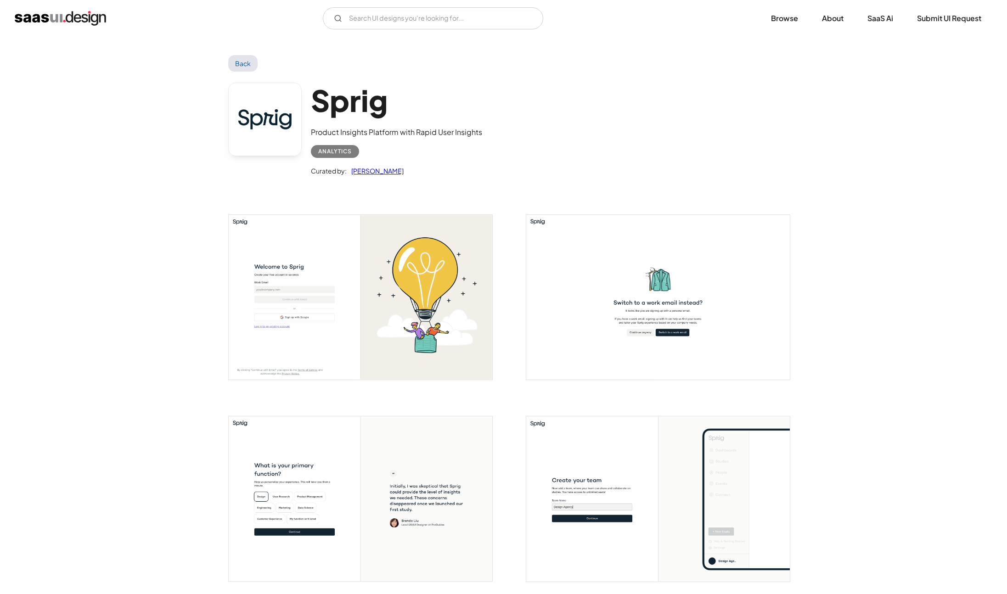
click at [669, 132] on div "Sprig Product Insights Platform with Rapid User Insights Analytics Curated by: …" at bounding box center [503, 132] width 551 height 120
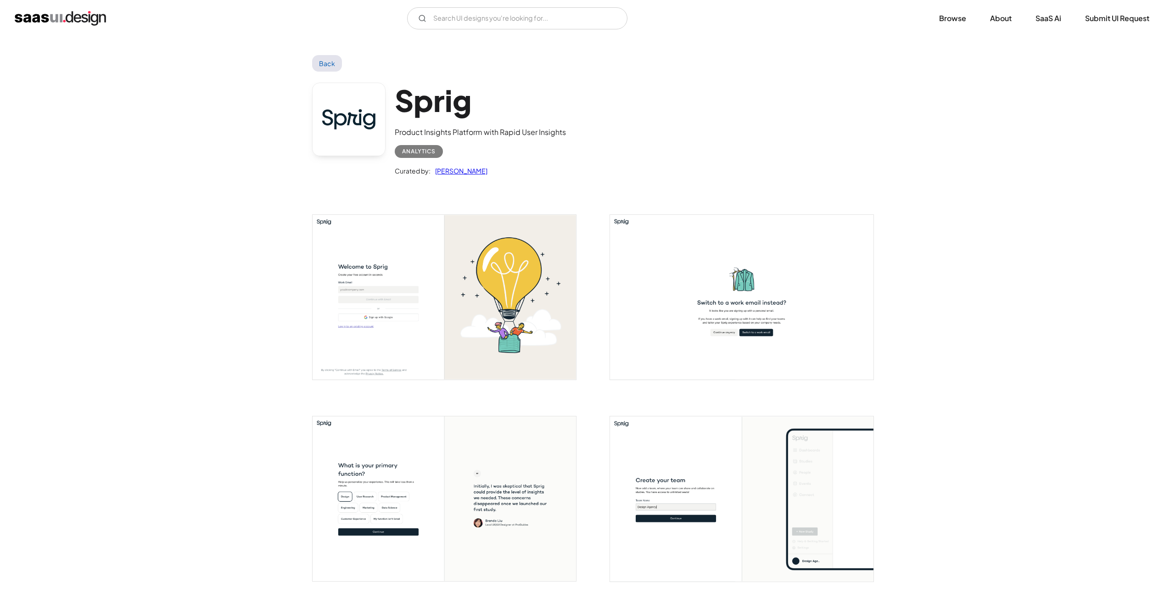
click at [367, 132] on link at bounding box center [348, 119] width 73 height 73
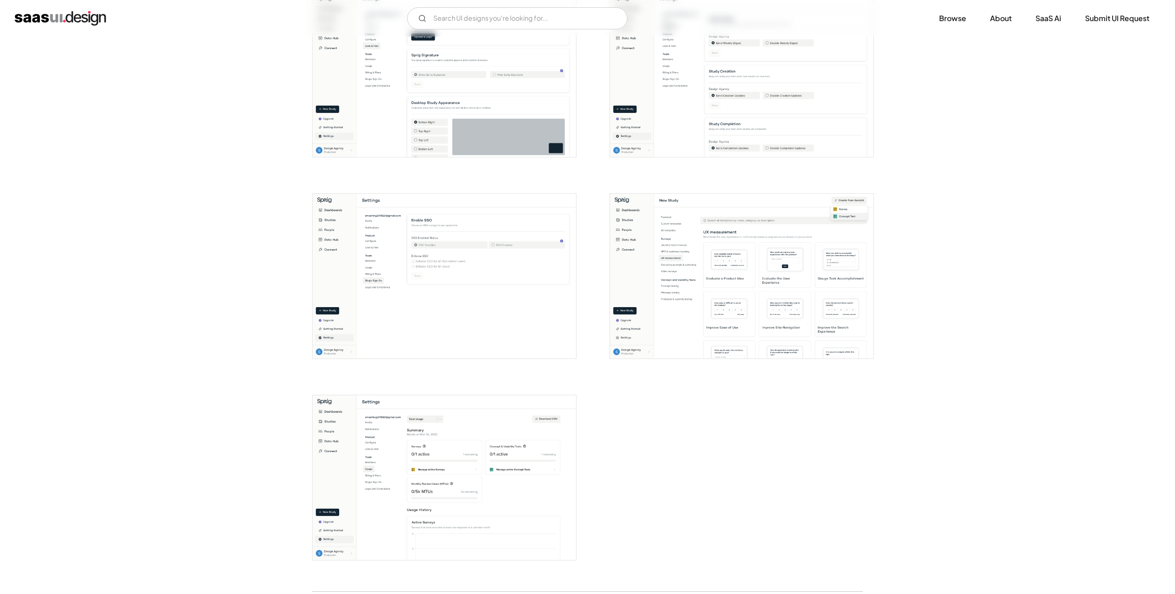
scroll to position [2132, 0]
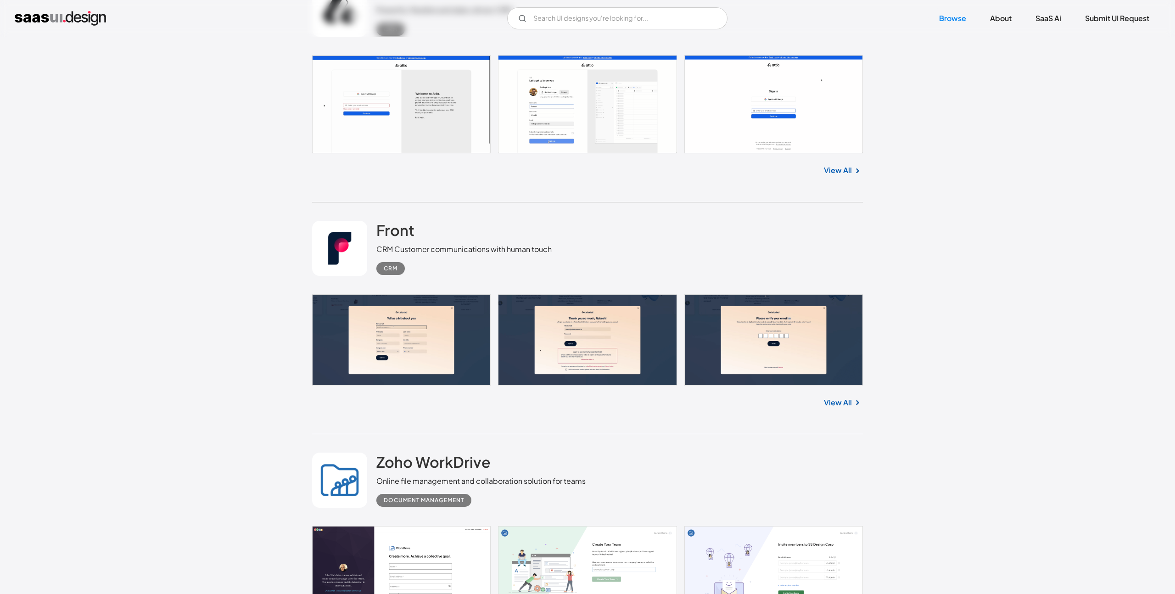
scroll to position [5606, 0]
